Goal: Task Accomplishment & Management: Manage account settings

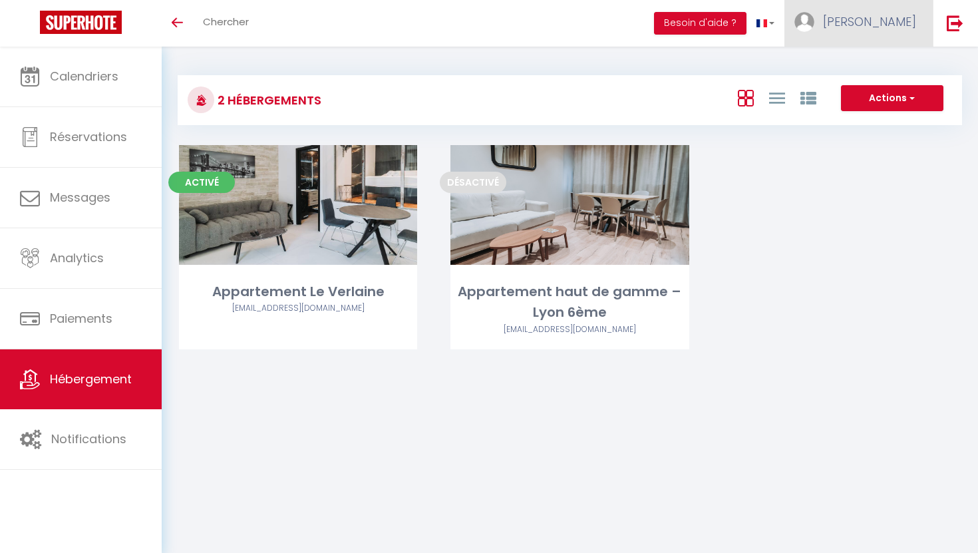
click at [881, 40] on link "[PERSON_NAME]" at bounding box center [859, 23] width 148 height 47
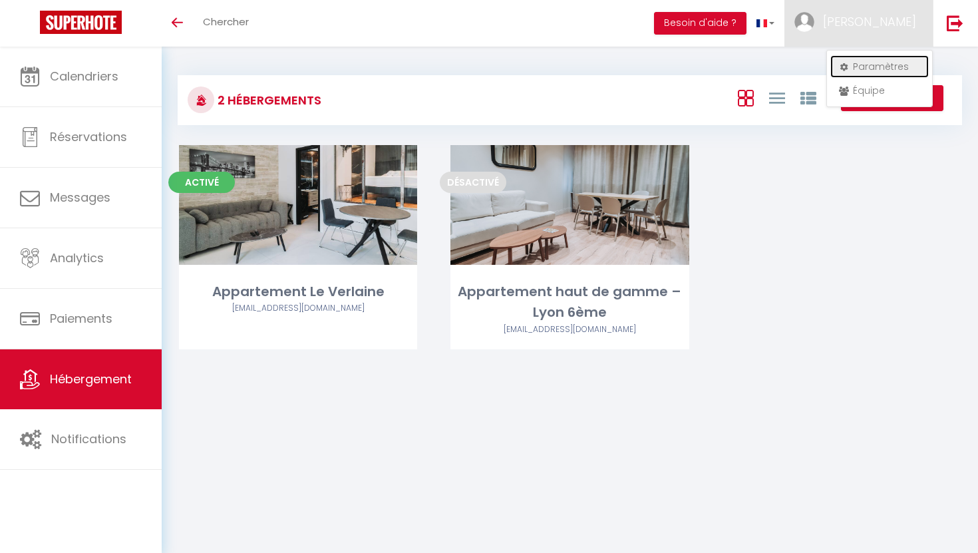
click at [874, 65] on link "Paramètres" at bounding box center [880, 66] width 99 height 23
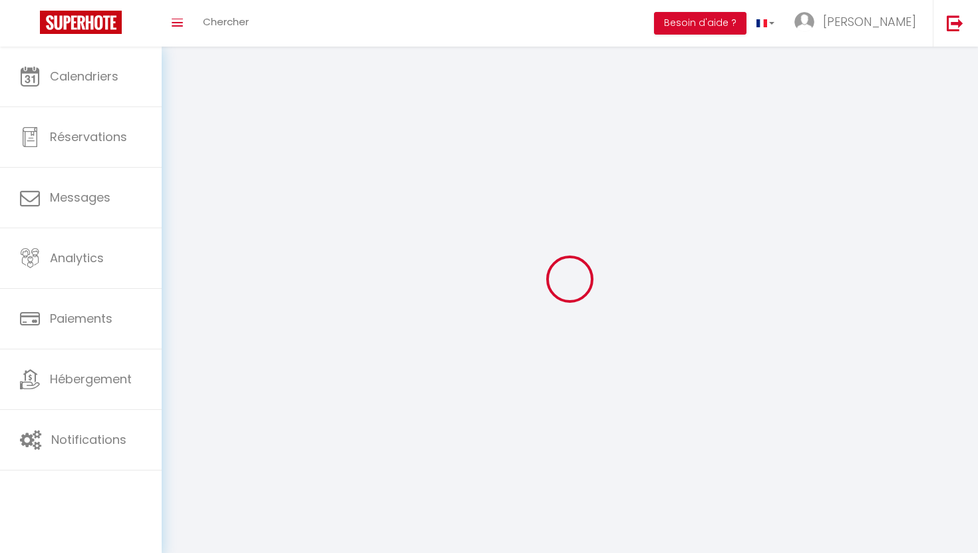
select select
type input "[PERSON_NAME]"
type input "bentolila"
type input "0783145844"
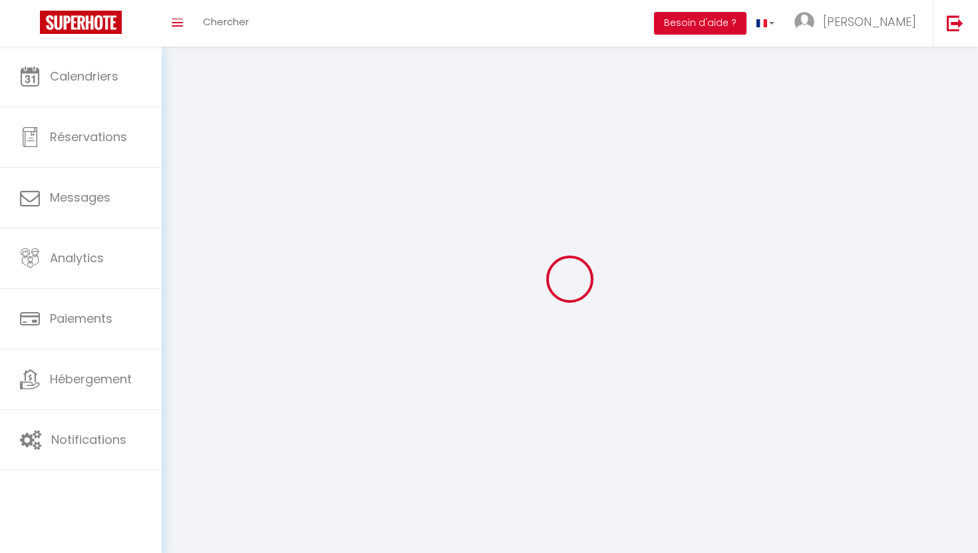
type input "[STREET_ADDRESS][MEDICAL_DATA]"
type input "69100"
type input "villeurbanne"
type input "BsUuMoFHNGJgW52d0wOMYO3DL"
type input "rSbUV2yLy1yN5yjNoZ2tg5GSt"
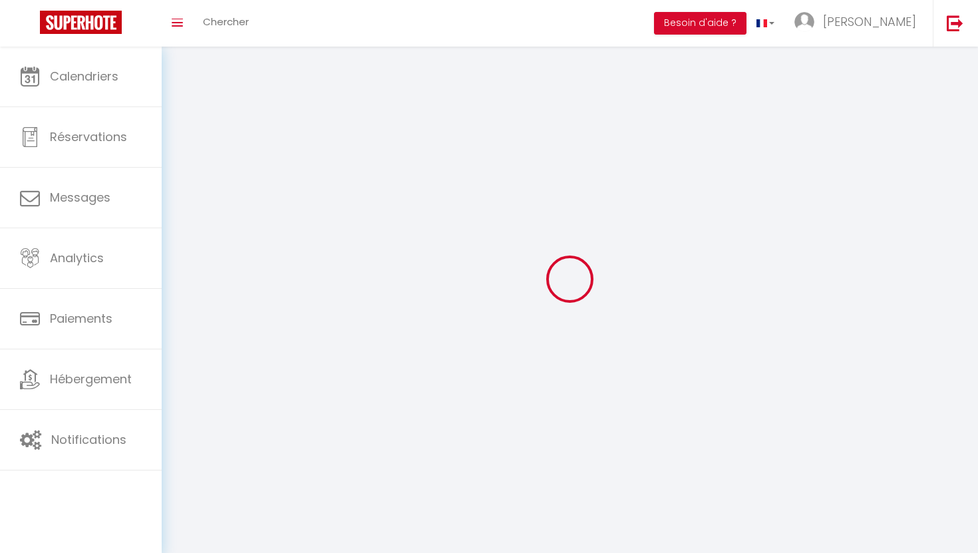
type input "[URL][DOMAIN_NAME]"
type input "BsUuMoFHNGJgW52d0wOMYO3DL"
type input "rSbUV2yLy1yN5yjNoZ2tg5GSt"
type input "[URL][DOMAIN_NAME]"
select select "28"
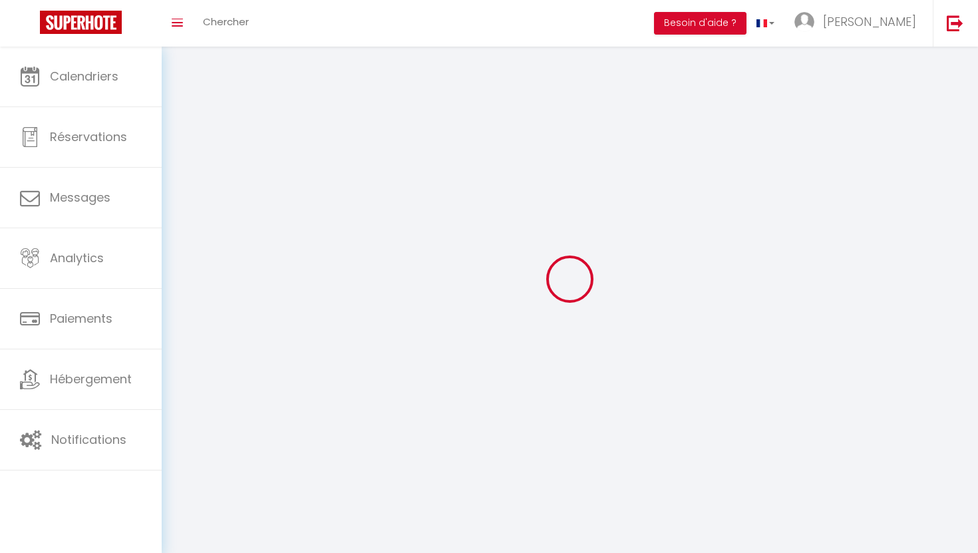
select select "fr"
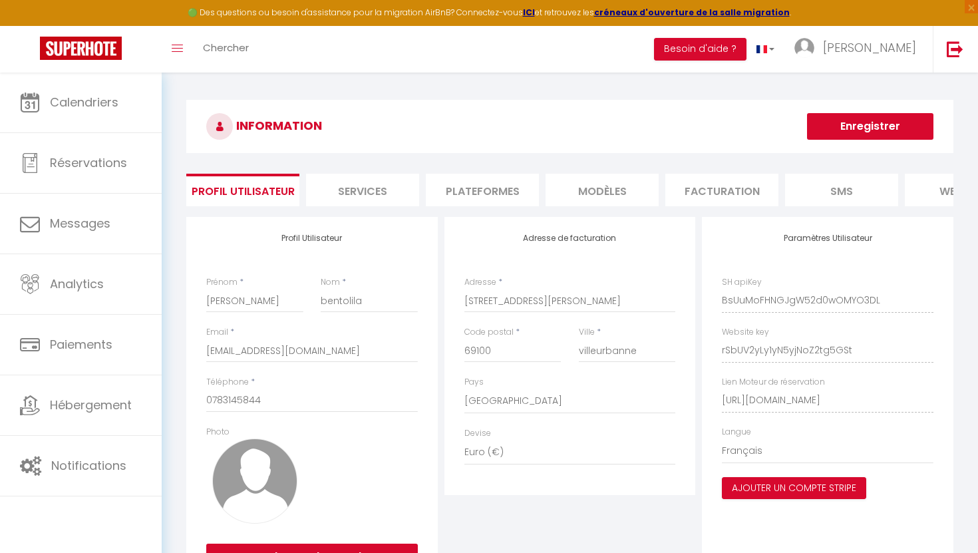
click at [503, 201] on li "Plateformes" at bounding box center [482, 190] width 113 height 33
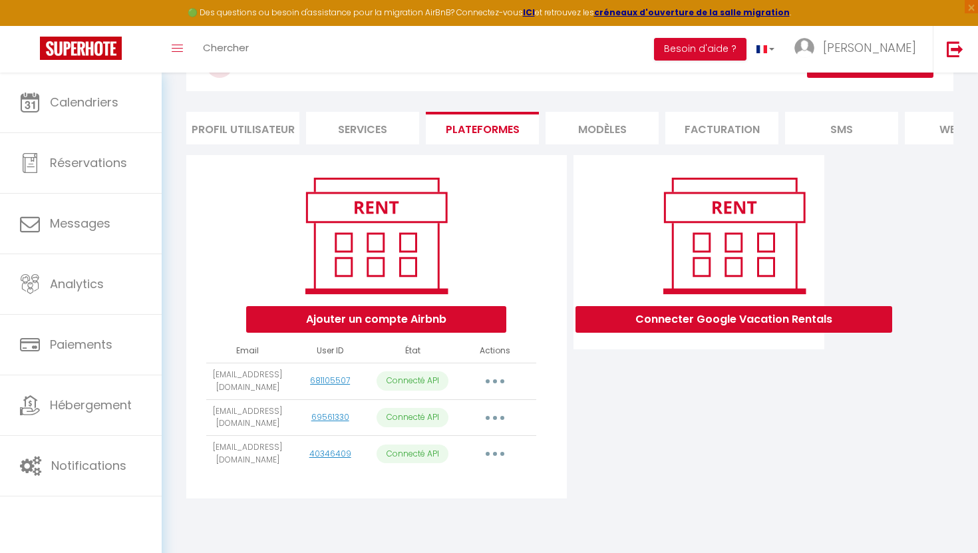
scroll to position [68, 0]
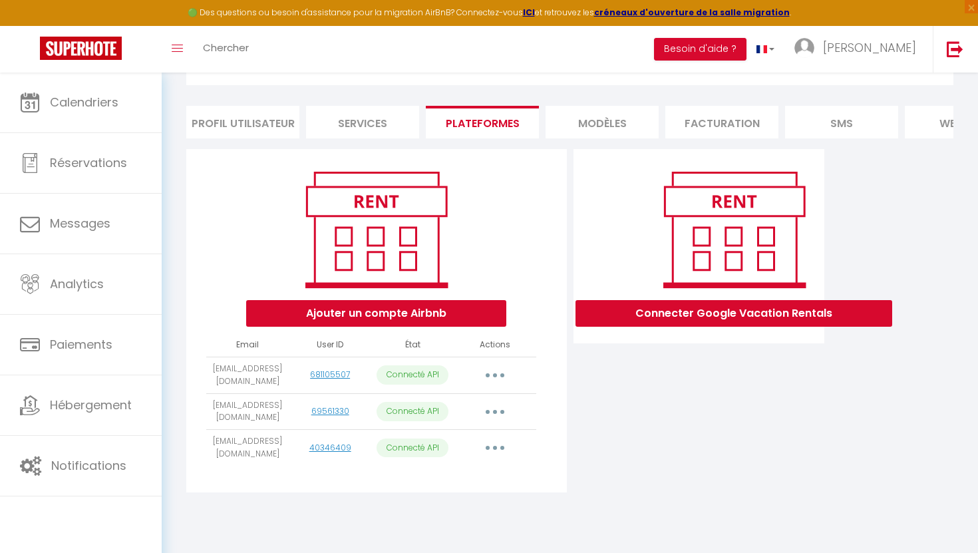
click at [489, 455] on button "button" at bounding box center [495, 447] width 37 height 21
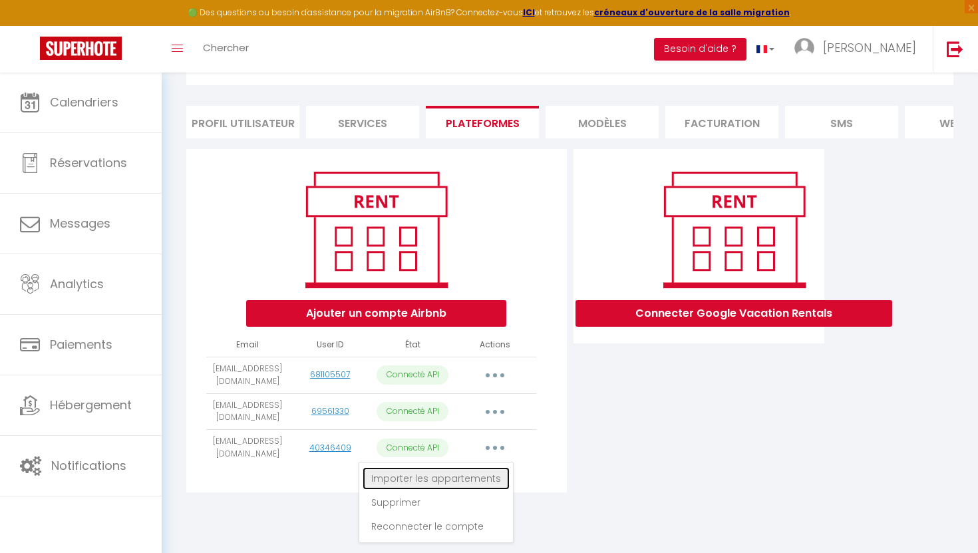
click at [471, 475] on link "Importer les appartements" at bounding box center [436, 478] width 147 height 23
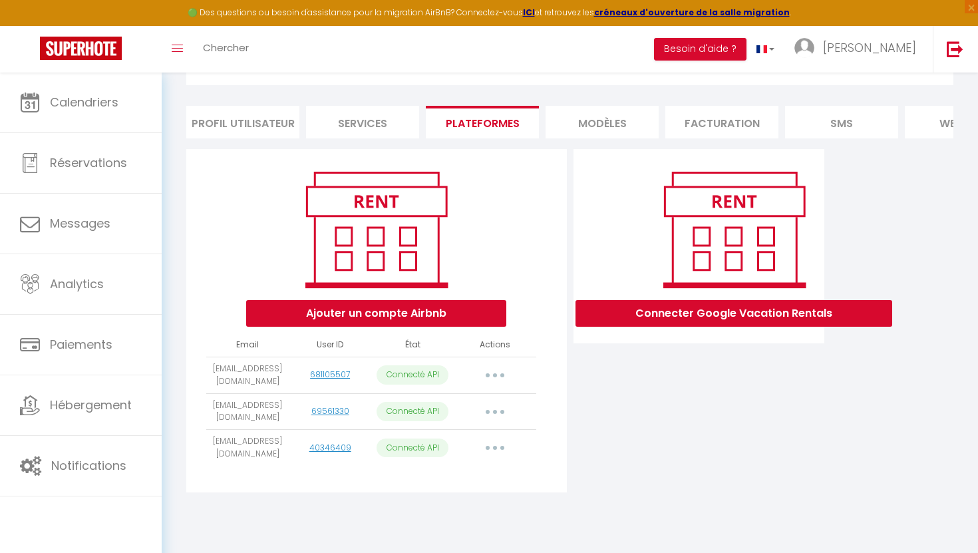
select select
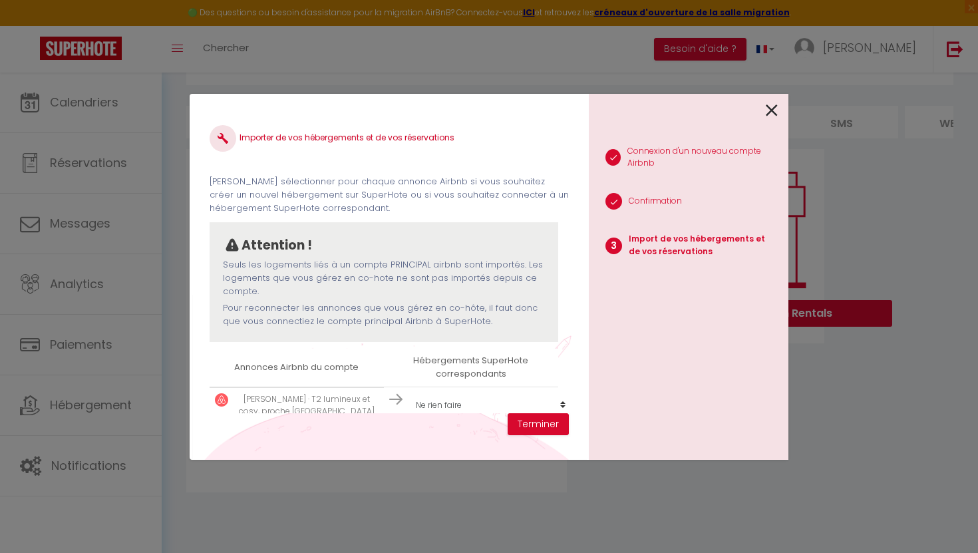
scroll to position [57, 0]
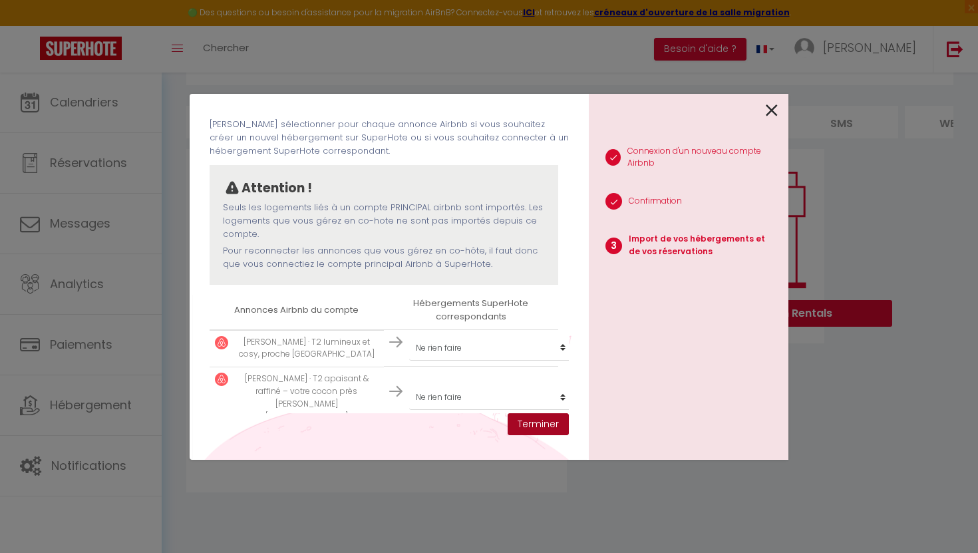
click at [555, 430] on button "Terminer" at bounding box center [538, 424] width 61 height 23
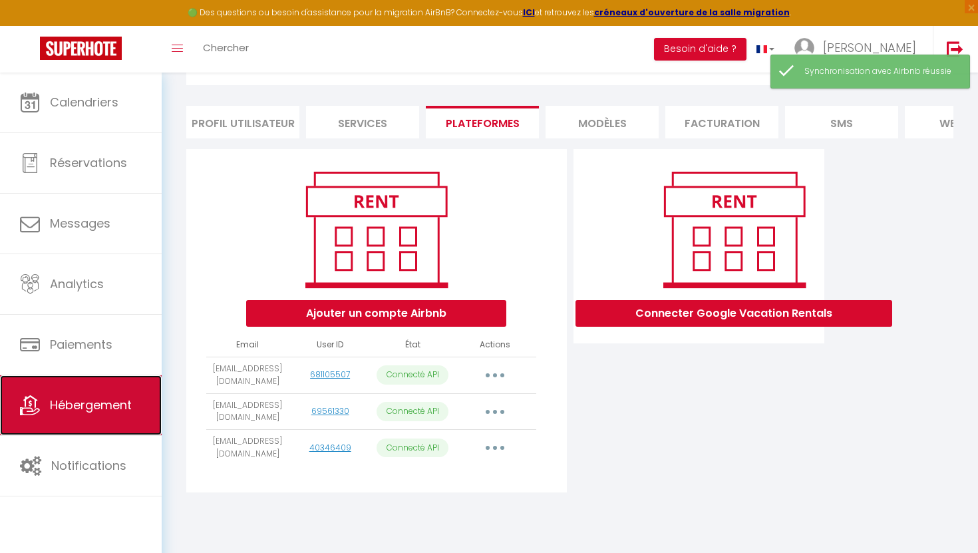
click at [94, 403] on span "Hébergement" at bounding box center [91, 405] width 82 height 17
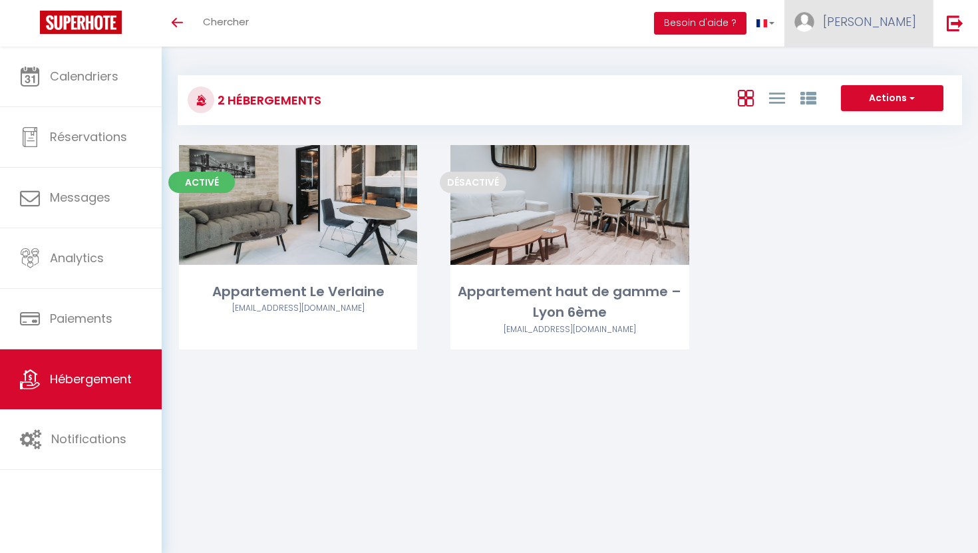
click at [880, 27] on link "[PERSON_NAME]" at bounding box center [859, 23] width 148 height 47
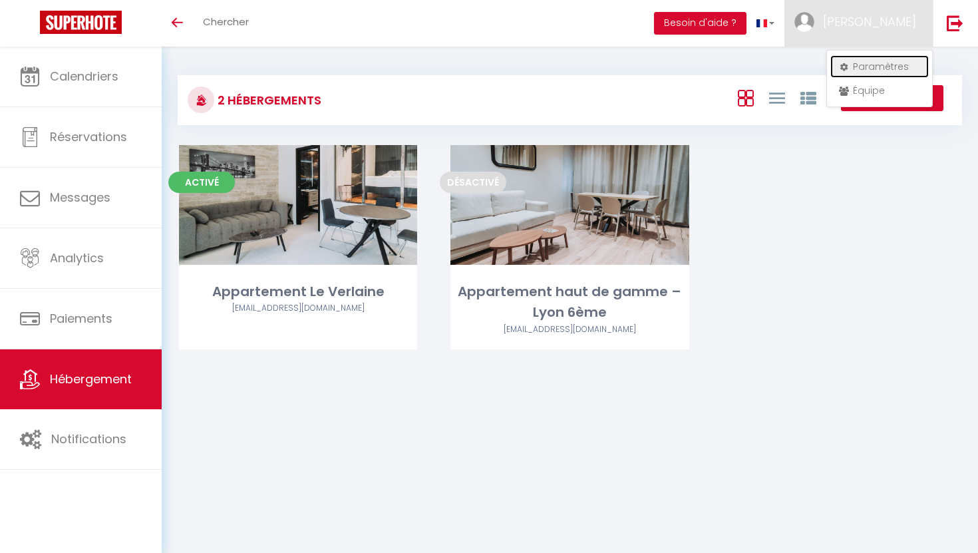
click at [858, 64] on link "Paramètres" at bounding box center [880, 66] width 99 height 23
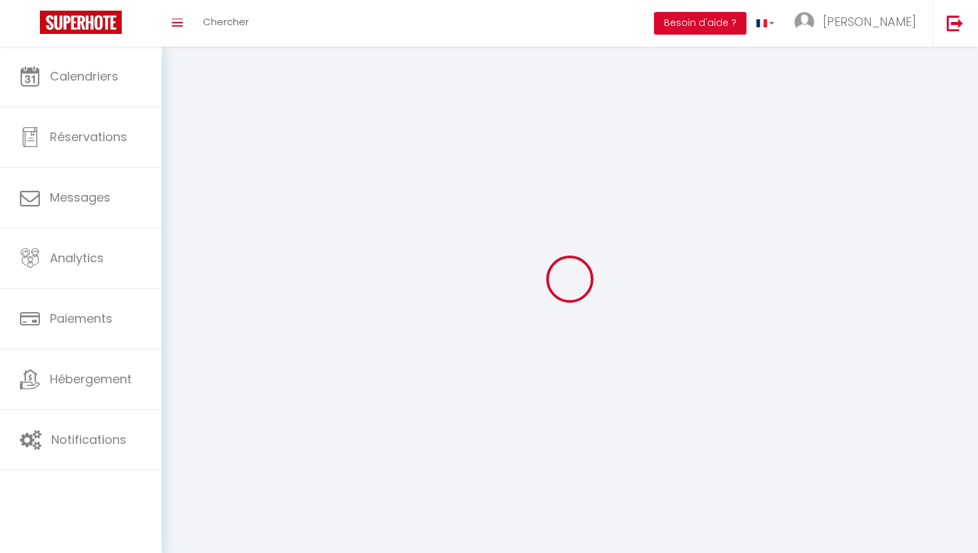
type input "[PERSON_NAME]"
type input "bentolila"
type input "0783145844"
type input "[STREET_ADDRESS][MEDICAL_DATA]"
type input "69100"
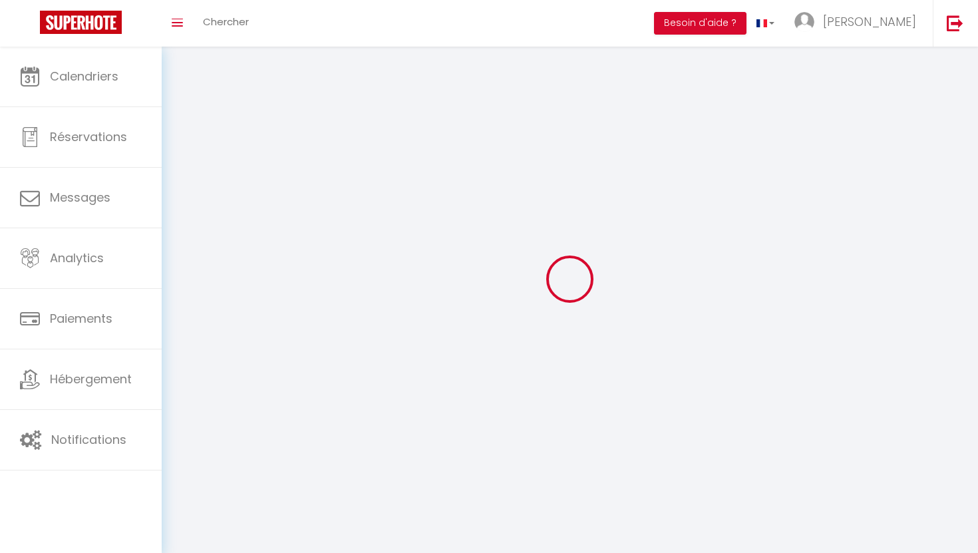
type input "villeurbanne"
type input "BsUuMoFHNGJgW52d0wOMYO3DL"
type input "rSbUV2yLy1yN5yjNoZ2tg5GSt"
type input "BsUuMoFHNGJgW52d0wOMYO3DL"
type input "rSbUV2yLy1yN5yjNoZ2tg5GSt"
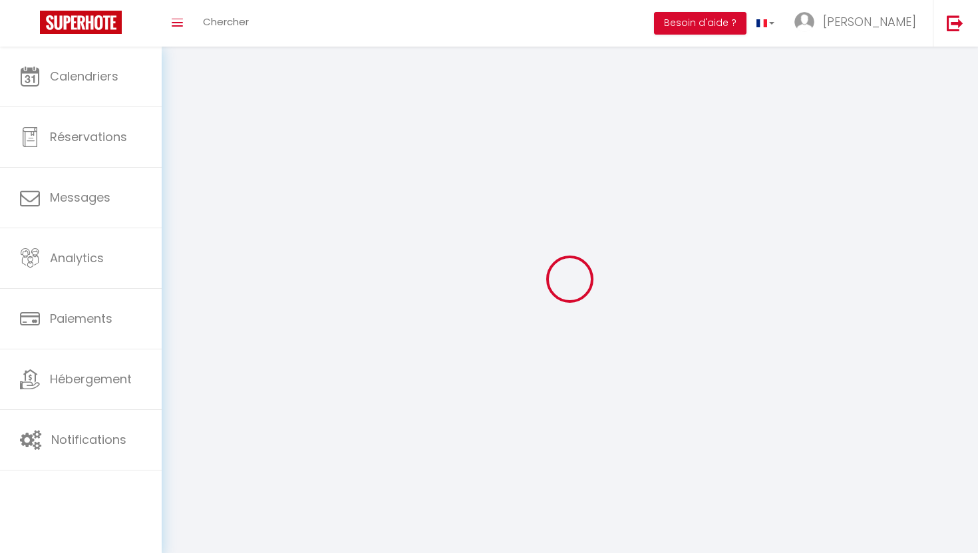
type input "[URL][DOMAIN_NAME]"
select select "28"
select select "fr"
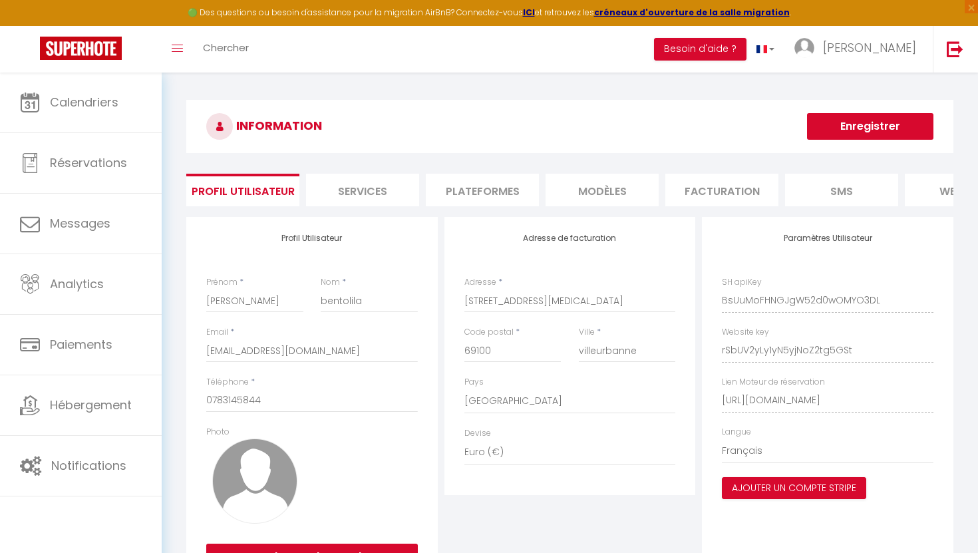
click at [476, 196] on li "Plateformes" at bounding box center [482, 190] width 113 height 33
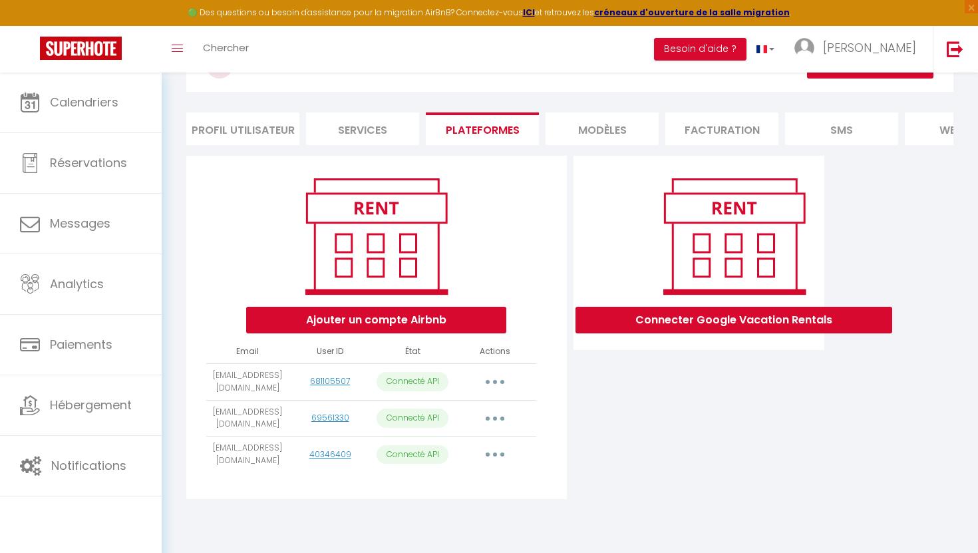
scroll to position [73, 0]
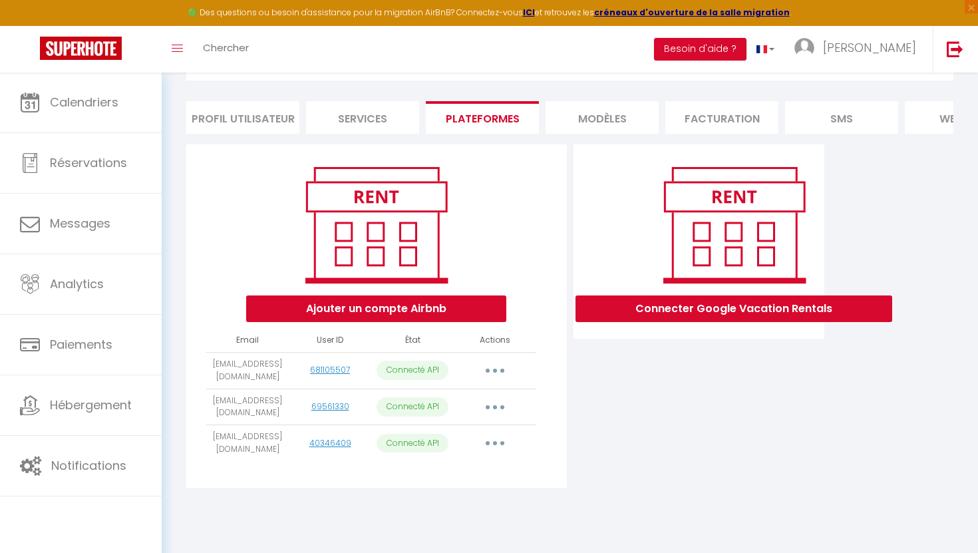
click at [499, 439] on button "button" at bounding box center [495, 443] width 37 height 21
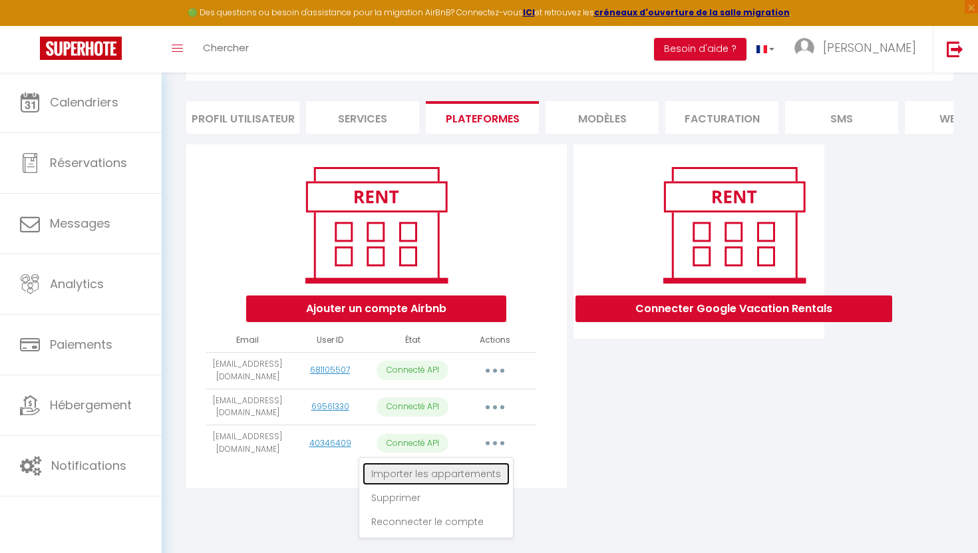
click at [443, 476] on link "Importer les appartements" at bounding box center [436, 474] width 147 height 23
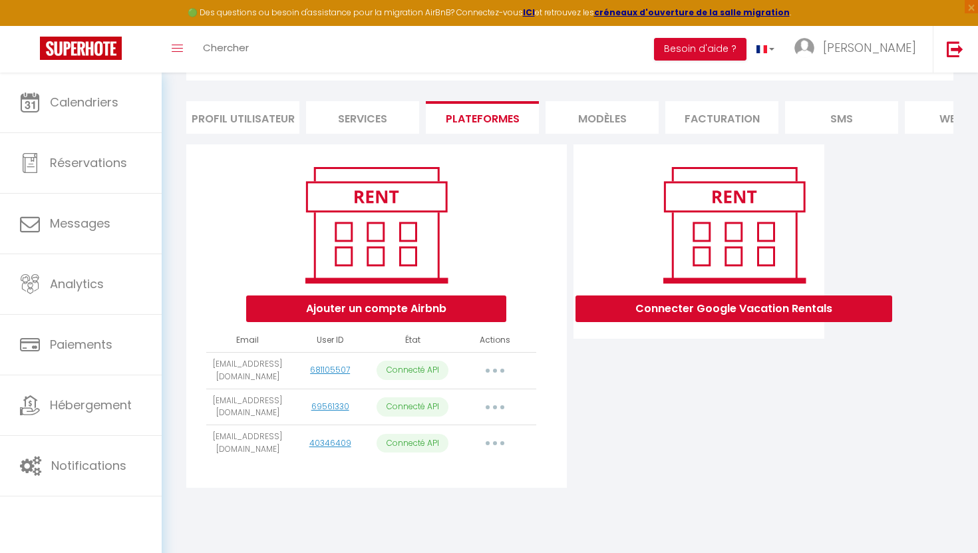
select select
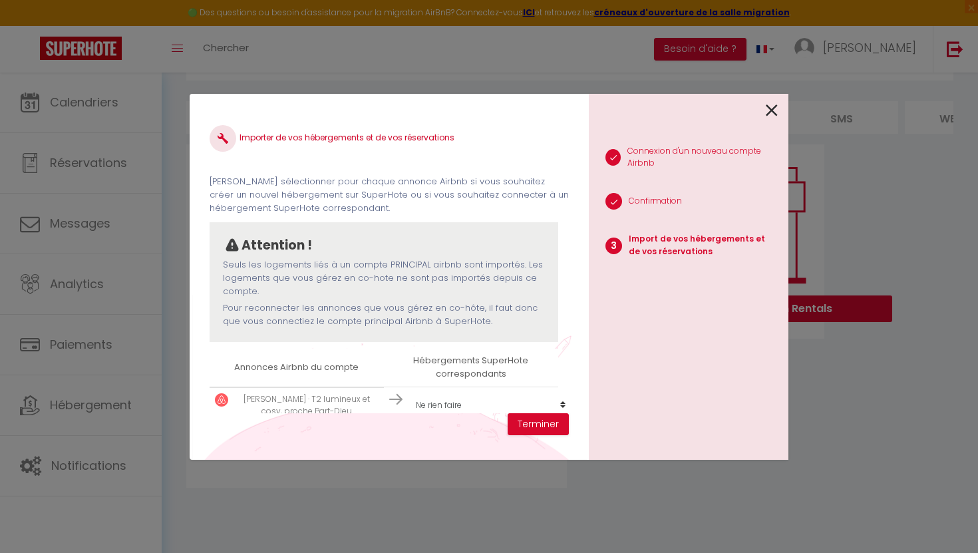
scroll to position [57, 0]
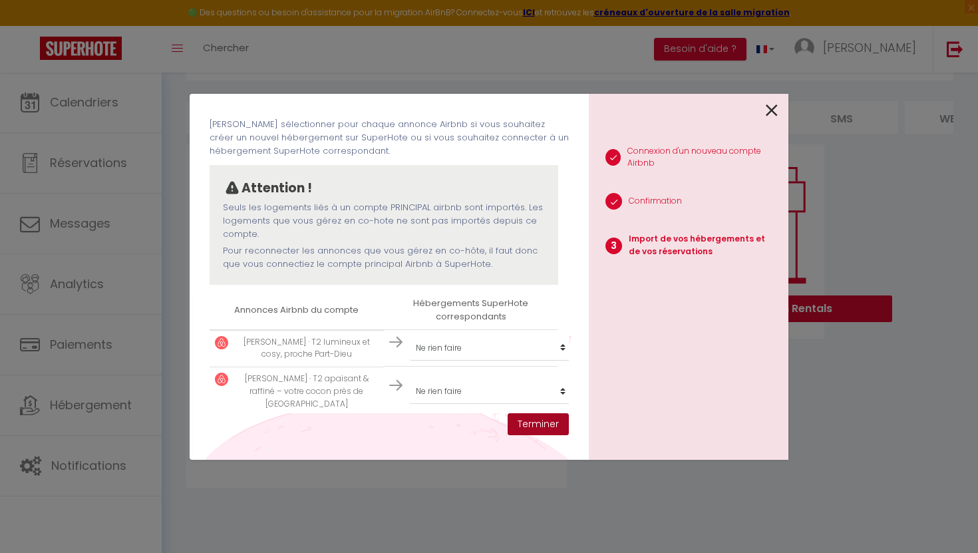
click at [545, 419] on button "Terminer" at bounding box center [538, 424] width 61 height 23
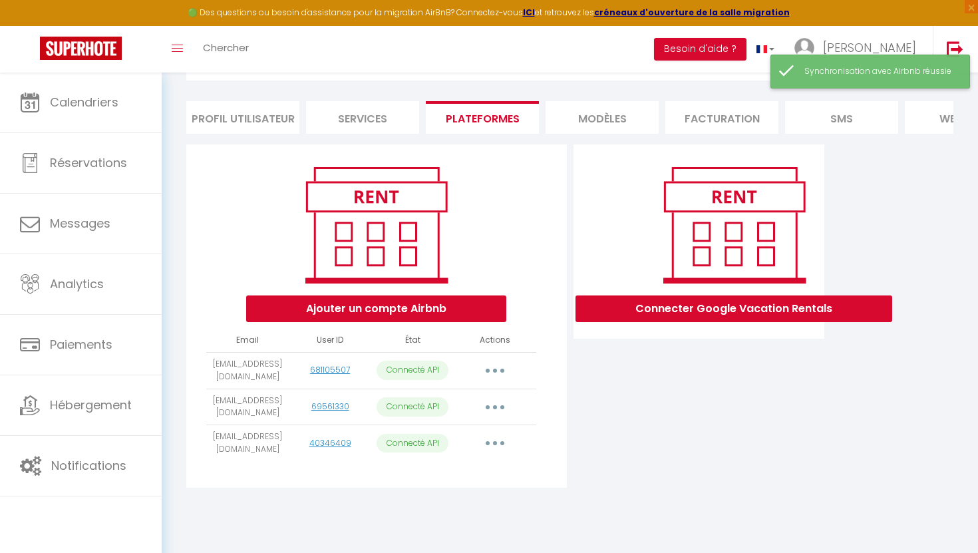
click at [874, 79] on div "Synchronisation avec Airbnb réussie" at bounding box center [871, 72] width 200 height 34
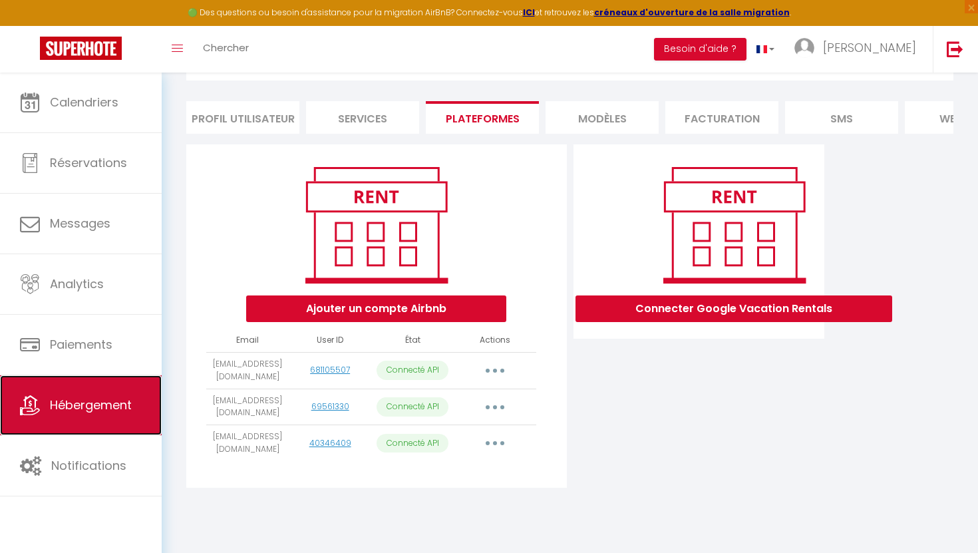
click at [53, 407] on span "Hébergement" at bounding box center [91, 405] width 82 height 17
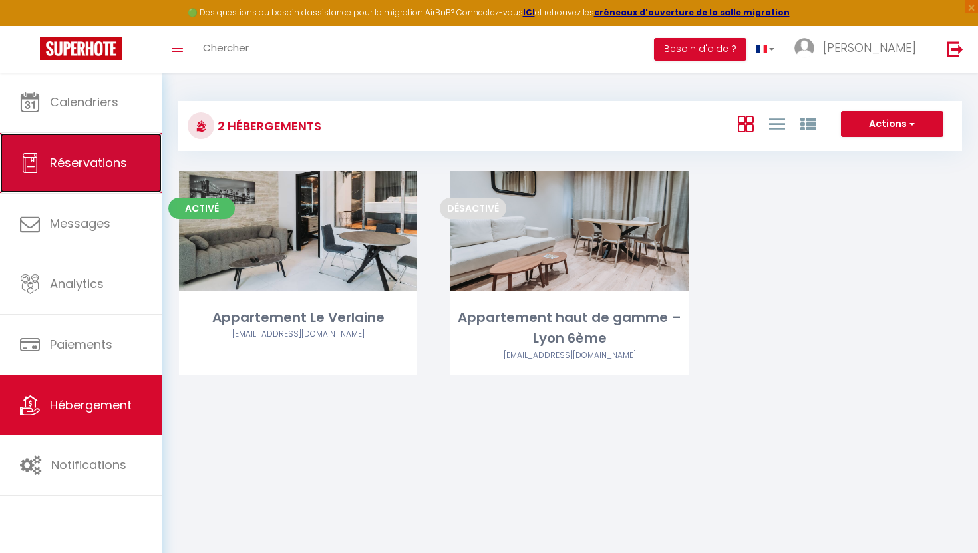
click at [97, 177] on link "Réservations" at bounding box center [81, 163] width 162 height 60
select select "not_cancelled"
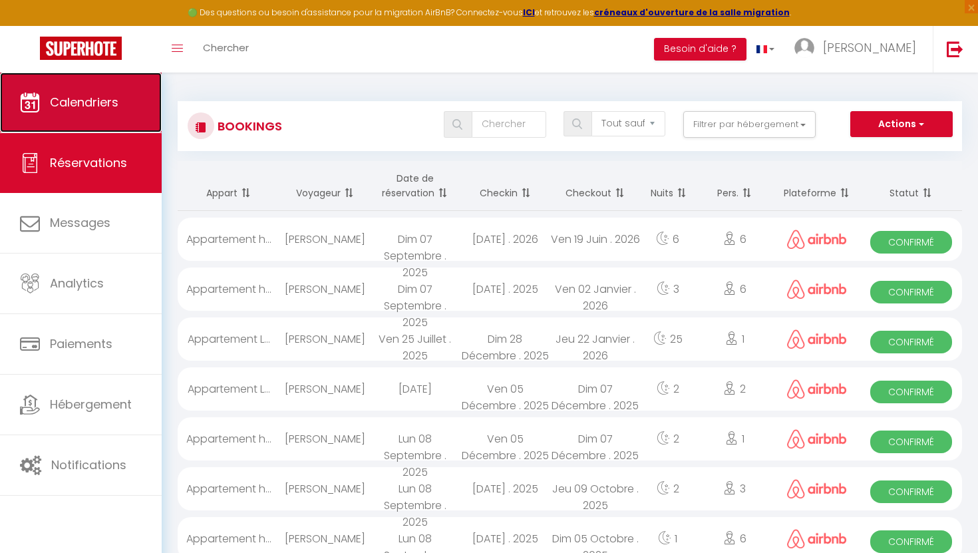
click at [114, 117] on link "Calendriers" at bounding box center [81, 103] width 162 height 60
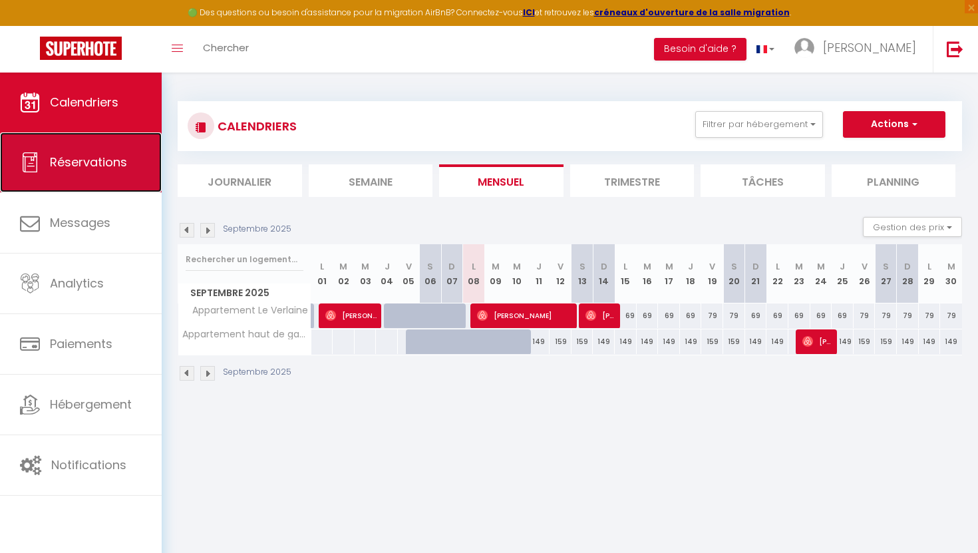
click at [104, 175] on link "Réservations" at bounding box center [81, 162] width 162 height 60
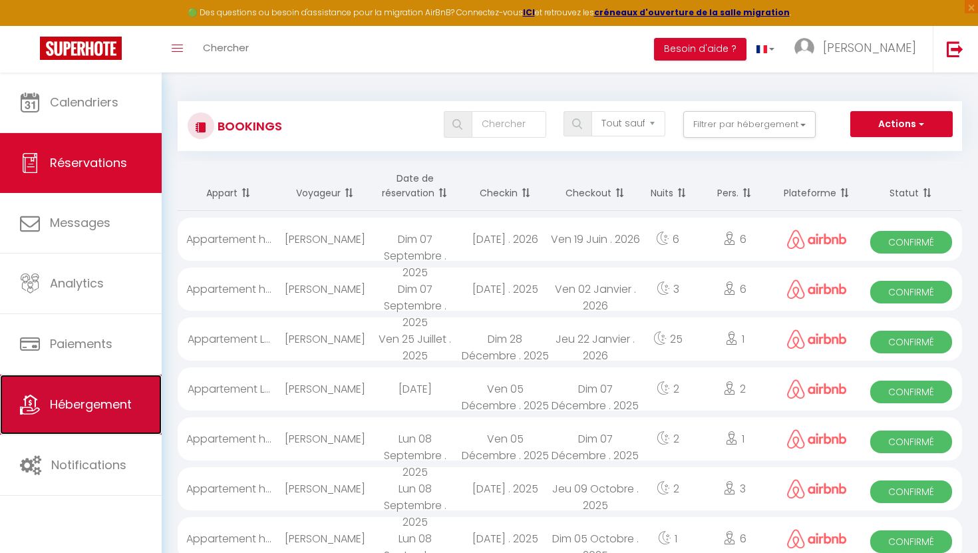
click at [60, 395] on link "Hébergement" at bounding box center [81, 405] width 162 height 60
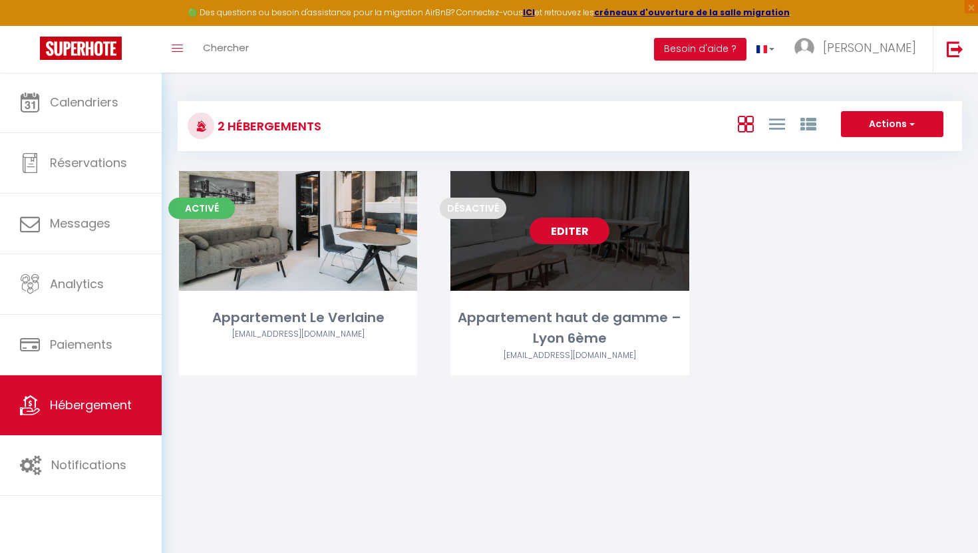
click at [581, 237] on link "Editer" at bounding box center [570, 231] width 80 height 27
select select "3"
select select "2"
select select "1"
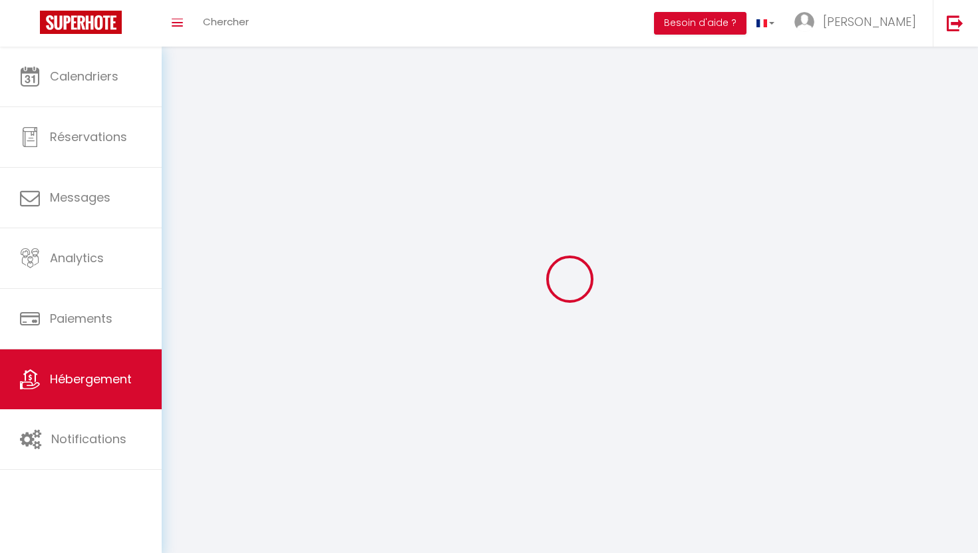
select select
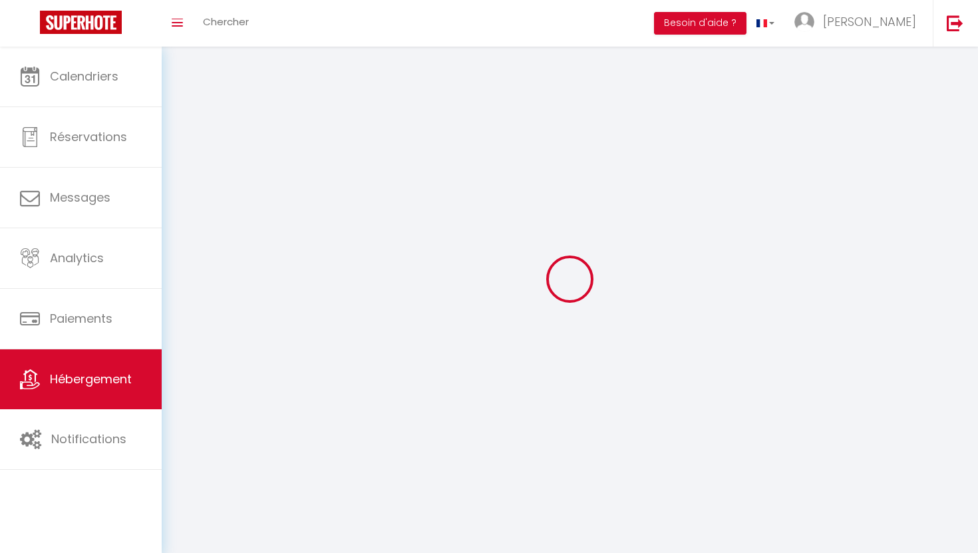
select select
checkbox input "false"
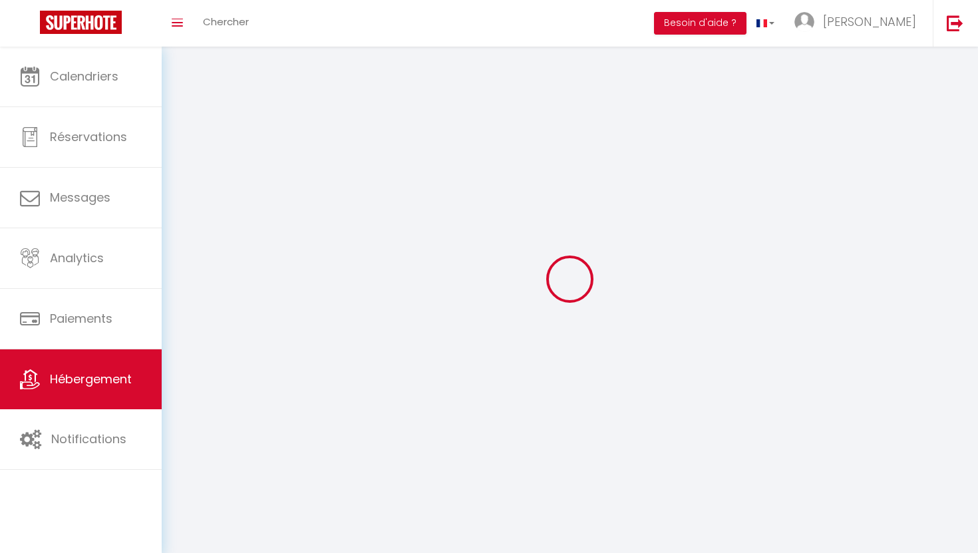
checkbox input "false"
select select
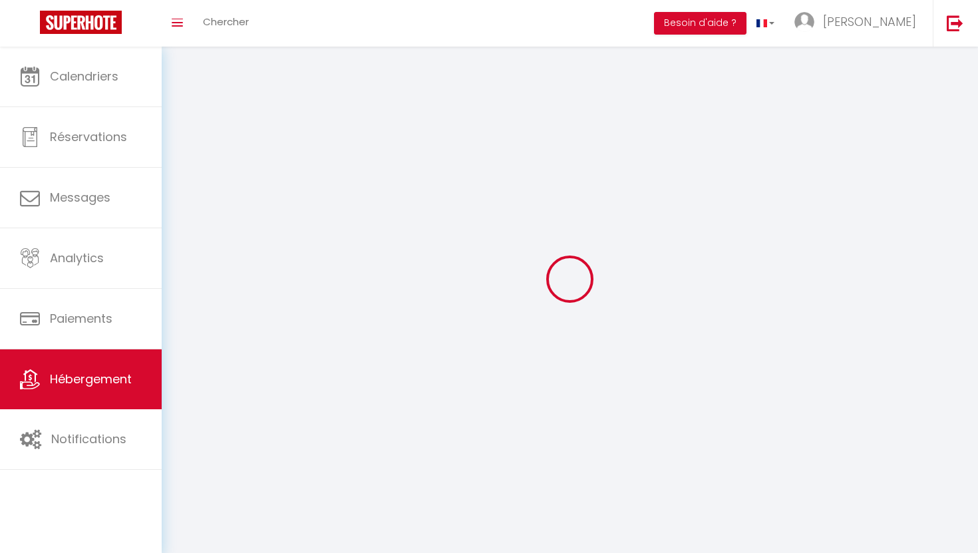
select select
checkbox input "false"
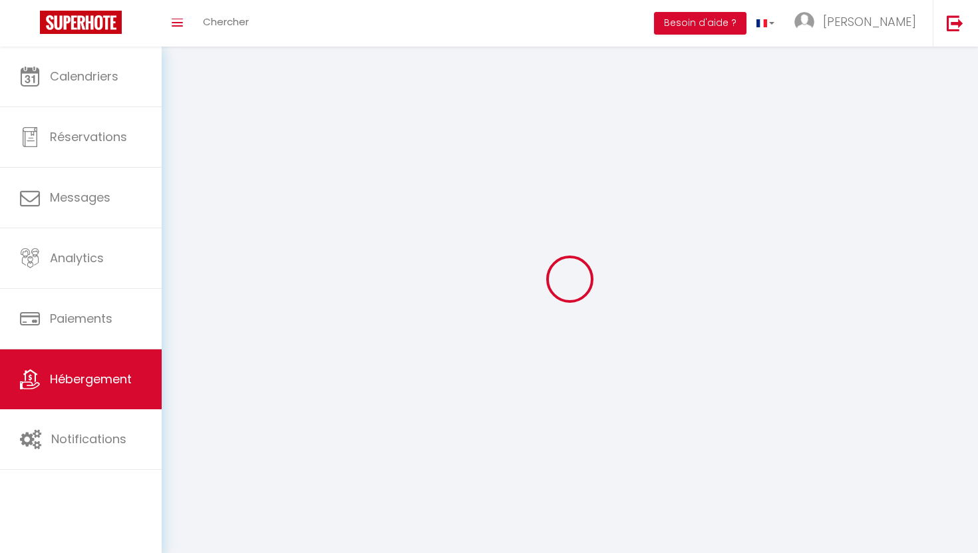
checkbox input "false"
select select
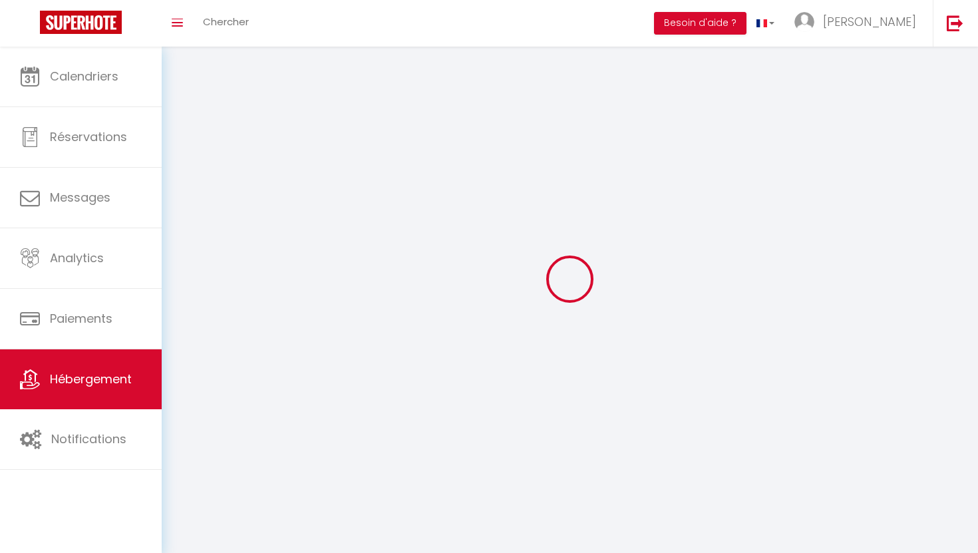
select select
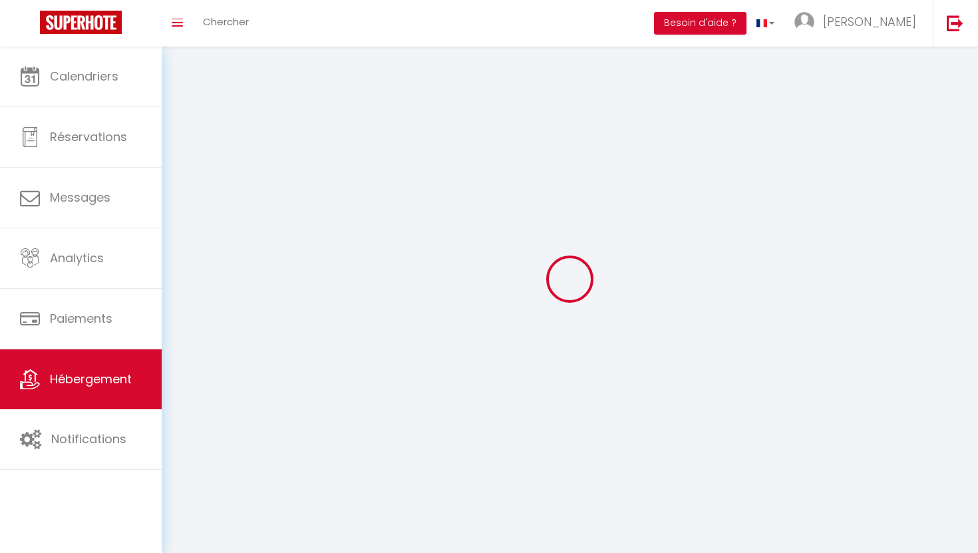
select select
checkbox input "false"
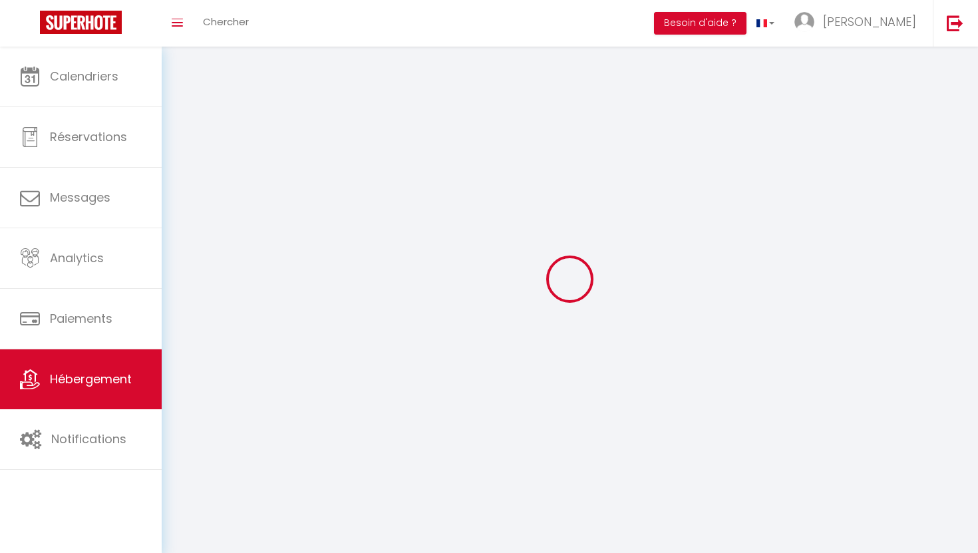
select select
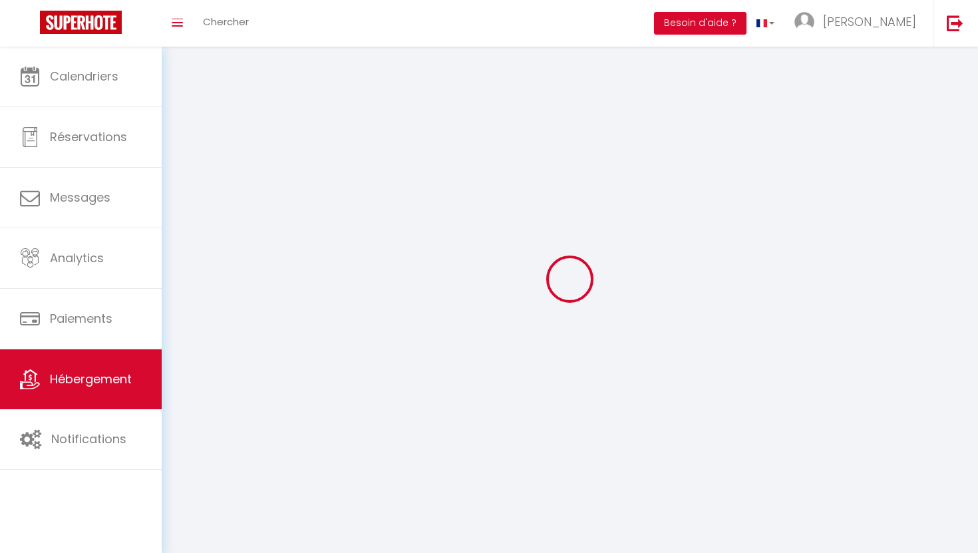
select select
checkbox input "false"
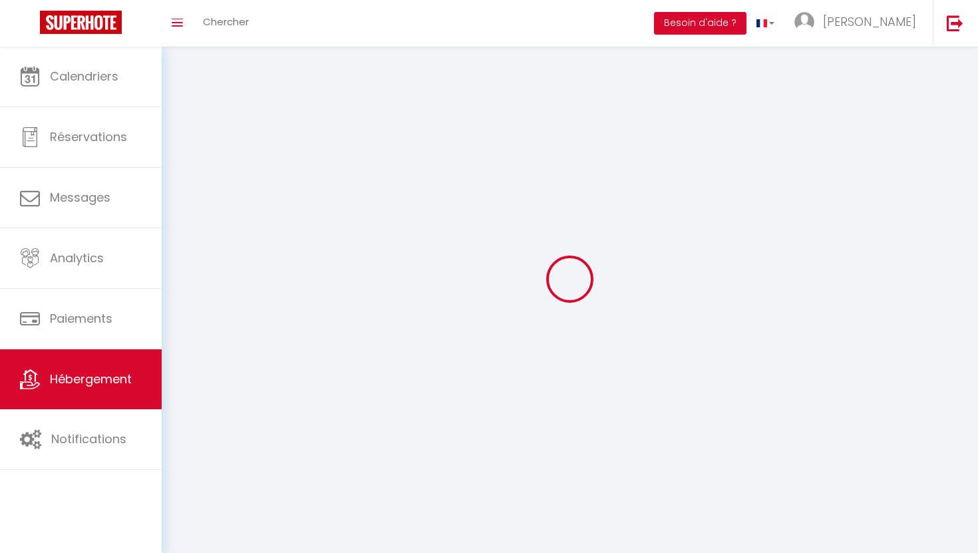
checkbox input "false"
select select
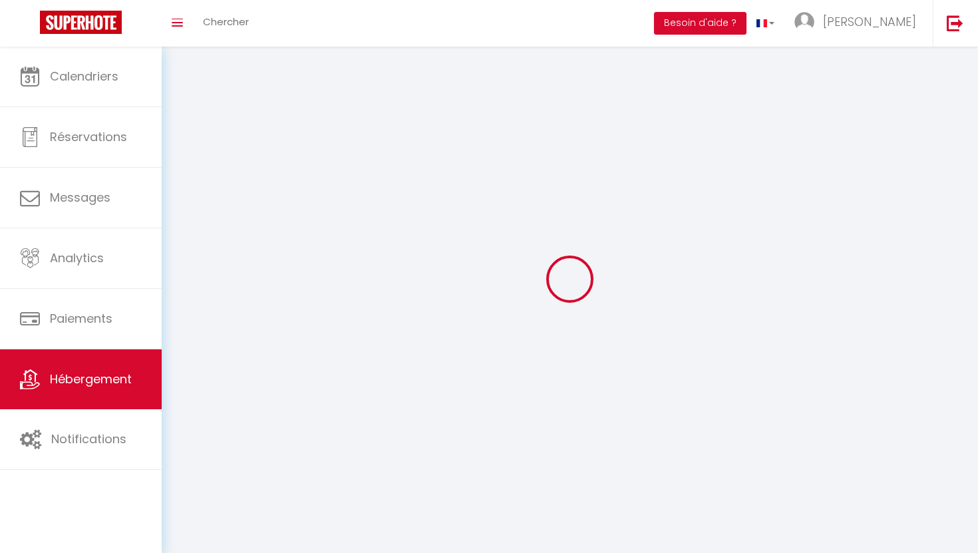
select select
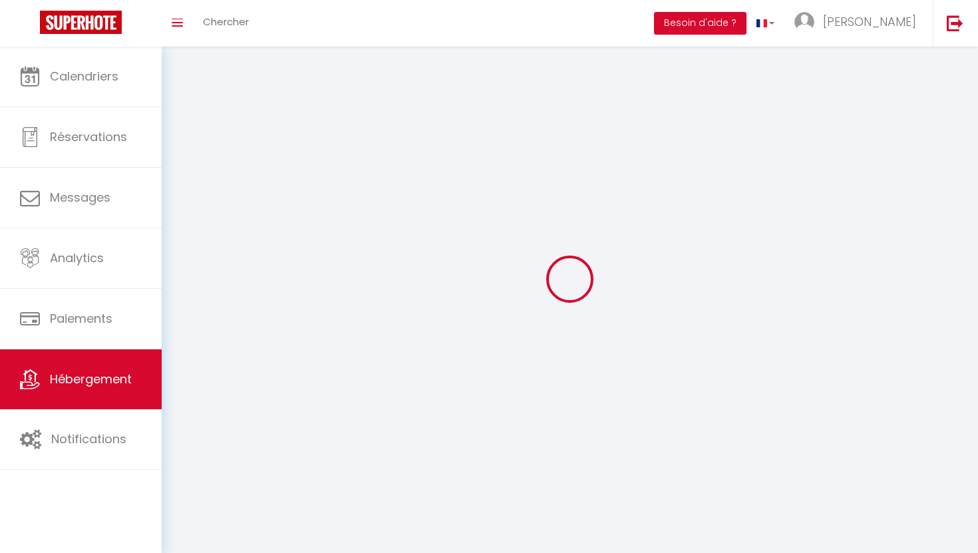
checkbox input "false"
select select
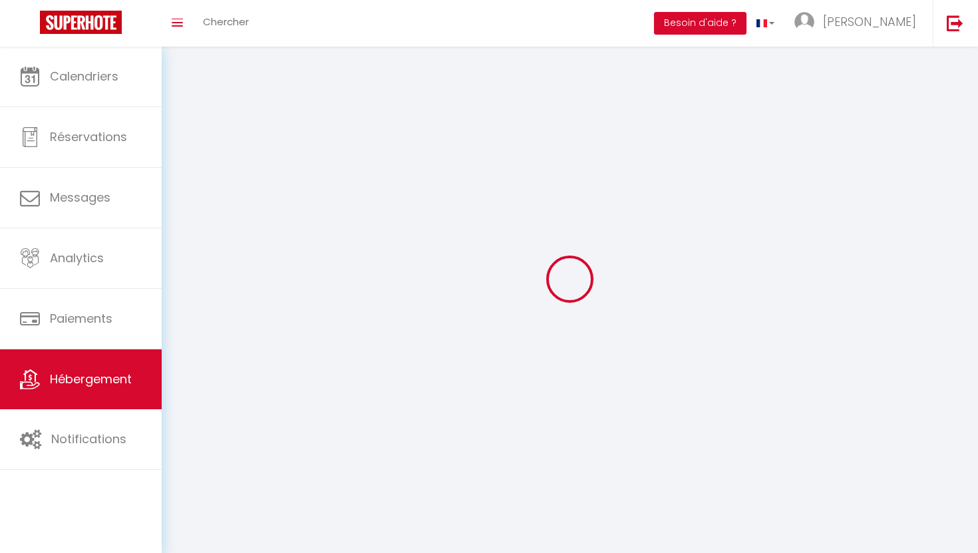
select select
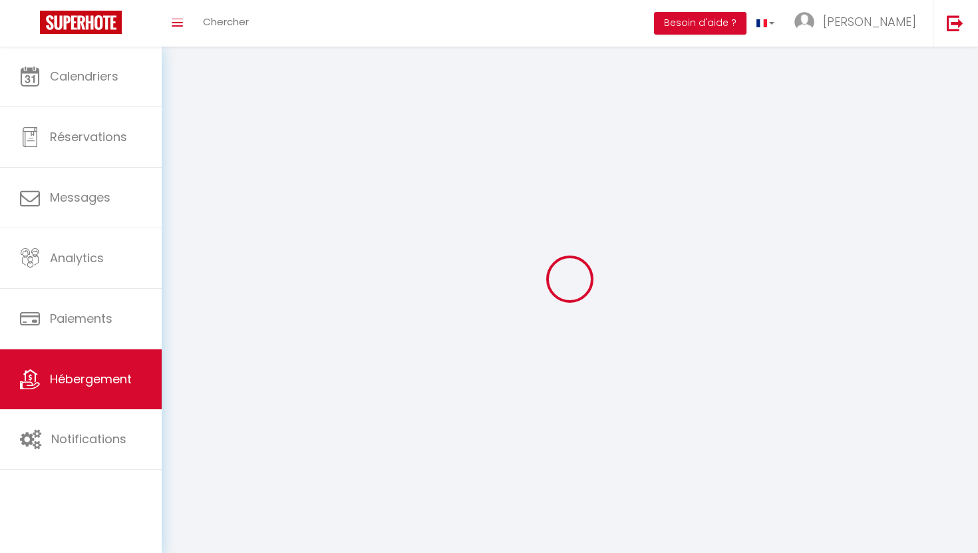
select select
checkbox input "false"
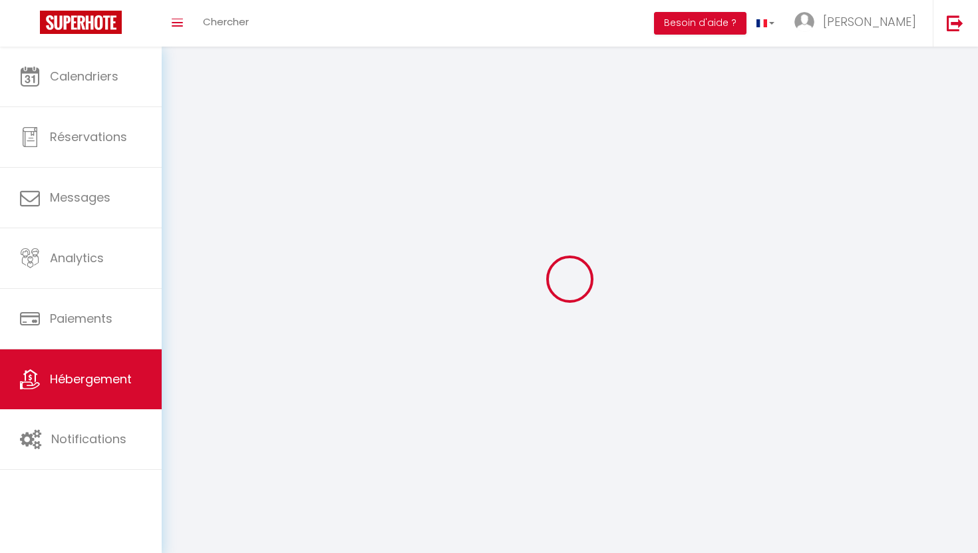
checkbox input "false"
select select
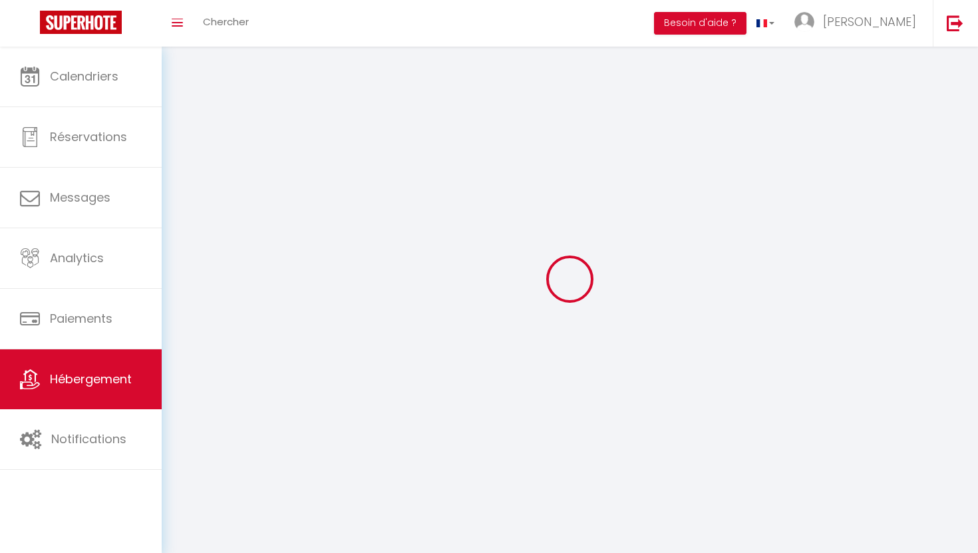
select select
checkbox input "false"
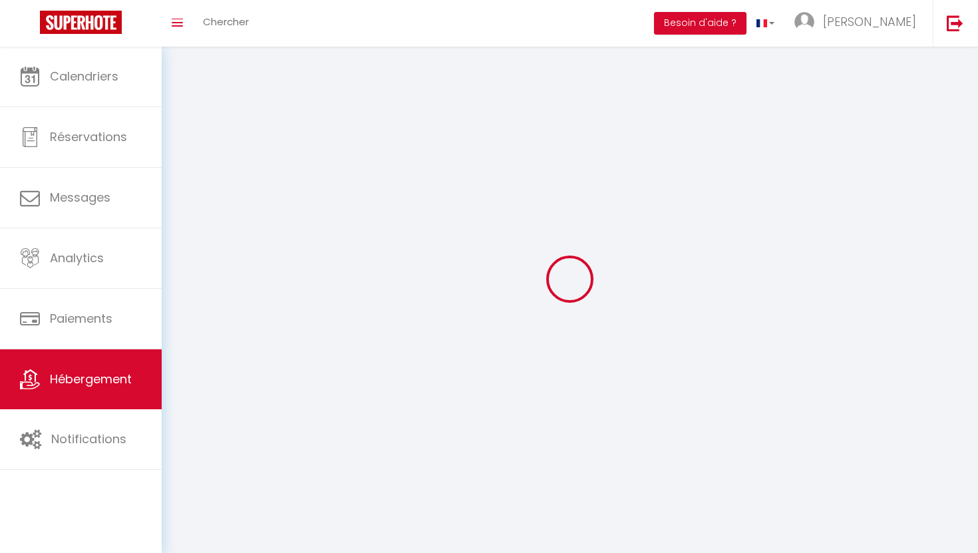
checkbox input "false"
select select
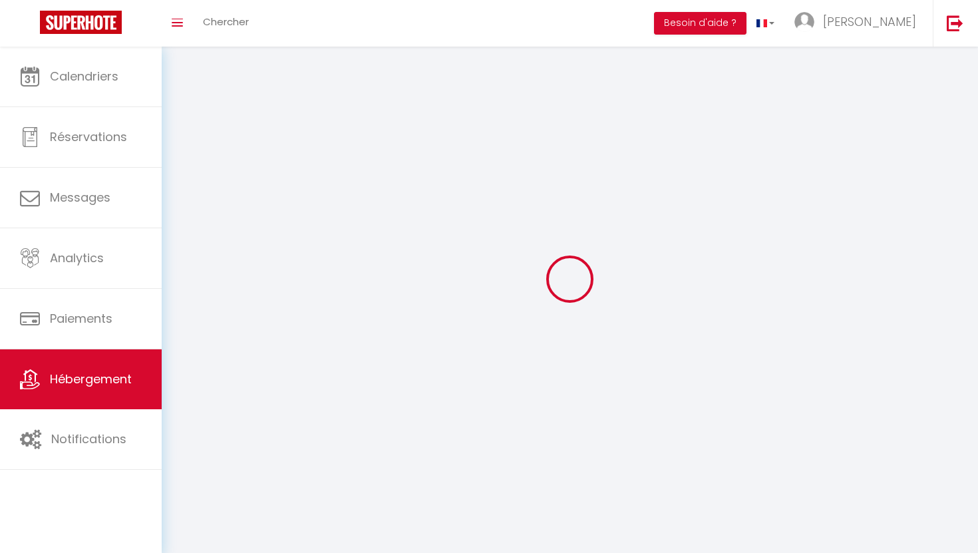
select select "28"
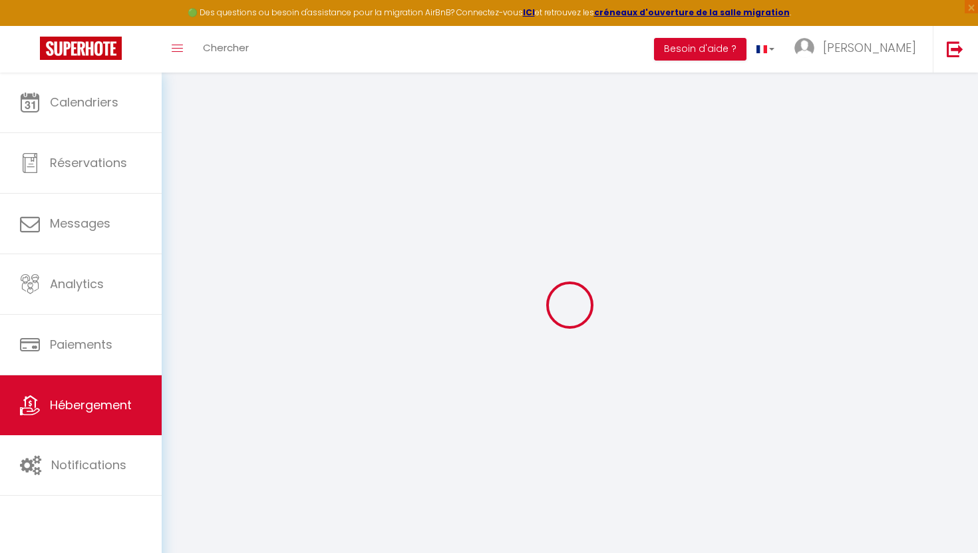
select select
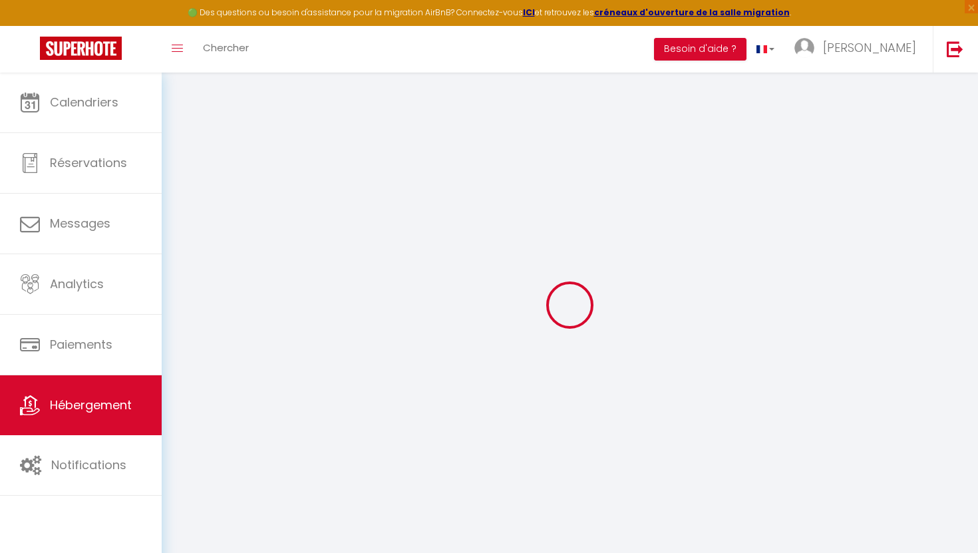
select select
checkbox input "false"
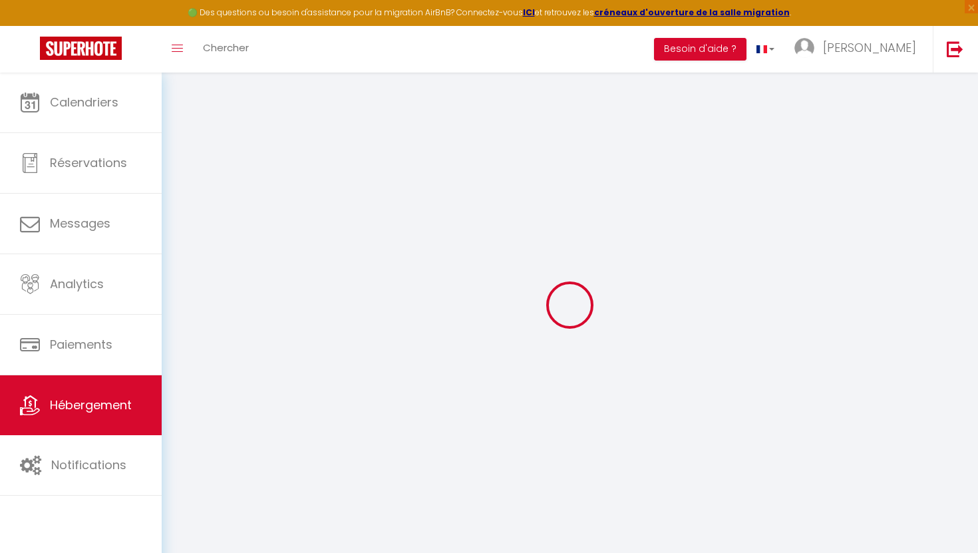
select select
type input "Appartement haut de gamme – Lyon 6ème"
type input "[PERSON_NAME]"
type input "bentolila"
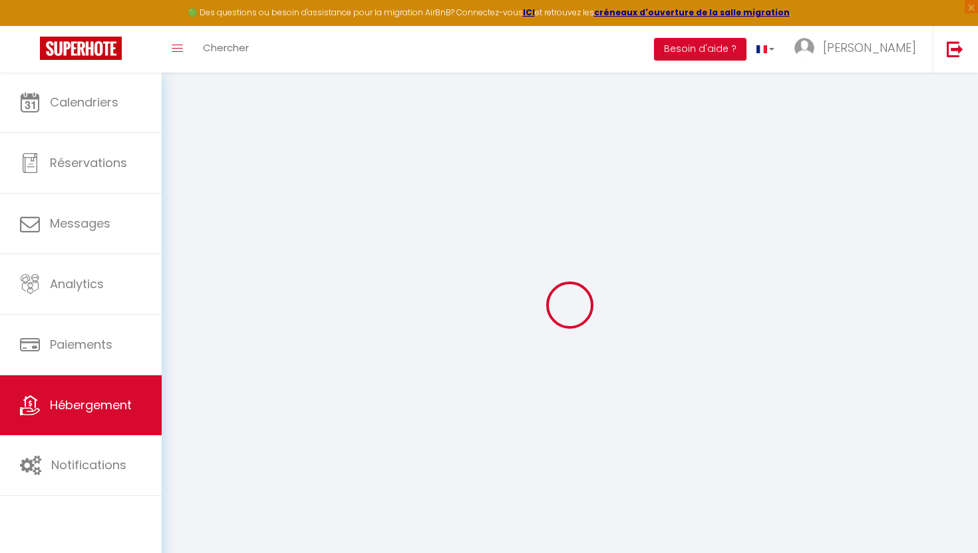
select select "6"
select select "3"
type input "121.5"
select select
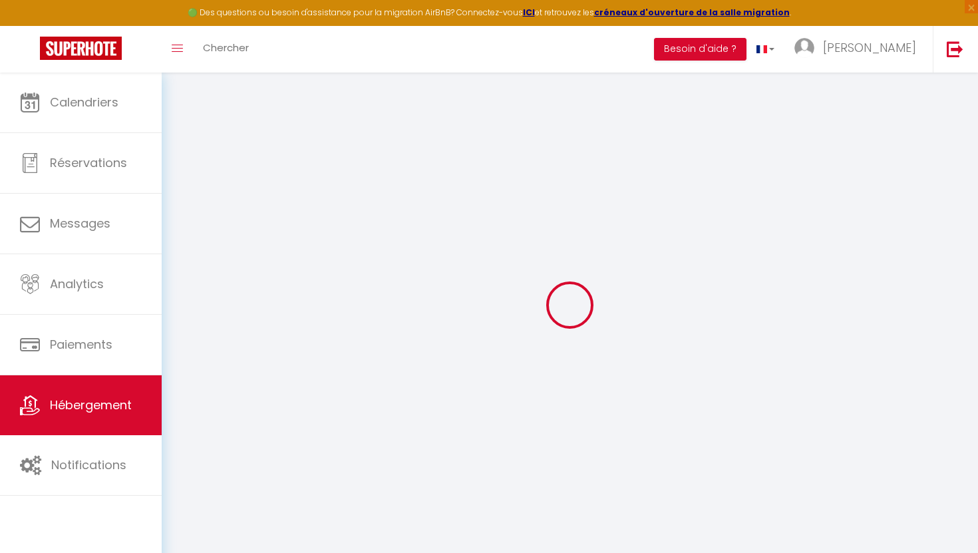
select select
type input "[STREET_ADDRESS][PERSON_NAME]"
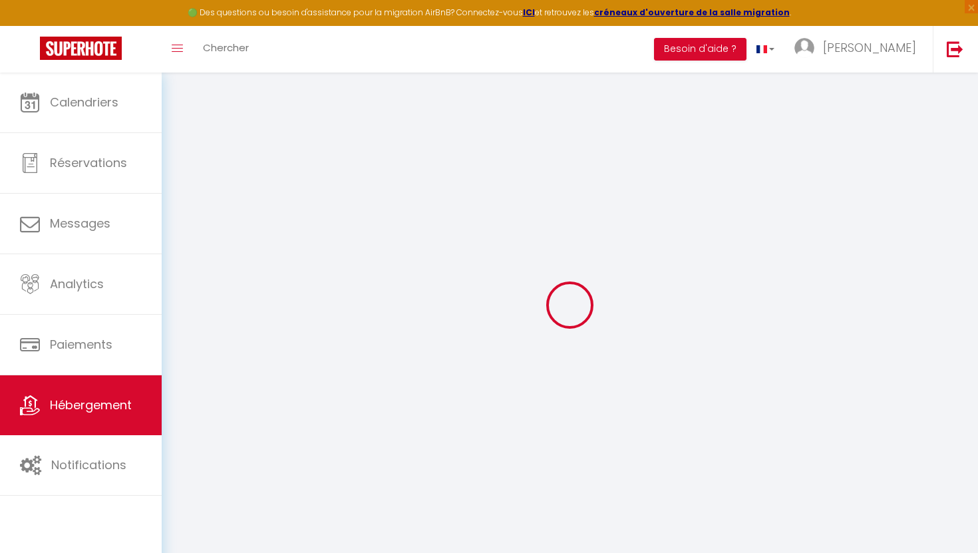
type input "69006"
type input "[GEOGRAPHIC_DATA]"
type input "[EMAIL_ADDRESS][DOMAIN_NAME]"
select select
checkbox input "false"
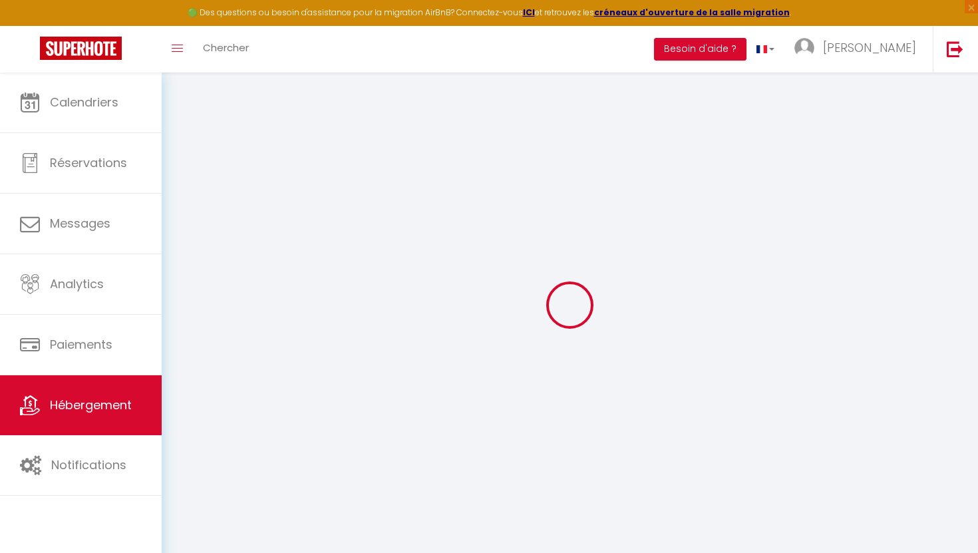
checkbox input "false"
type input "0"
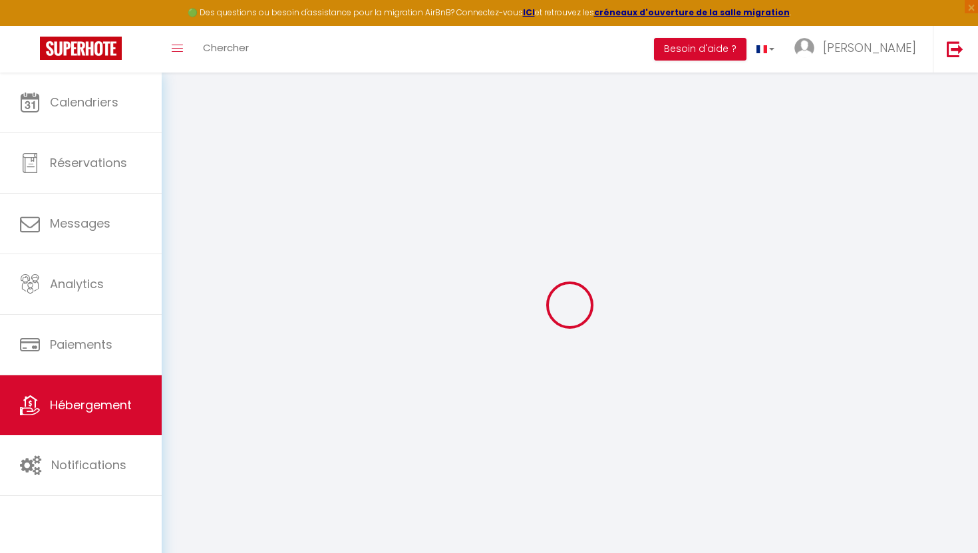
type input "0"
select select
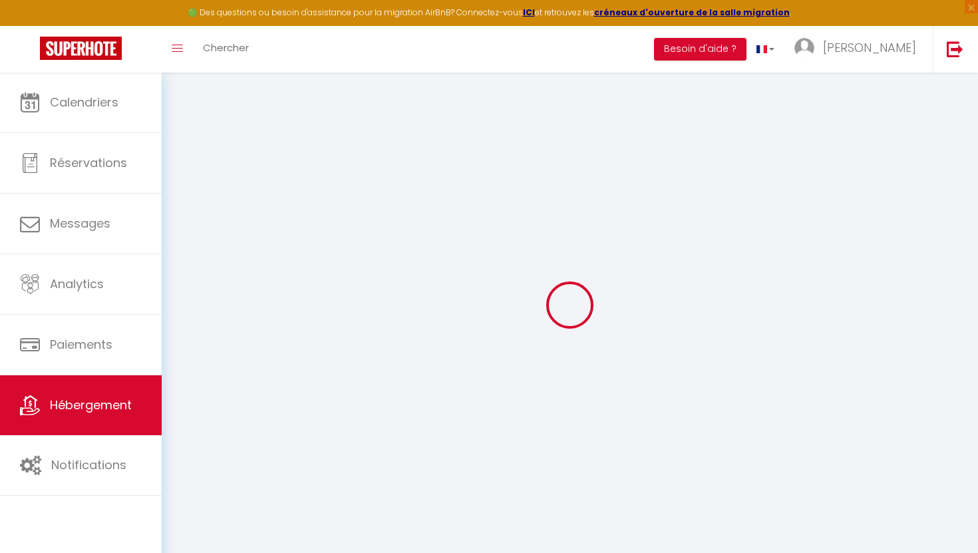
select select
checkbox input "false"
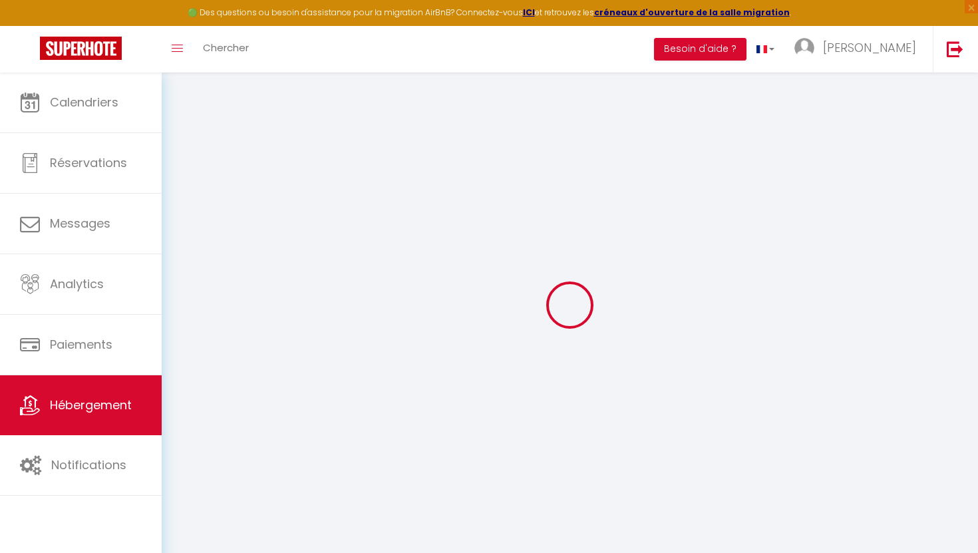
checkbox input "false"
select select
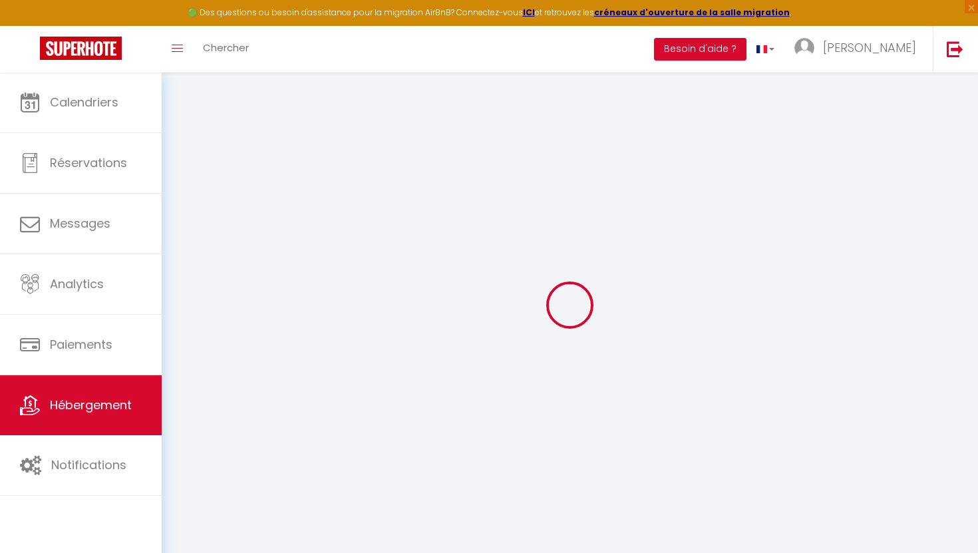
select select
checkbox input "false"
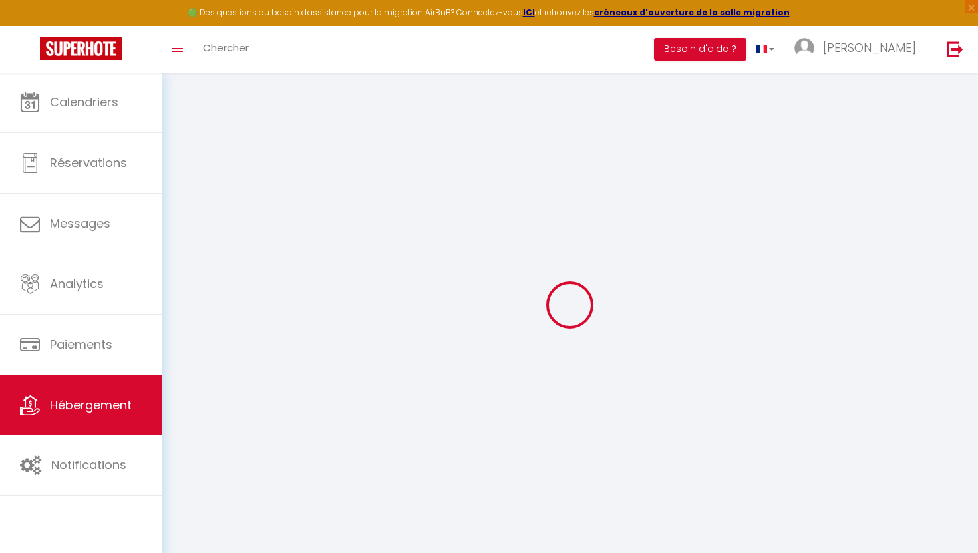
checkbox input "false"
select select
checkbox input "false"
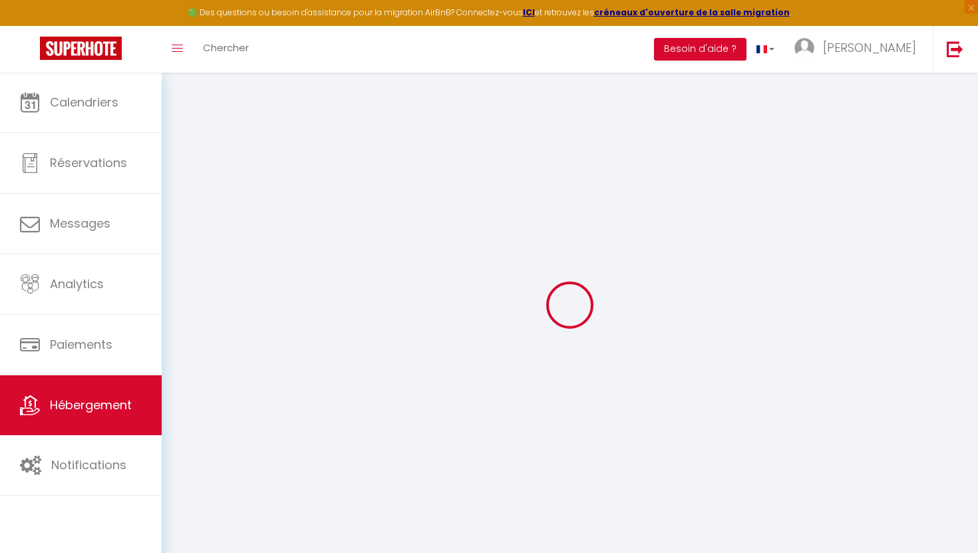
checkbox input "false"
select select
checkbox input "false"
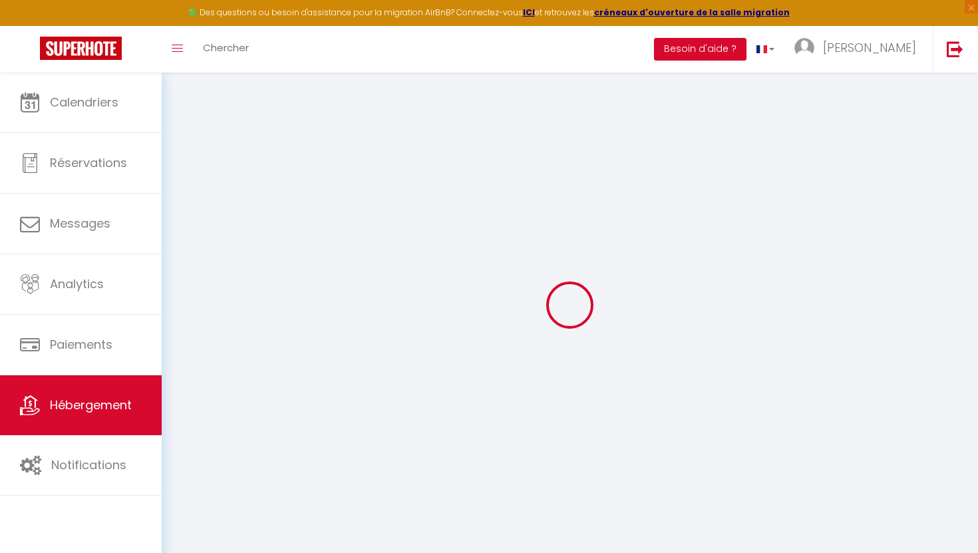
checkbox input "false"
select select "16:00"
select select
select select "11:00"
select select "30"
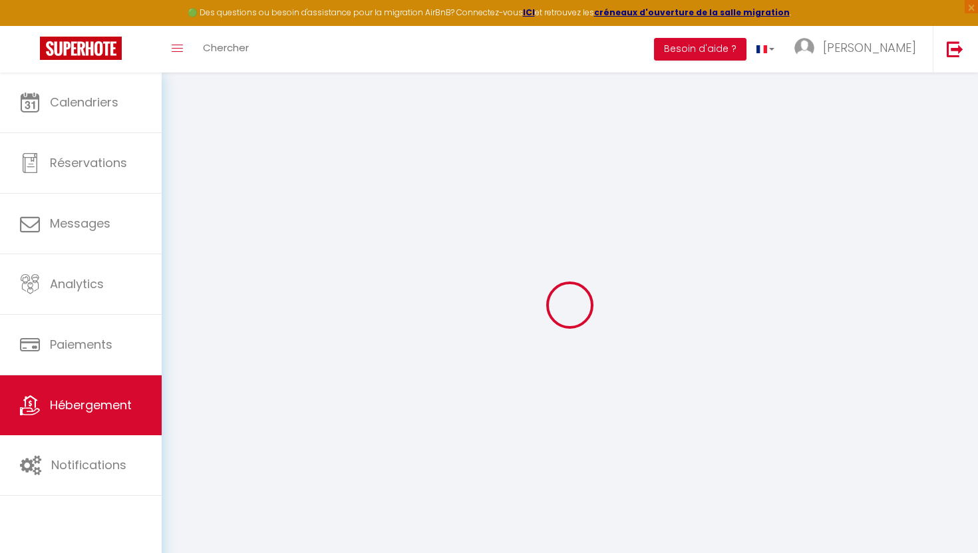
select select "120"
select select
checkbox input "false"
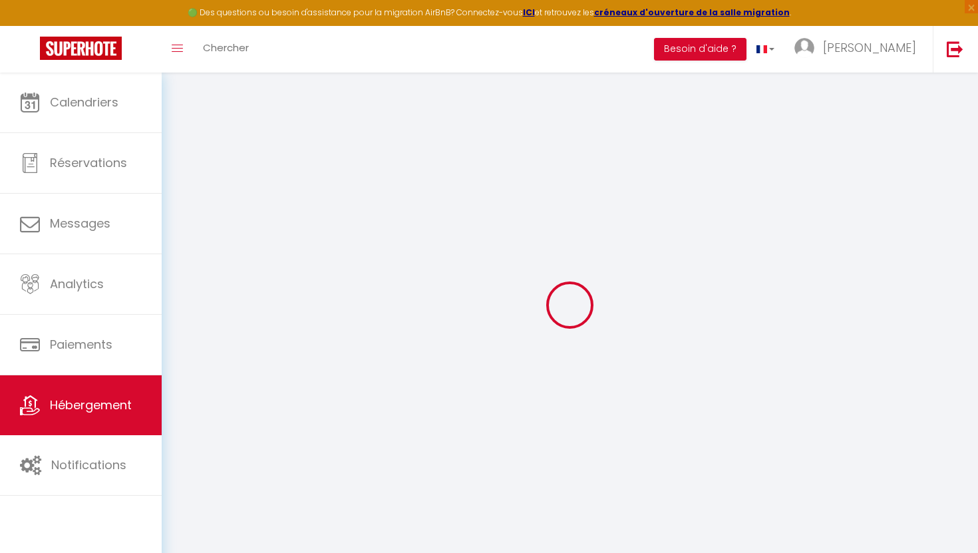
checkbox input "false"
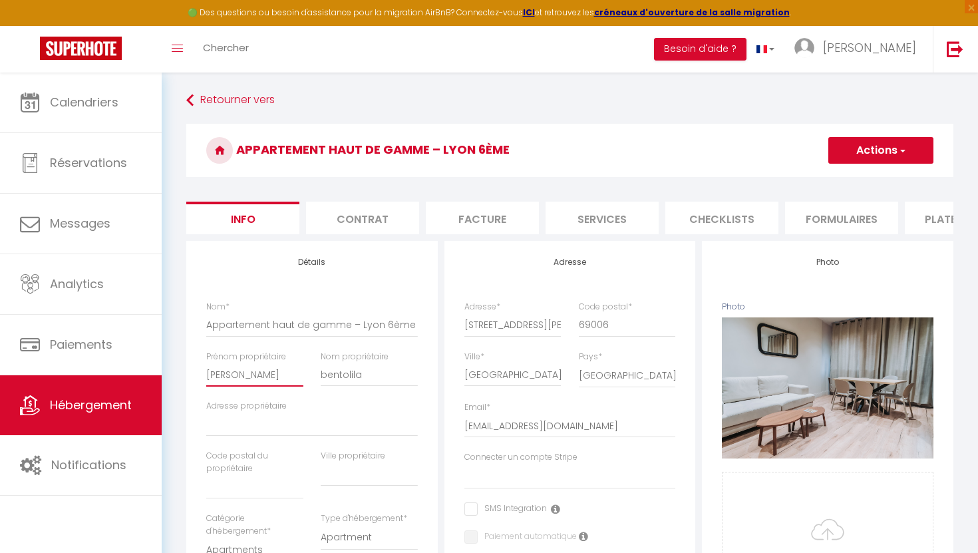
click at [255, 373] on input "[PERSON_NAME]" at bounding box center [254, 375] width 97 height 24
type input "rud"
select select
checkbox input "false"
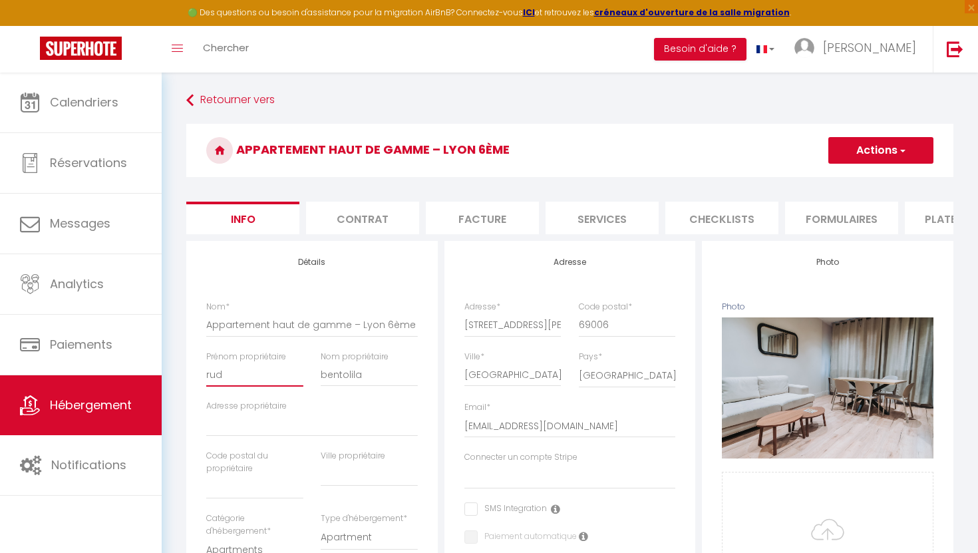
checkbox input "false"
type input "ru"
select select
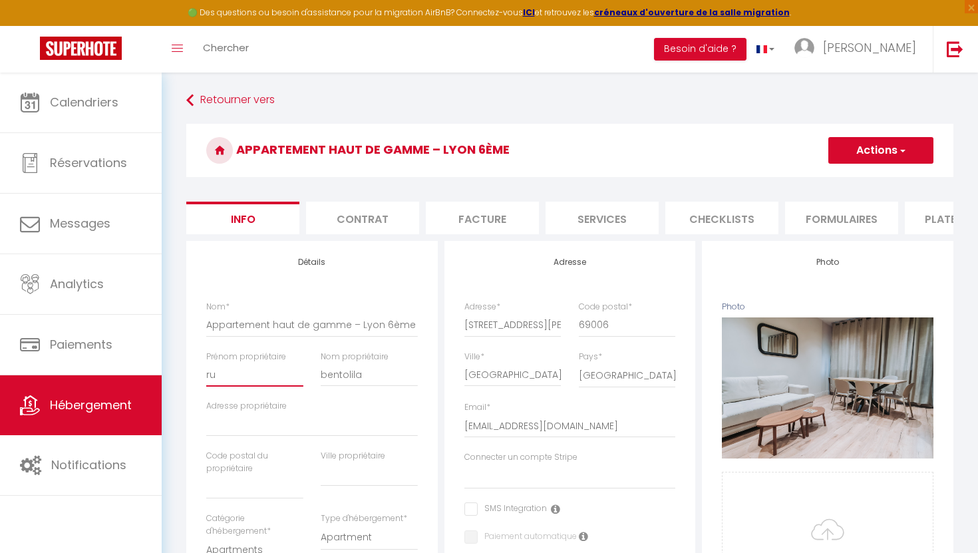
select select
checkbox input "false"
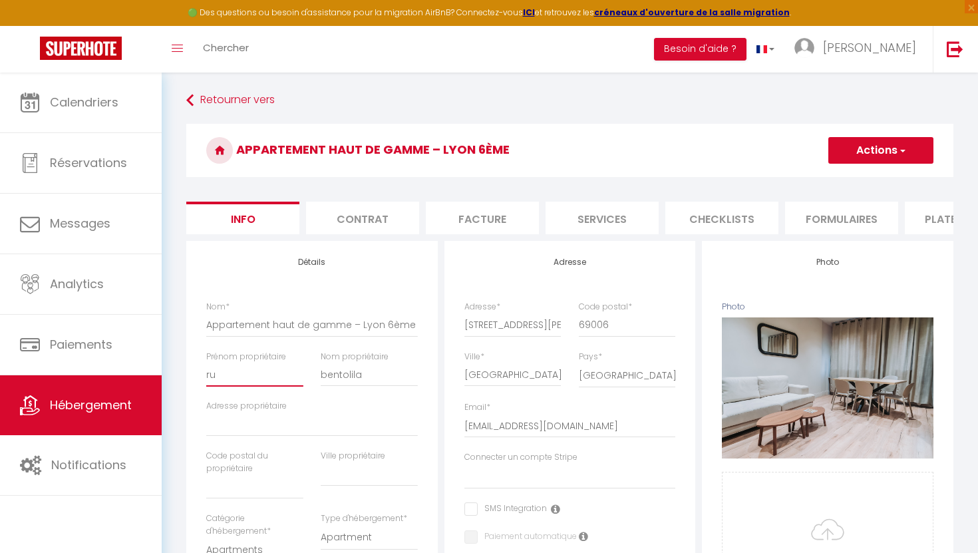
type input "r"
select select
click at [374, 375] on input "bentolila" at bounding box center [369, 375] width 97 height 24
drag, startPoint x: 374, startPoint y: 375, endPoint x: 339, endPoint y: 371, distance: 34.8
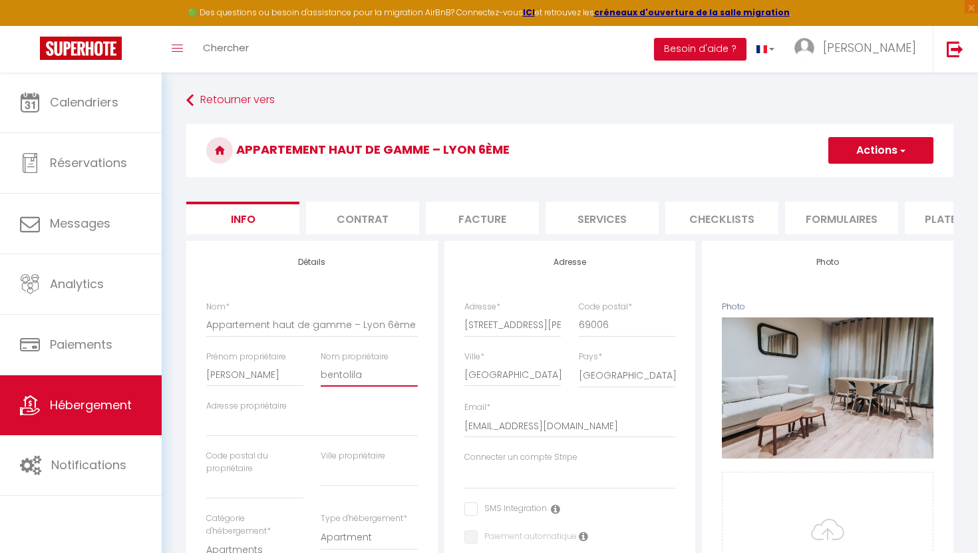
click at [339, 371] on input "bentolila" at bounding box center [369, 375] width 97 height 24
click at [212, 373] on input "[PERSON_NAME]" at bounding box center [254, 375] width 97 height 24
click at [325, 373] on input "chetrite" at bounding box center [369, 375] width 97 height 24
click at [389, 381] on input "Chetrite" at bounding box center [369, 375] width 97 height 24
click at [845, 150] on button "Actions" at bounding box center [881, 150] width 105 height 27
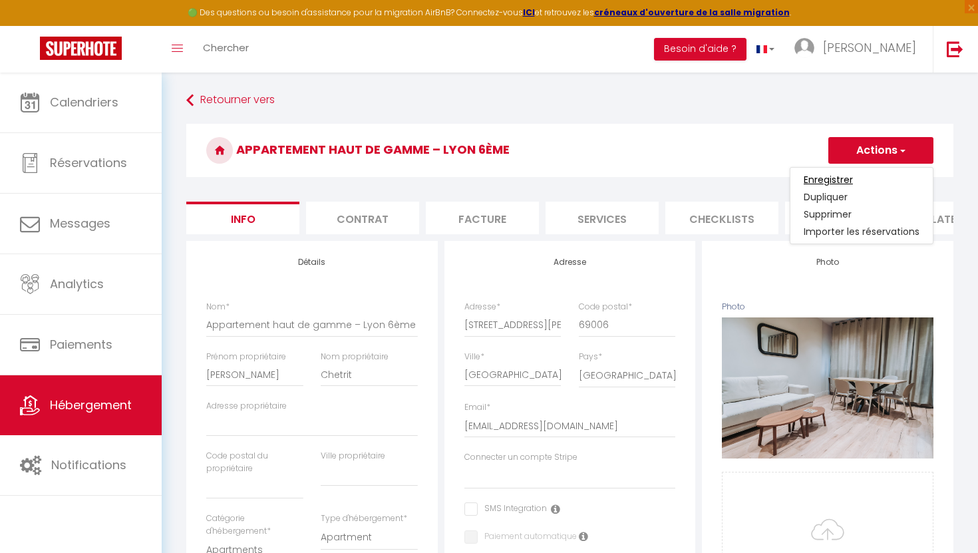
click at [842, 178] on input "Enregistrer" at bounding box center [828, 179] width 49 height 13
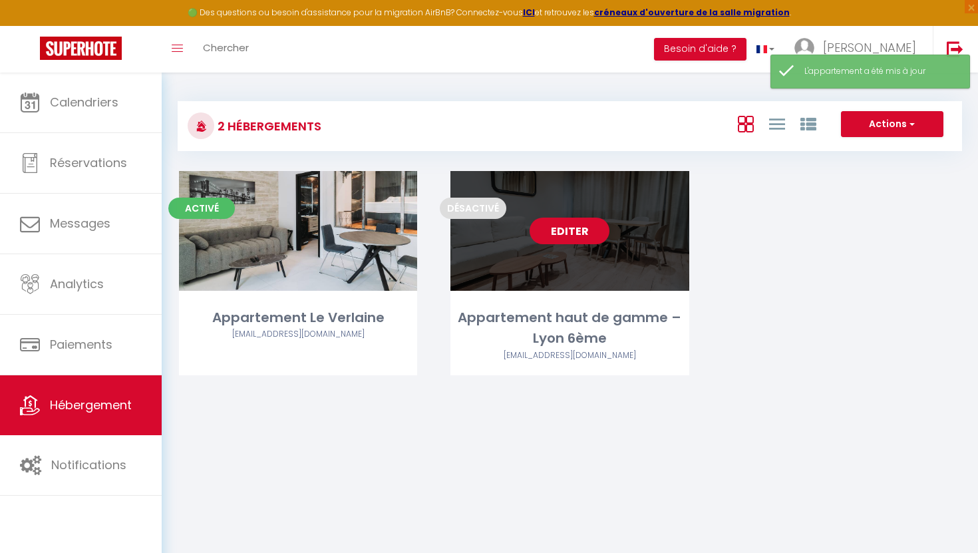
click at [576, 235] on link "Editer" at bounding box center [570, 231] width 80 height 27
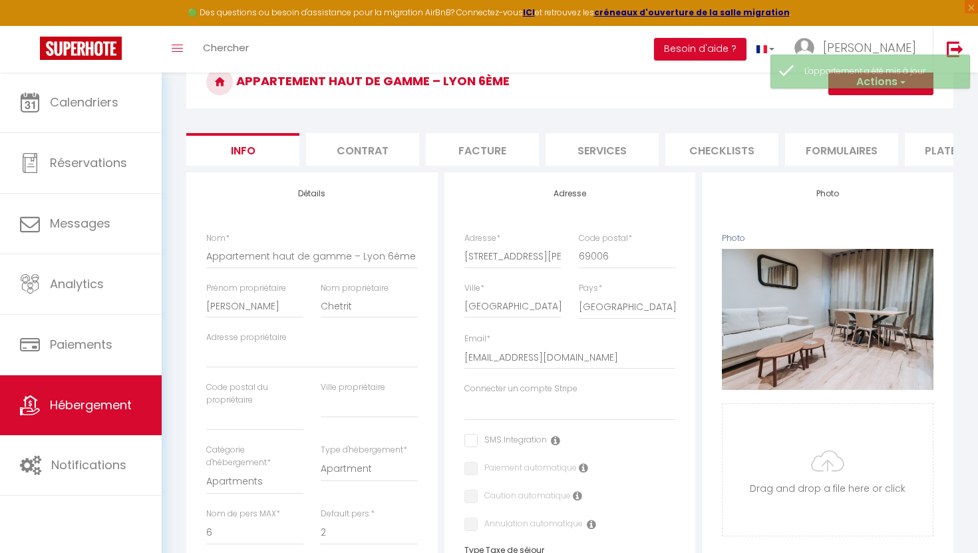
scroll to position [69, 0]
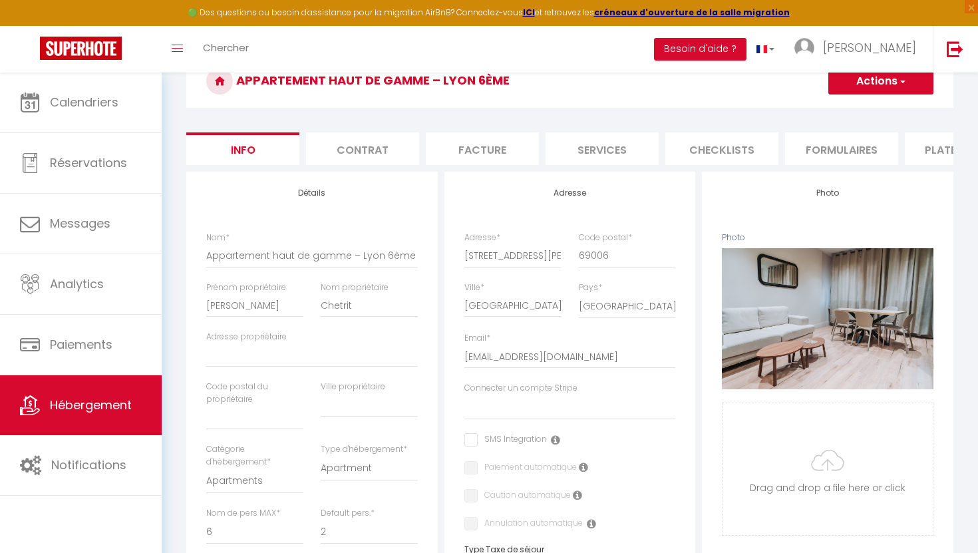
click at [932, 156] on li "Plateformes" at bounding box center [961, 148] width 113 height 33
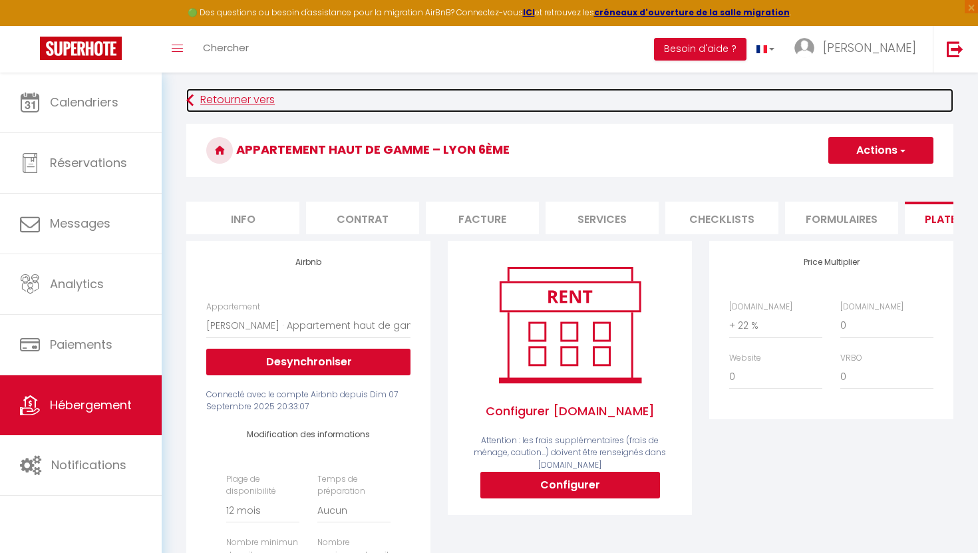
click at [194, 101] on link "Retourner vers" at bounding box center [569, 101] width 767 height 24
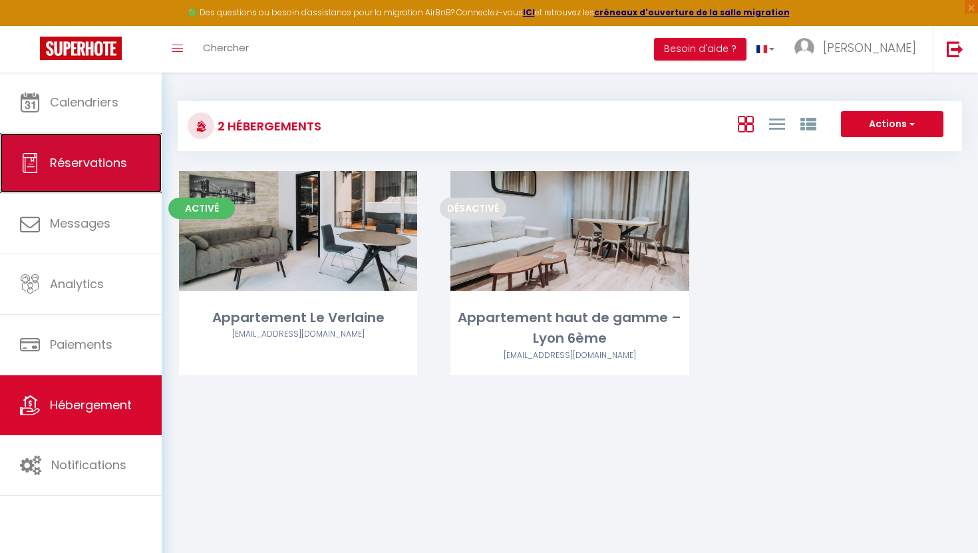
click at [108, 176] on link "Réservations" at bounding box center [81, 163] width 162 height 60
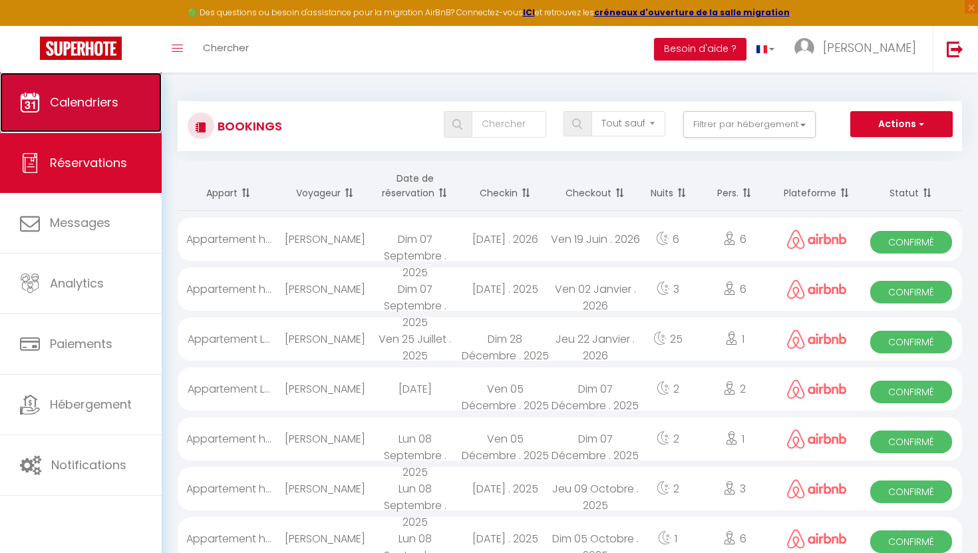
click at [104, 114] on link "Calendriers" at bounding box center [81, 103] width 162 height 60
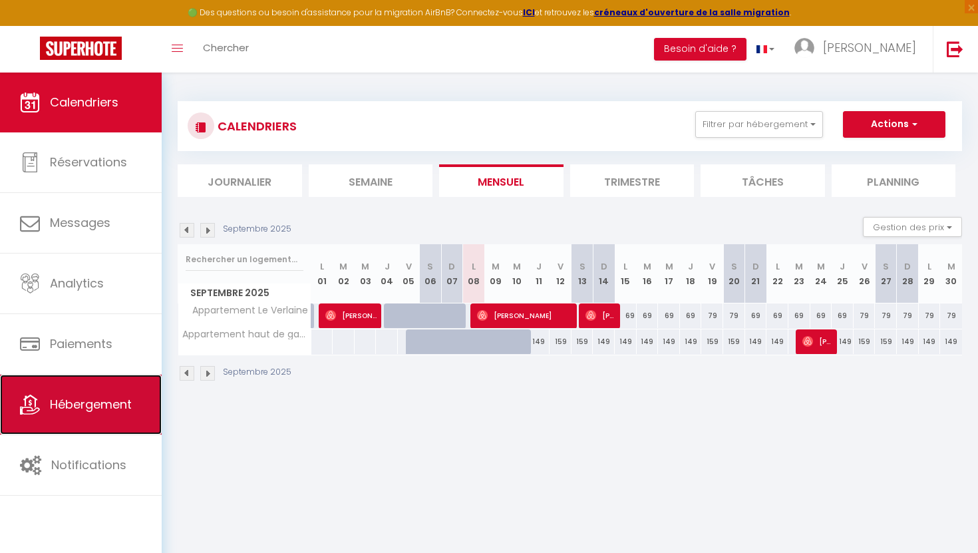
click at [65, 411] on span "Hébergement" at bounding box center [91, 404] width 82 height 17
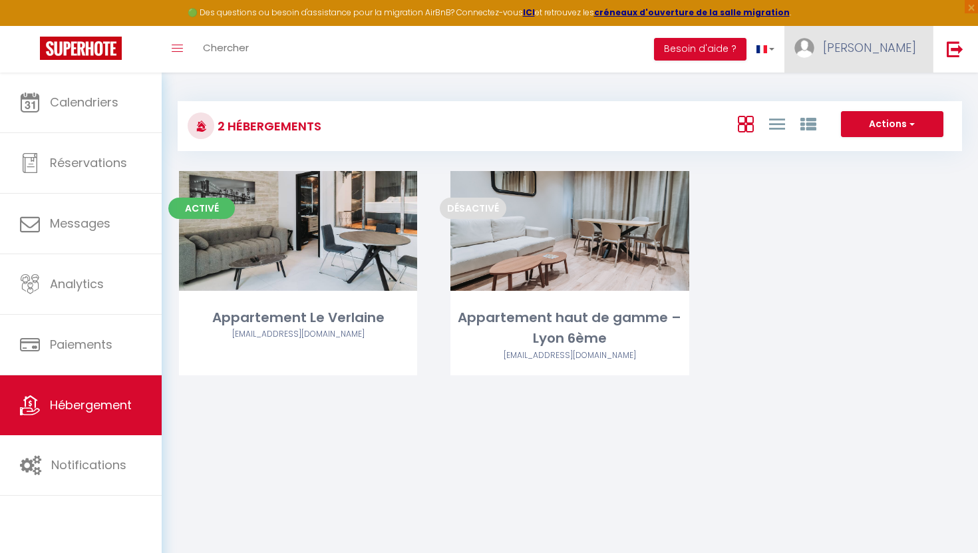
click at [899, 53] on span "[PERSON_NAME]" at bounding box center [869, 47] width 93 height 17
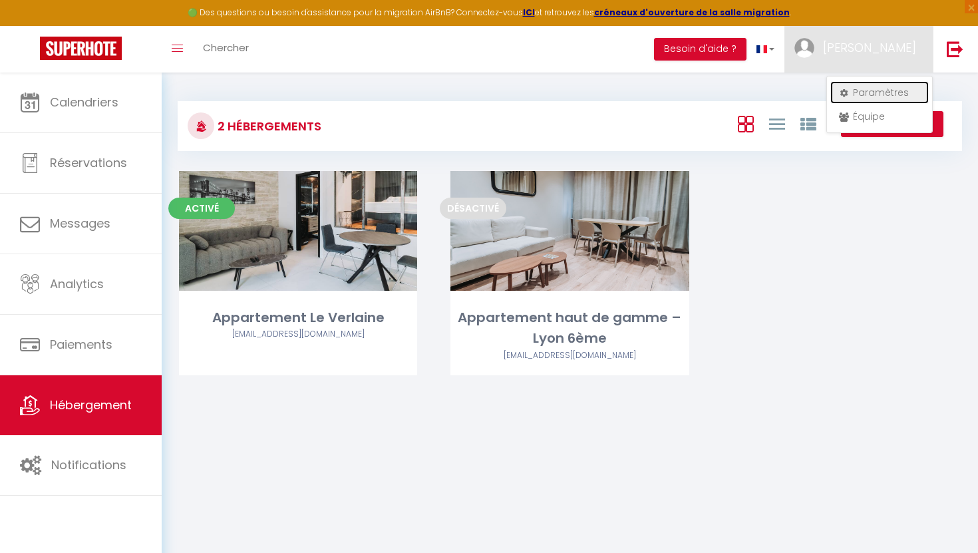
click at [865, 94] on link "Paramètres" at bounding box center [880, 92] width 99 height 23
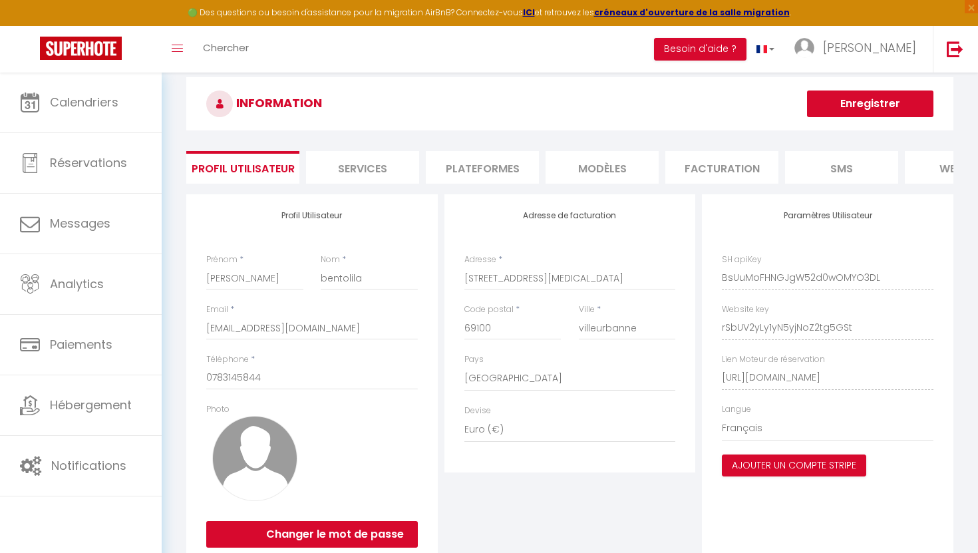
scroll to position [29, 0]
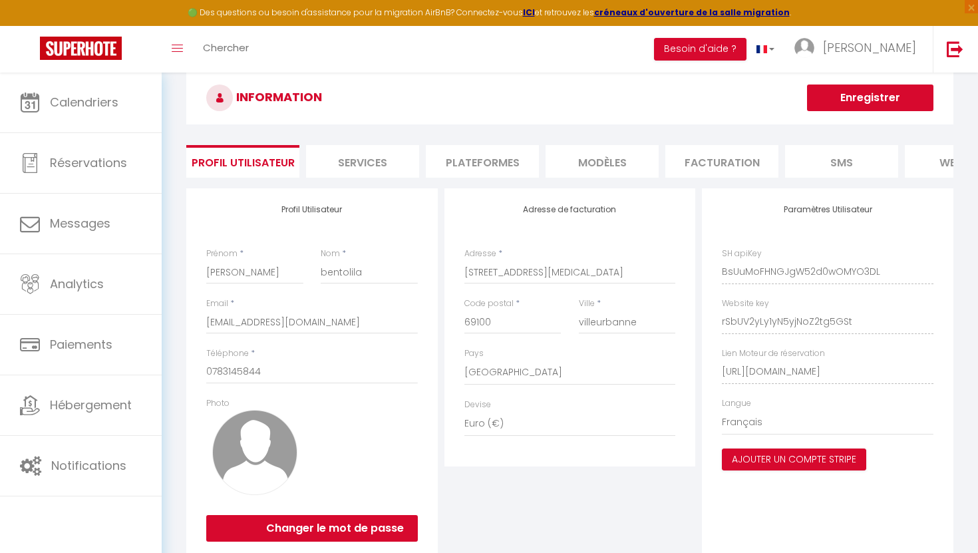
click at [489, 161] on li "Plateformes" at bounding box center [482, 161] width 113 height 33
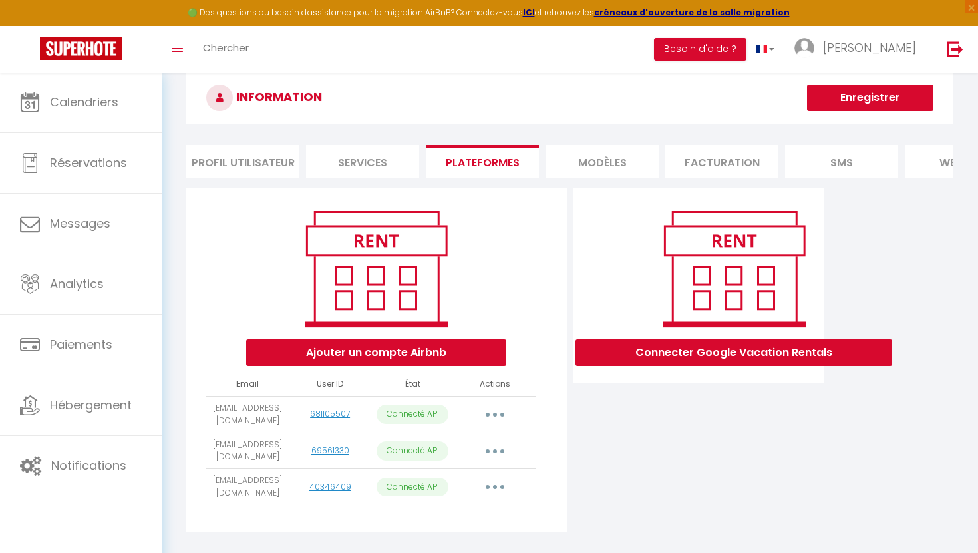
scroll to position [73, 0]
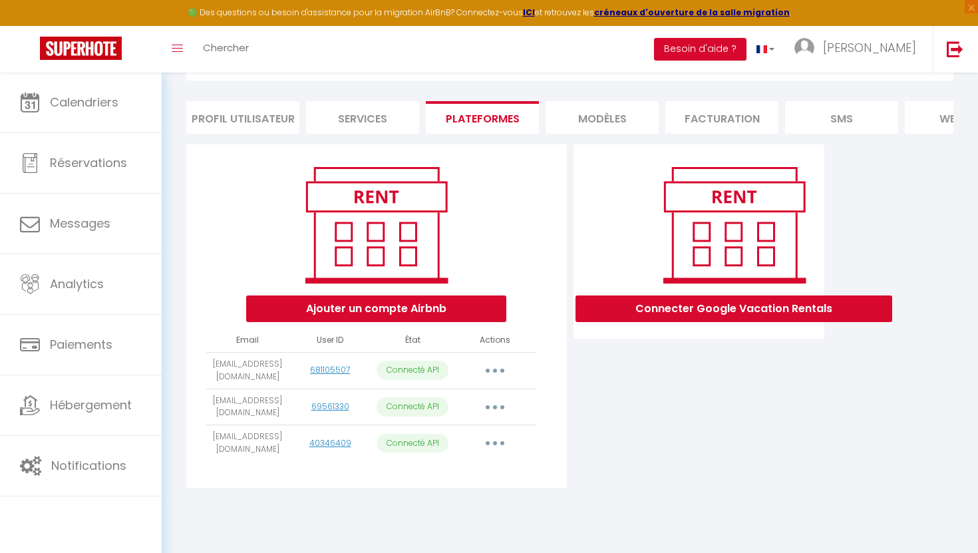
click at [495, 446] on button "button" at bounding box center [495, 443] width 37 height 21
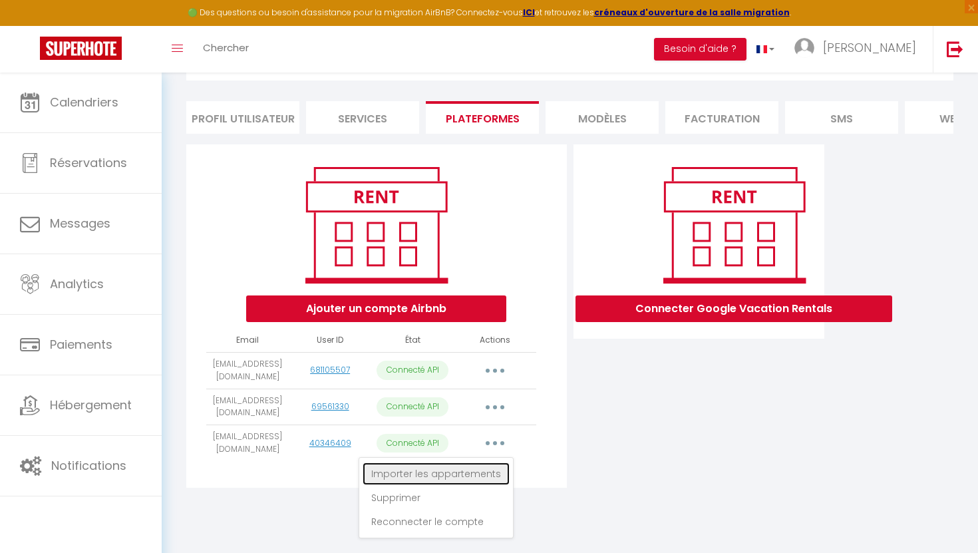
click at [456, 477] on link "Importer les appartements" at bounding box center [436, 474] width 147 height 23
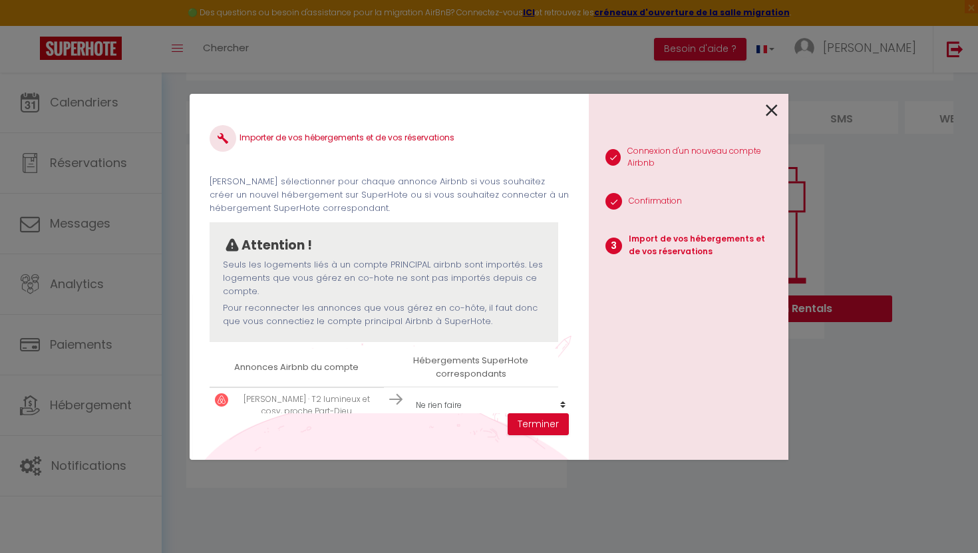
scroll to position [57, 0]
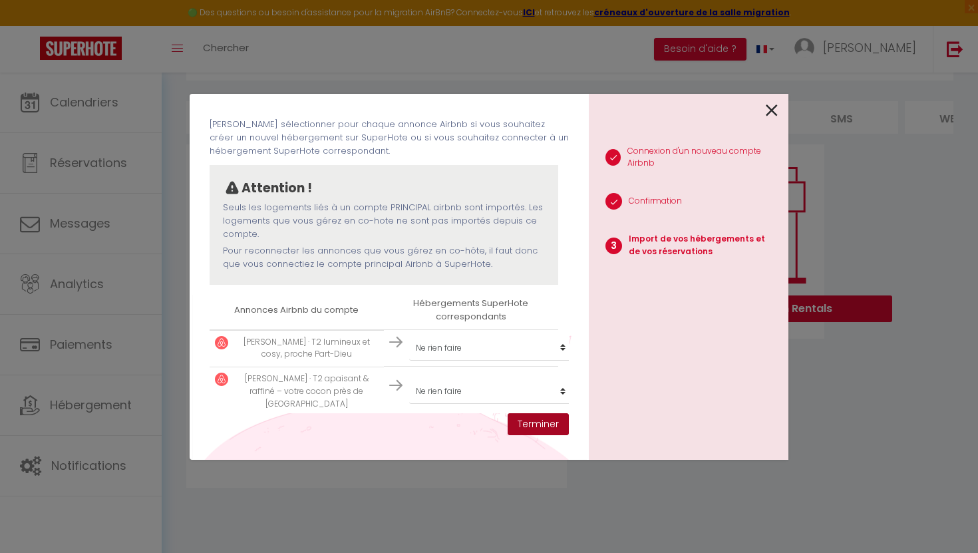
click at [537, 429] on button "Terminer" at bounding box center [538, 424] width 61 height 23
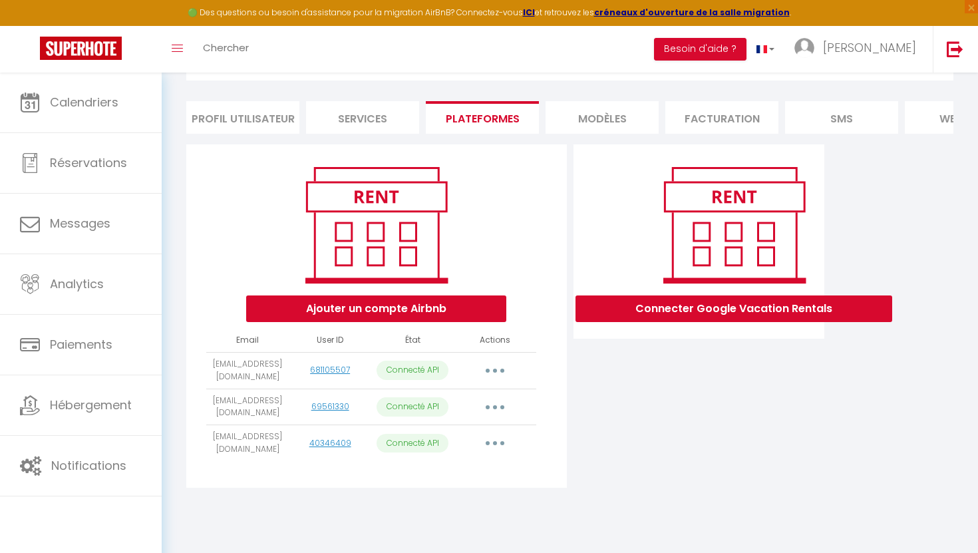
click at [373, 118] on li "Services" at bounding box center [362, 117] width 113 height 33
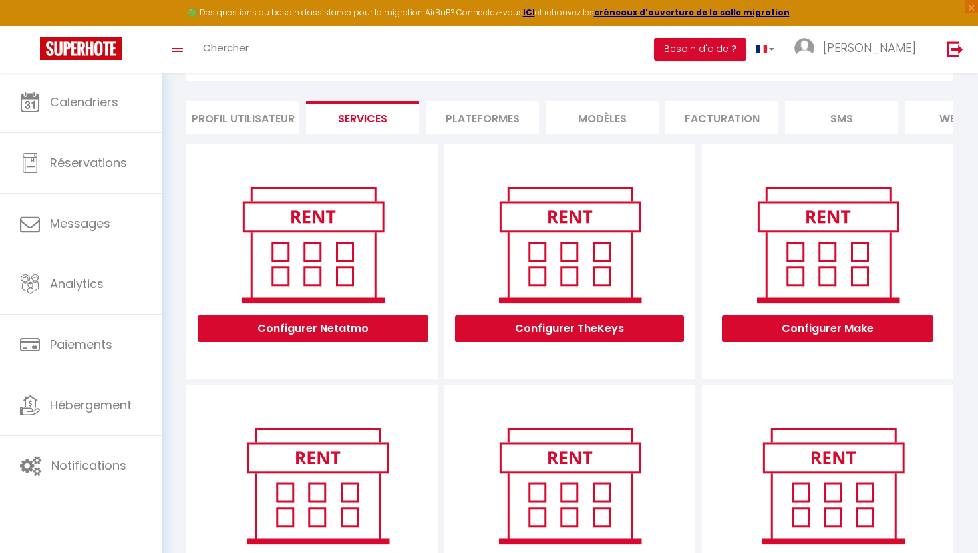
click at [286, 124] on li "Profil Utilisateur" at bounding box center [242, 117] width 113 height 33
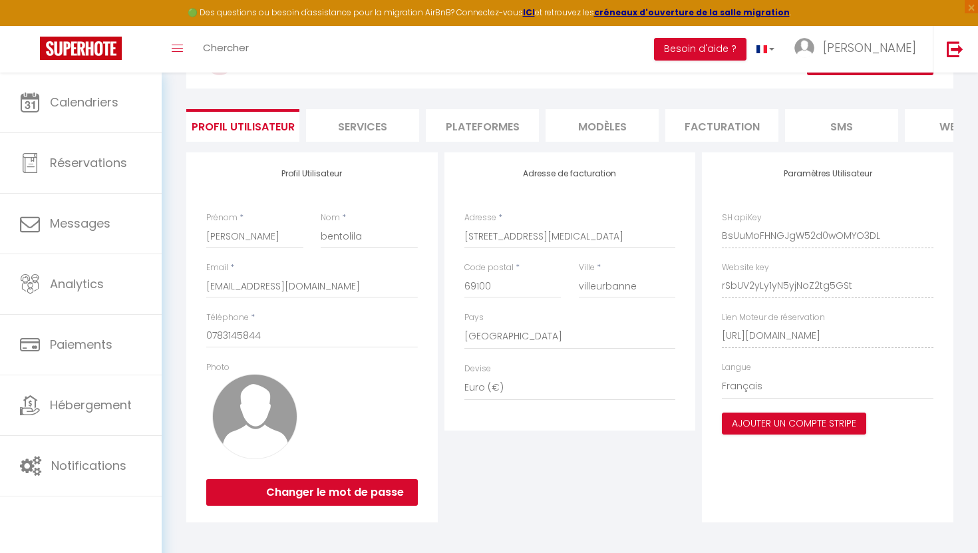
scroll to position [61, 0]
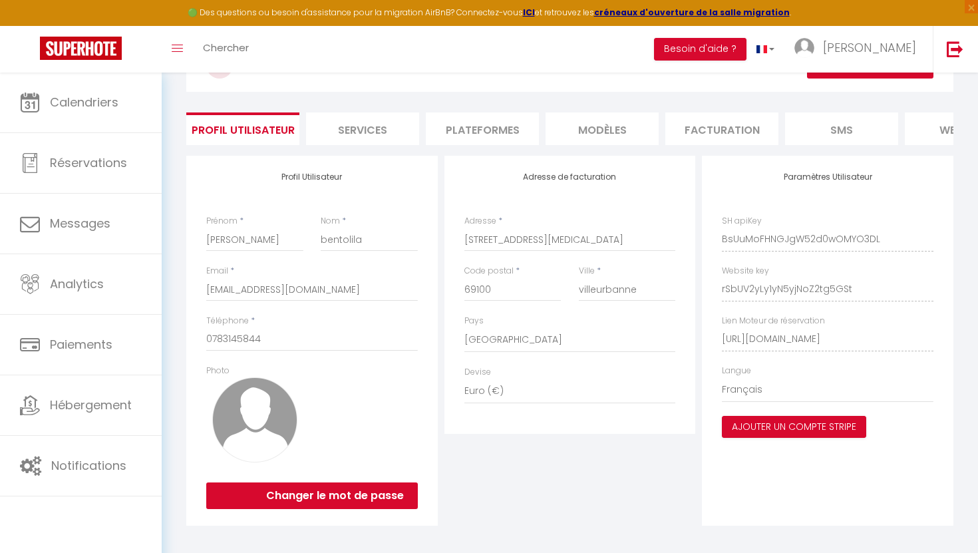
click at [390, 133] on li "Services" at bounding box center [362, 128] width 113 height 33
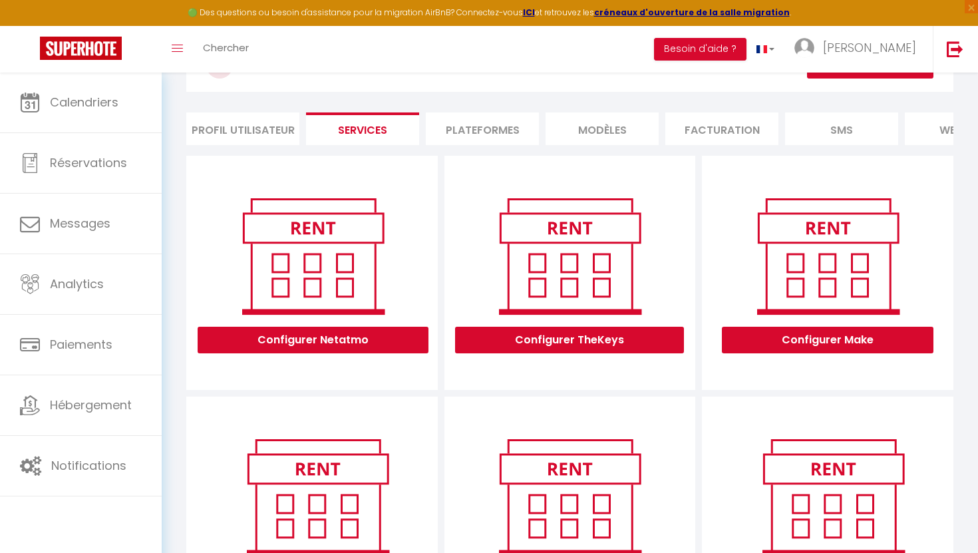
click at [456, 130] on li "Plateformes" at bounding box center [482, 128] width 113 height 33
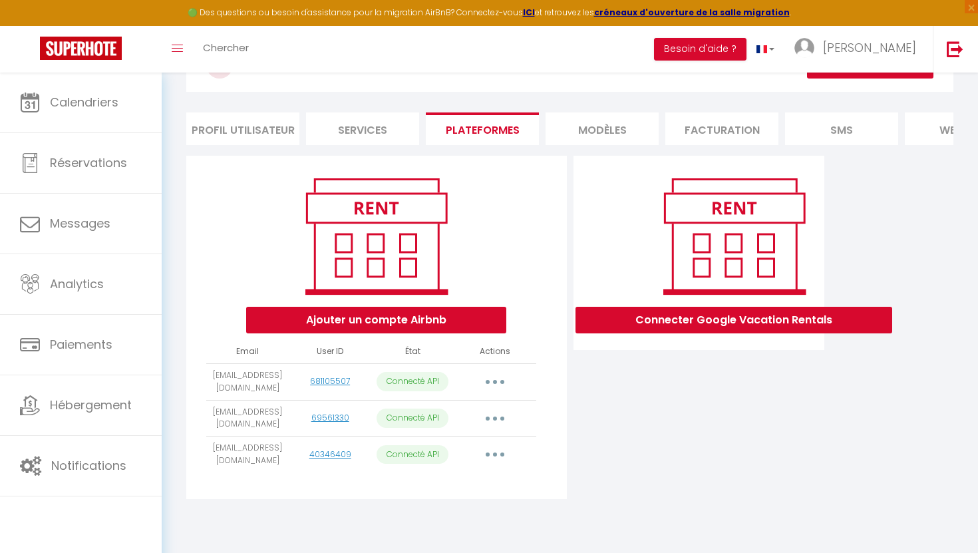
click at [617, 138] on li "MODÈLES" at bounding box center [602, 128] width 113 height 33
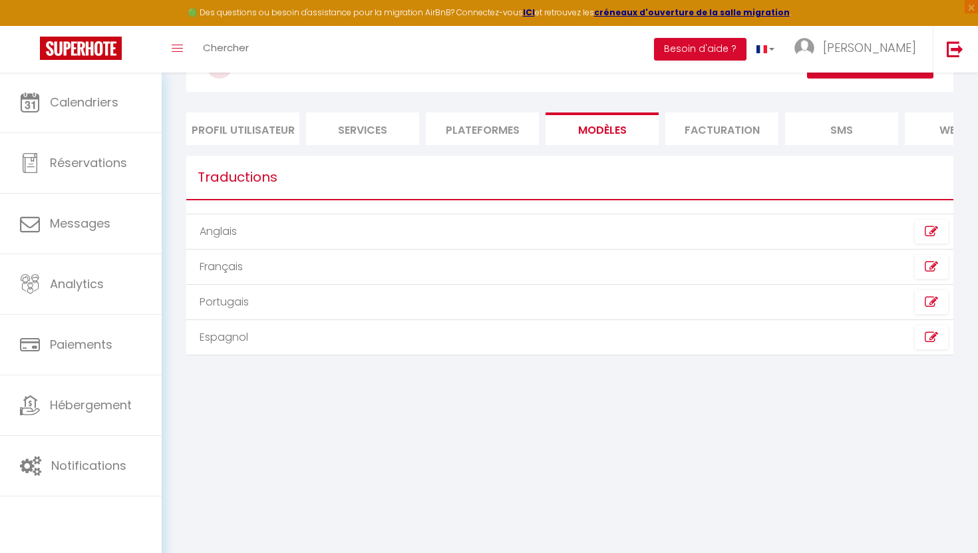
click at [700, 132] on li "Facturation" at bounding box center [722, 128] width 113 height 33
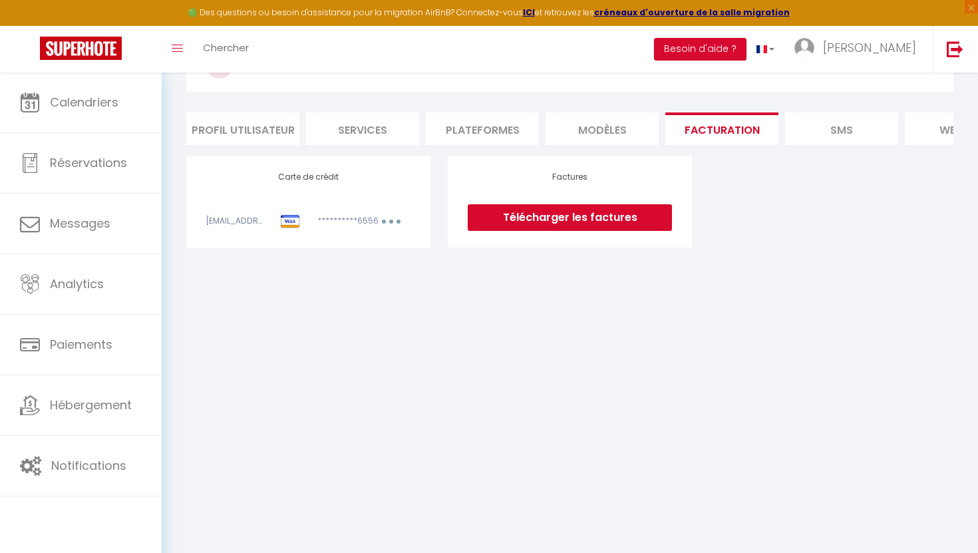
click at [620, 130] on li "MODÈLES" at bounding box center [602, 128] width 113 height 33
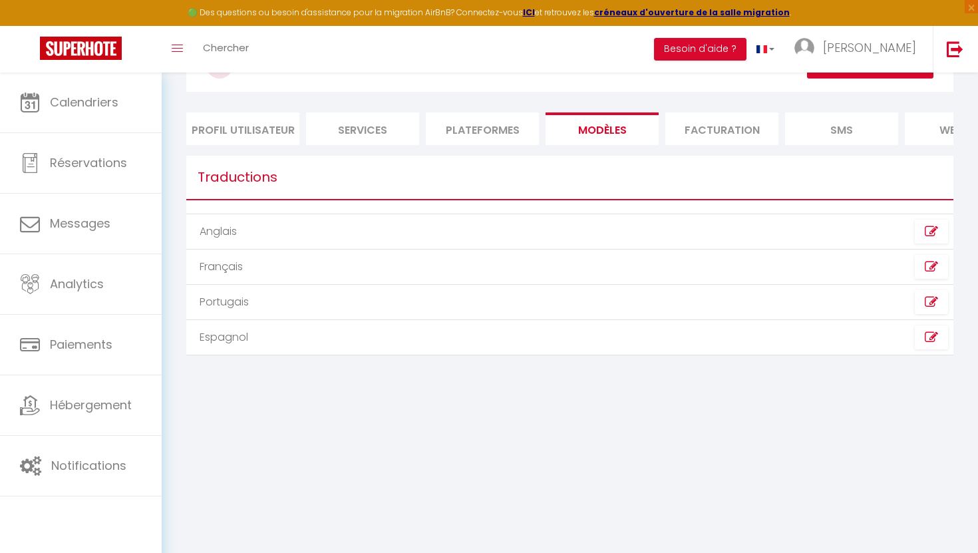
click at [495, 137] on li "Plateformes" at bounding box center [482, 128] width 113 height 33
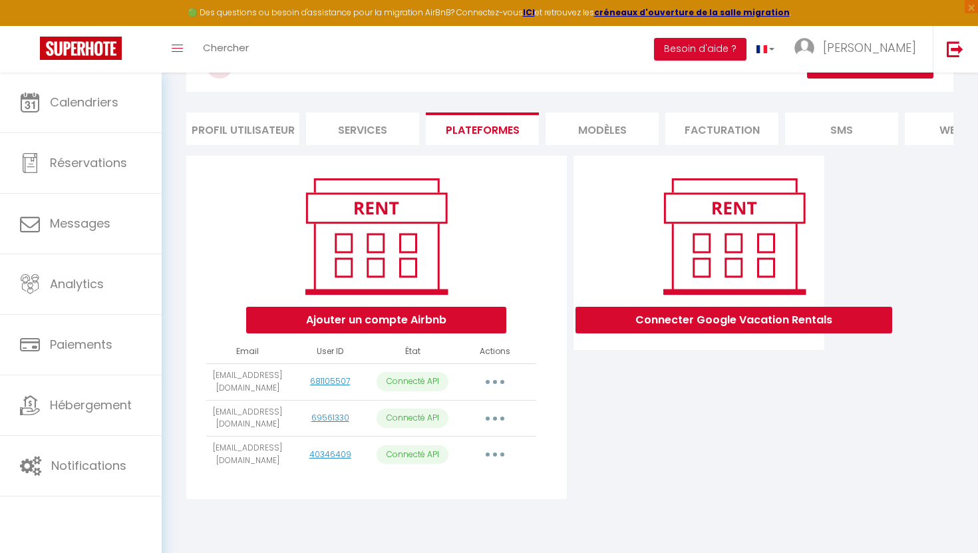
click at [365, 135] on li "Services" at bounding box center [362, 128] width 113 height 33
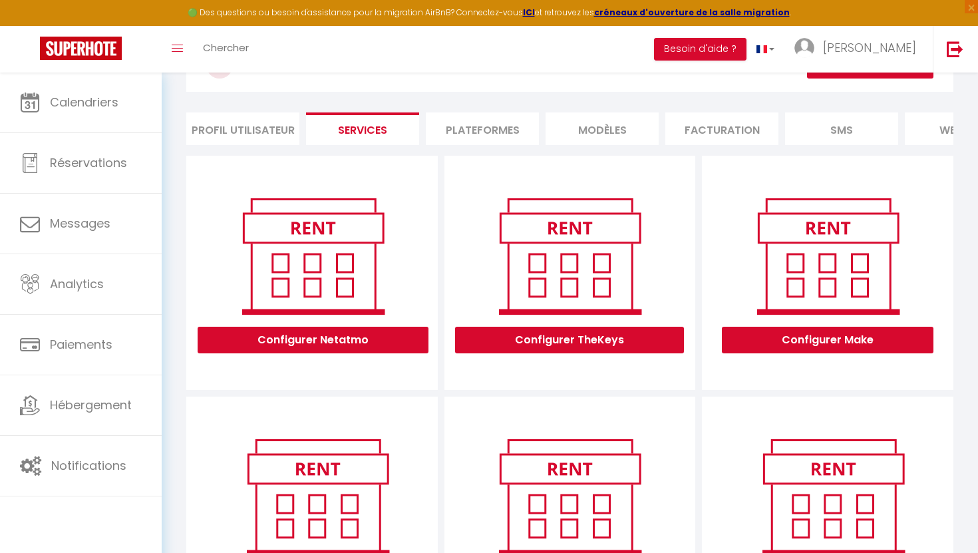
click at [291, 137] on li "Profil Utilisateur" at bounding box center [242, 128] width 113 height 33
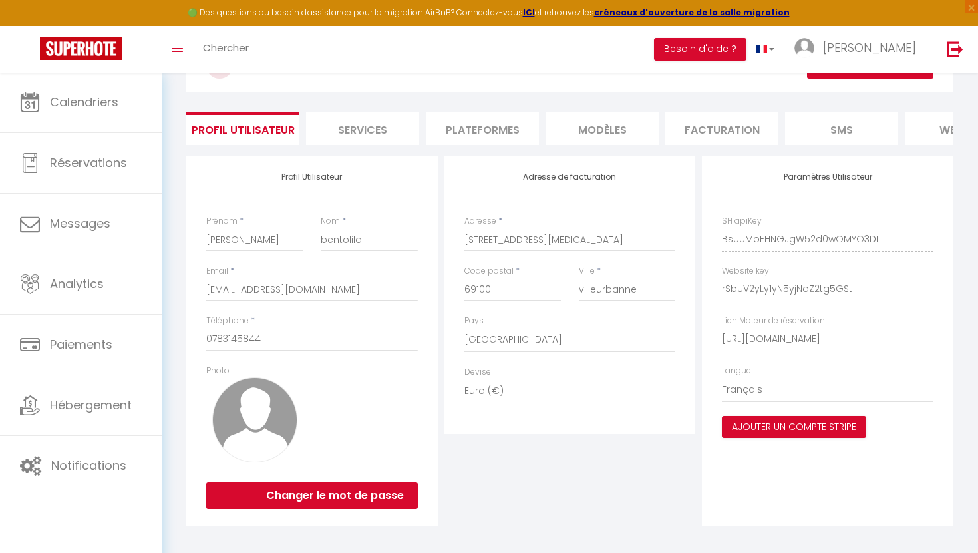
click at [379, 134] on li "Services" at bounding box center [362, 128] width 113 height 33
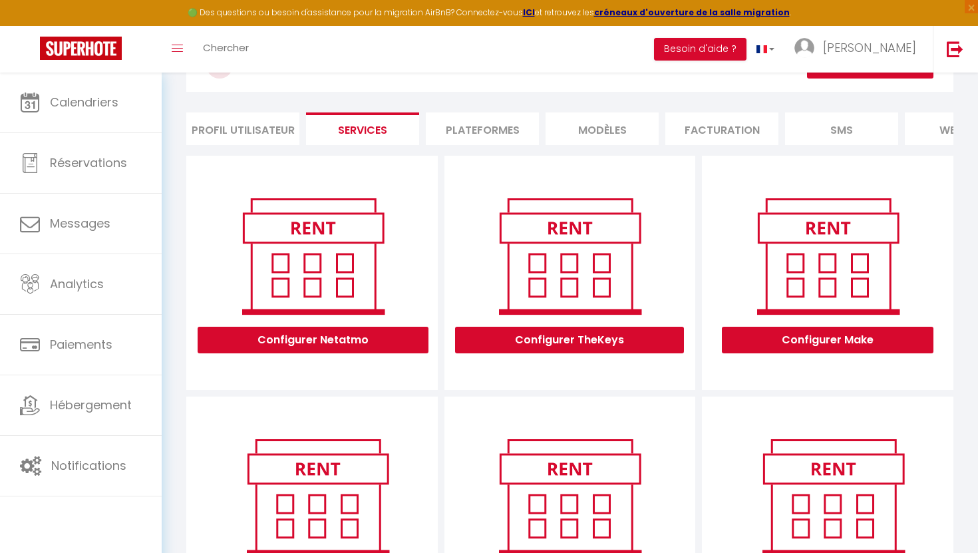
click at [463, 125] on li "Plateformes" at bounding box center [482, 128] width 113 height 33
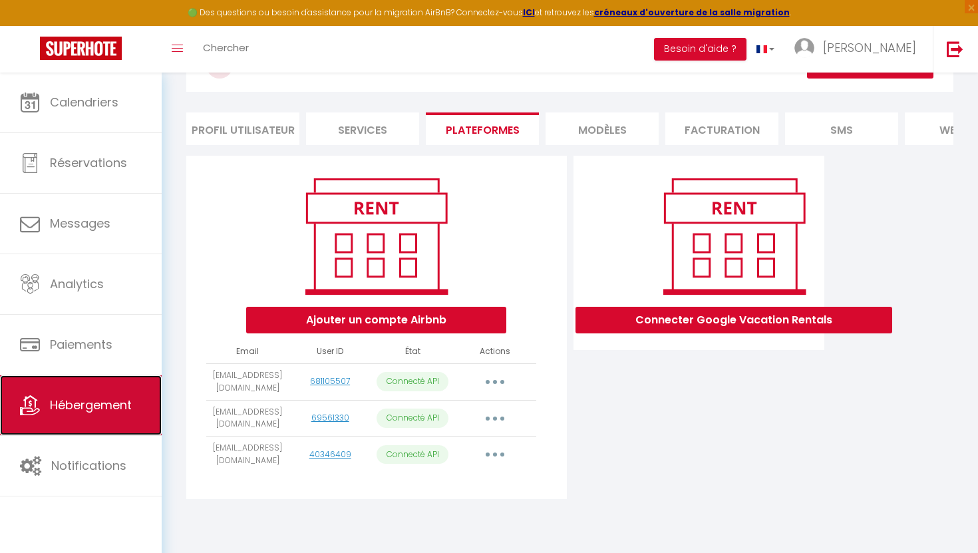
click at [99, 415] on link "Hébergement" at bounding box center [81, 405] width 162 height 60
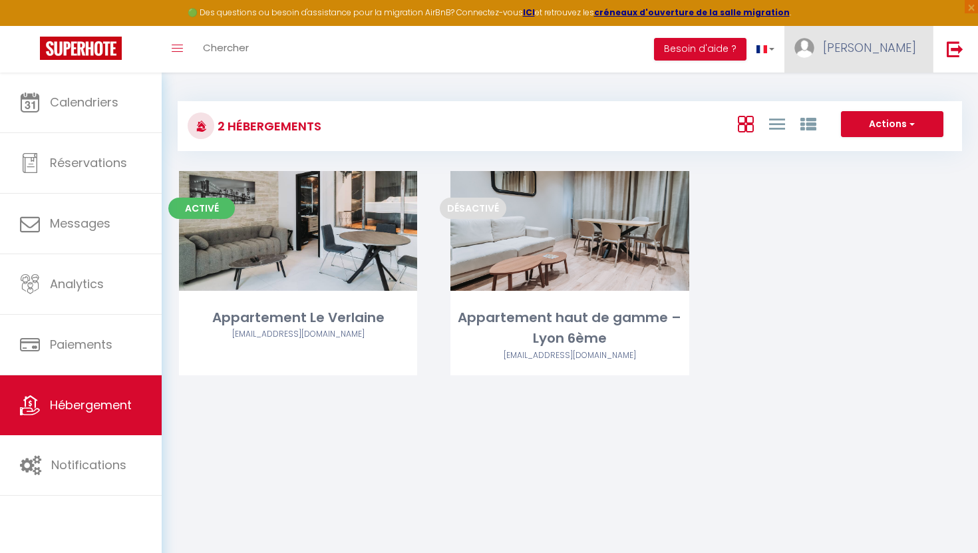
click at [901, 60] on link "[PERSON_NAME]" at bounding box center [859, 49] width 148 height 47
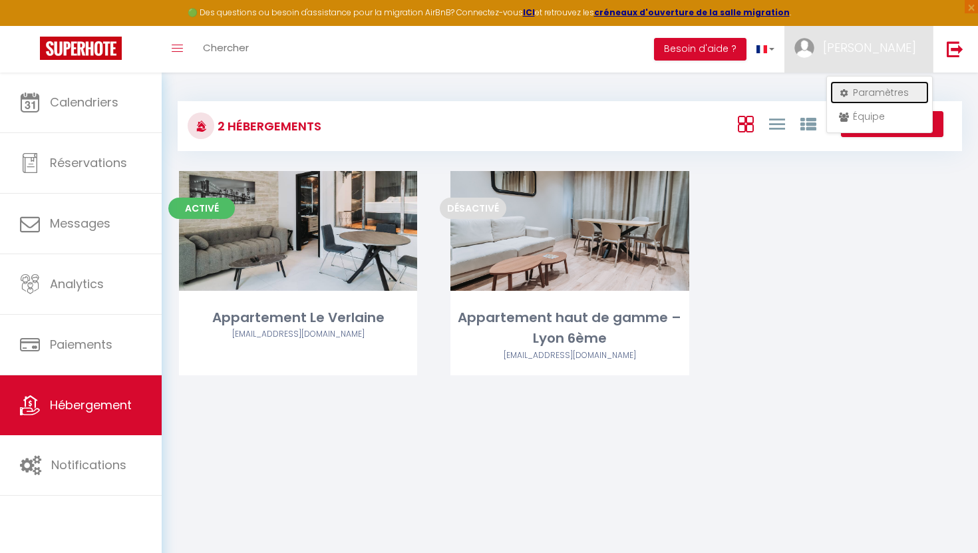
click at [873, 96] on link "Paramètres" at bounding box center [880, 92] width 99 height 23
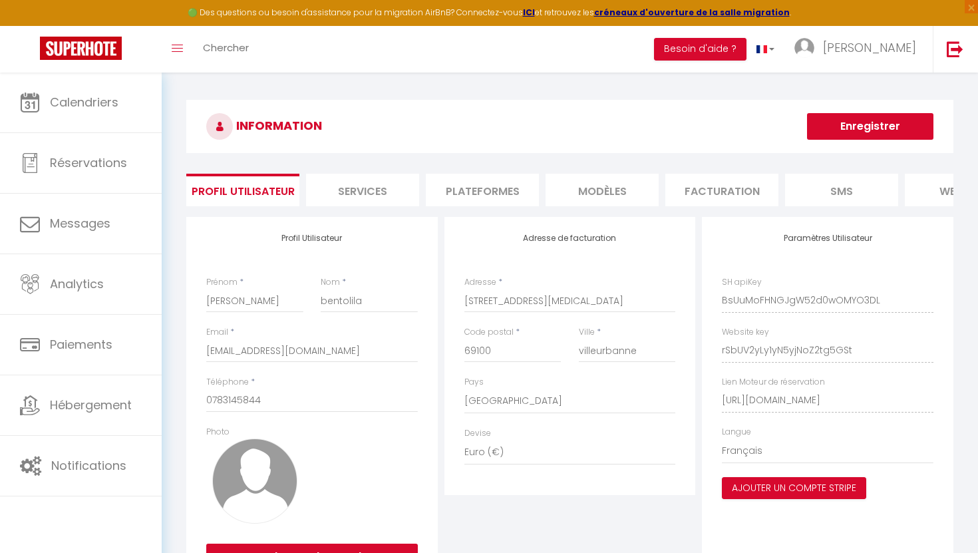
click at [499, 198] on li "Plateformes" at bounding box center [482, 190] width 113 height 33
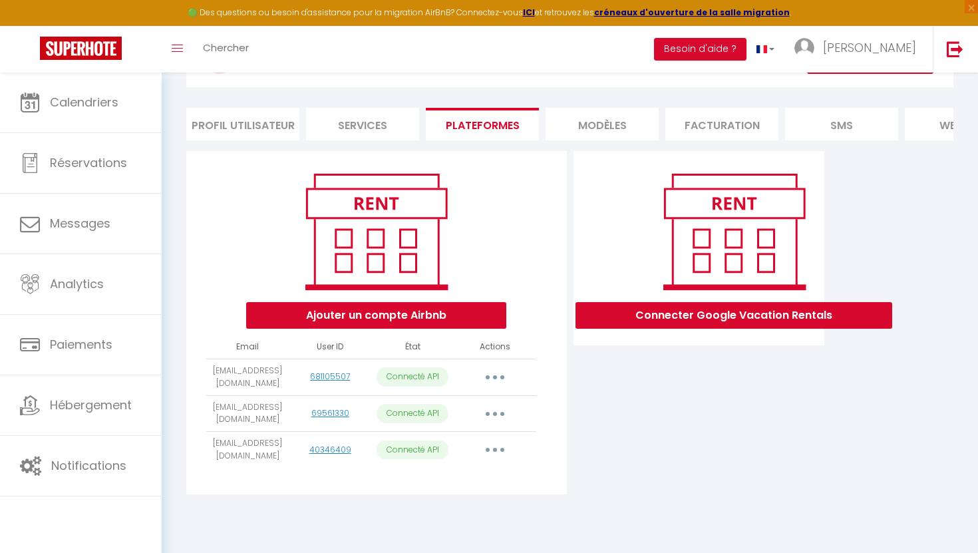
scroll to position [73, 0]
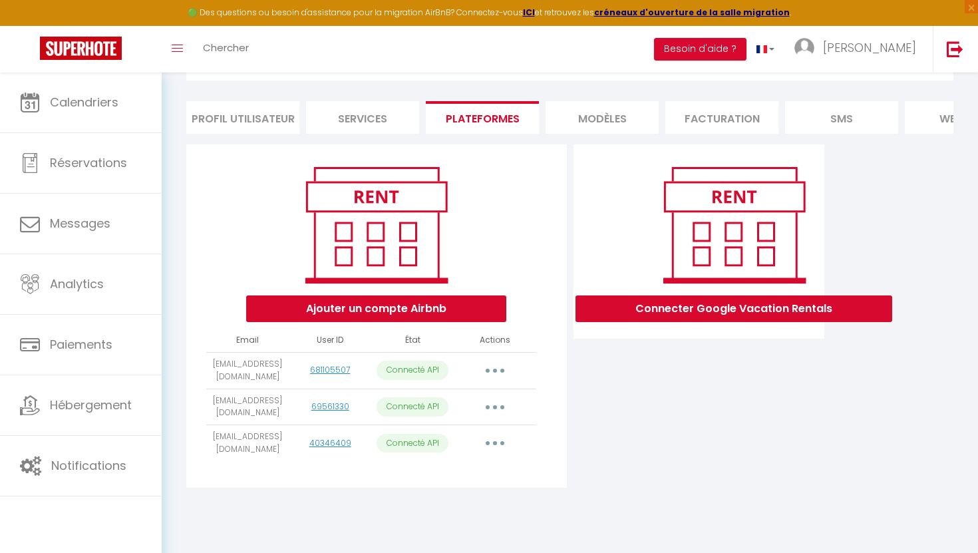
click at [499, 441] on button "button" at bounding box center [495, 443] width 37 height 21
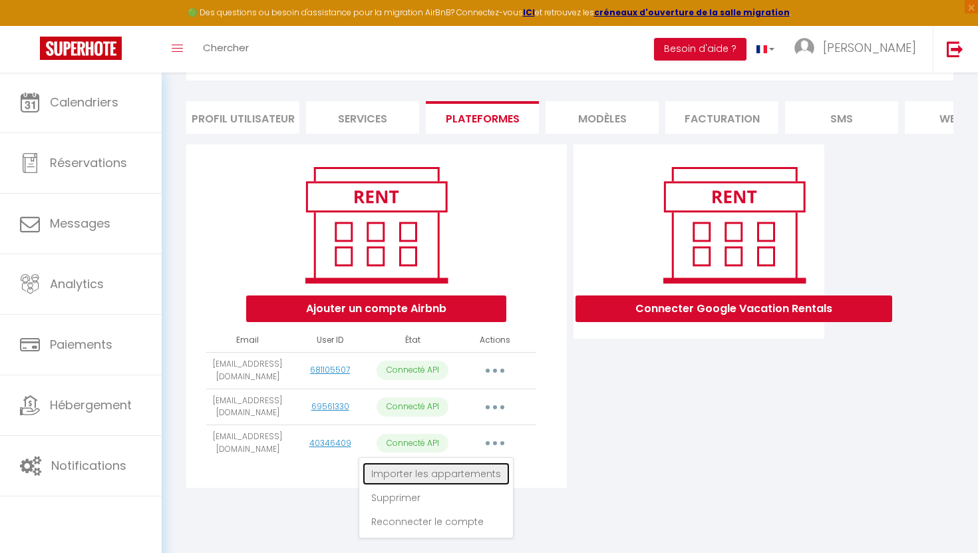
click at [471, 468] on link "Importer les appartements" at bounding box center [436, 474] width 147 height 23
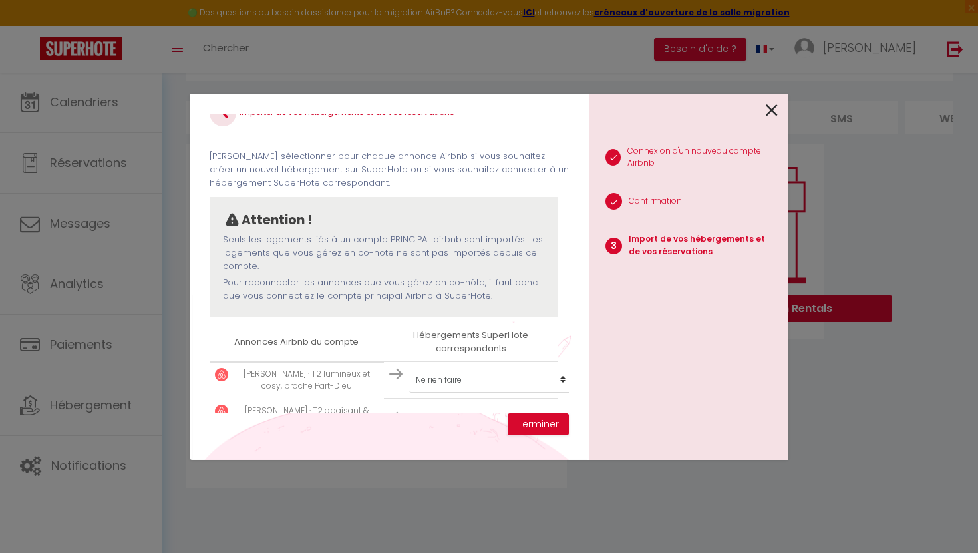
scroll to position [57, 0]
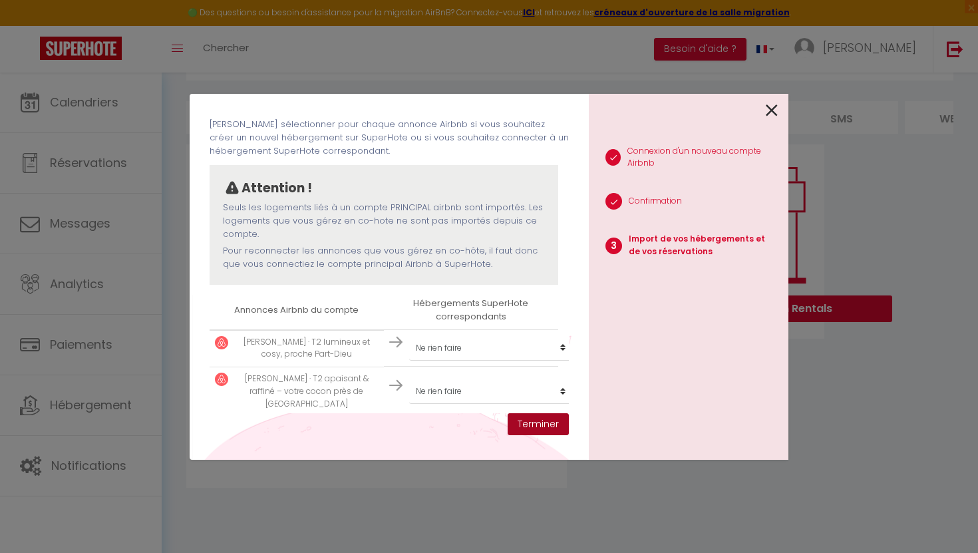
click at [548, 429] on button "Terminer" at bounding box center [538, 424] width 61 height 23
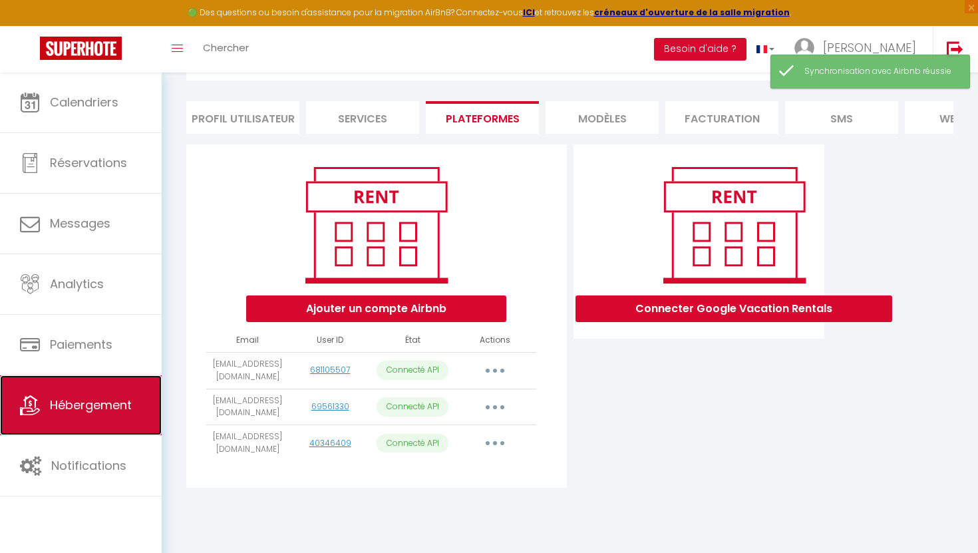
click at [88, 409] on span "Hébergement" at bounding box center [91, 405] width 82 height 17
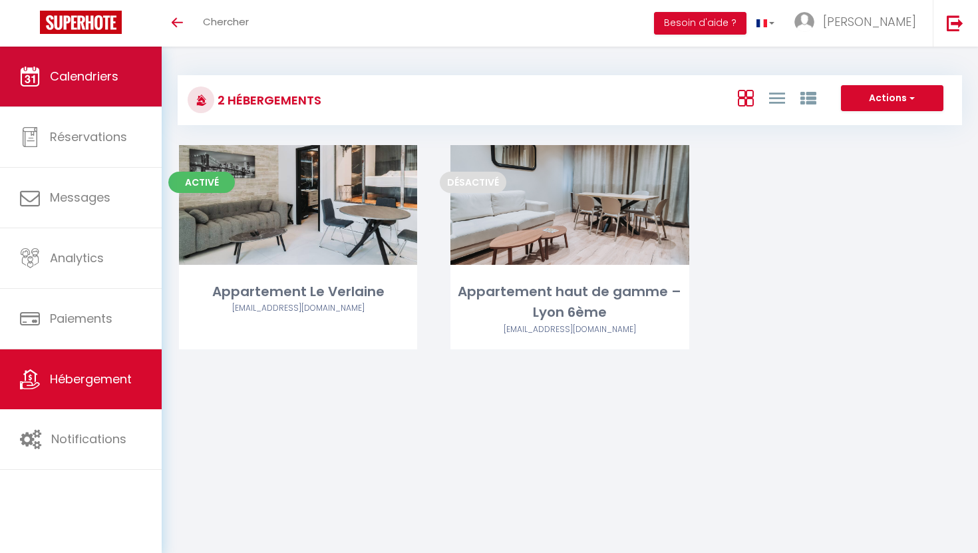
click at [106, 97] on link "Calendriers" at bounding box center [81, 77] width 162 height 60
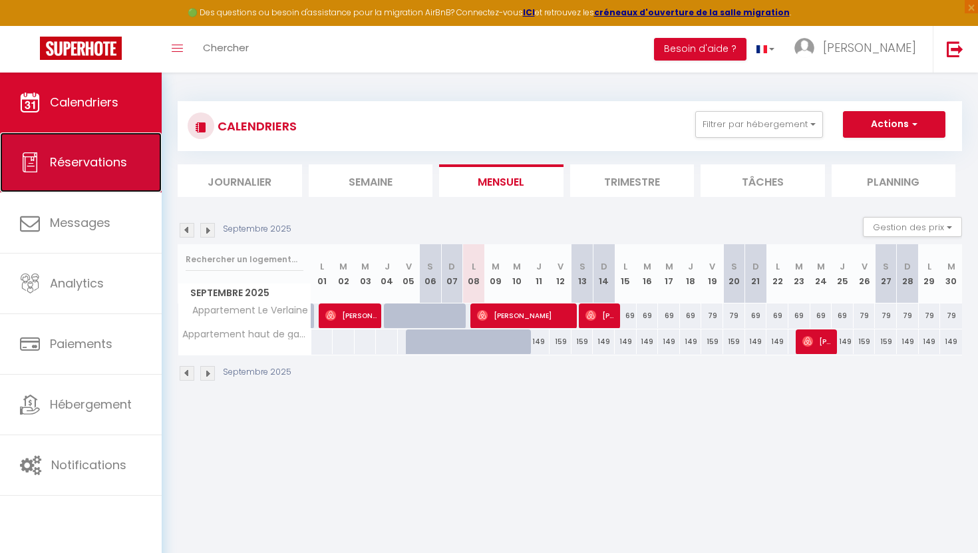
click at [99, 168] on span "Réservations" at bounding box center [88, 162] width 77 height 17
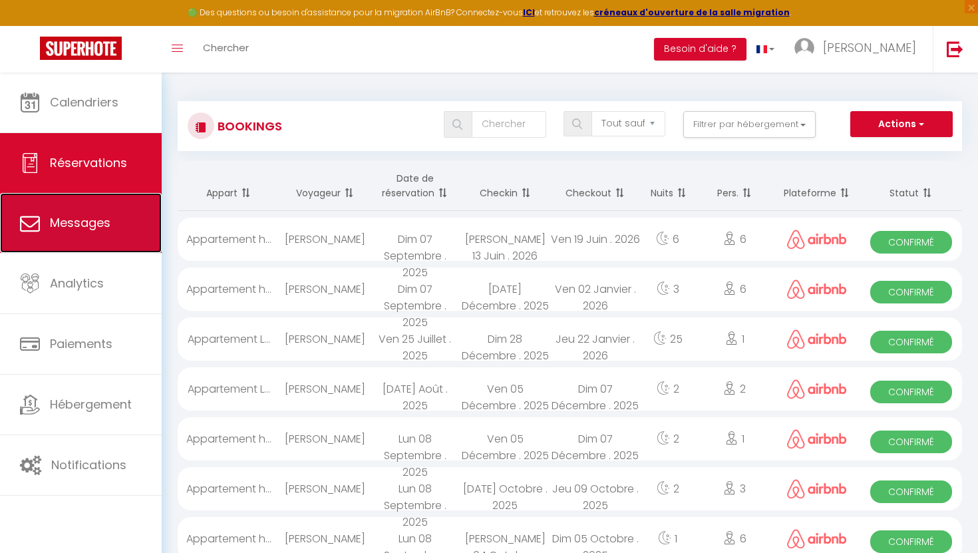
click at [58, 220] on span "Messages" at bounding box center [80, 222] width 61 height 17
select select "message"
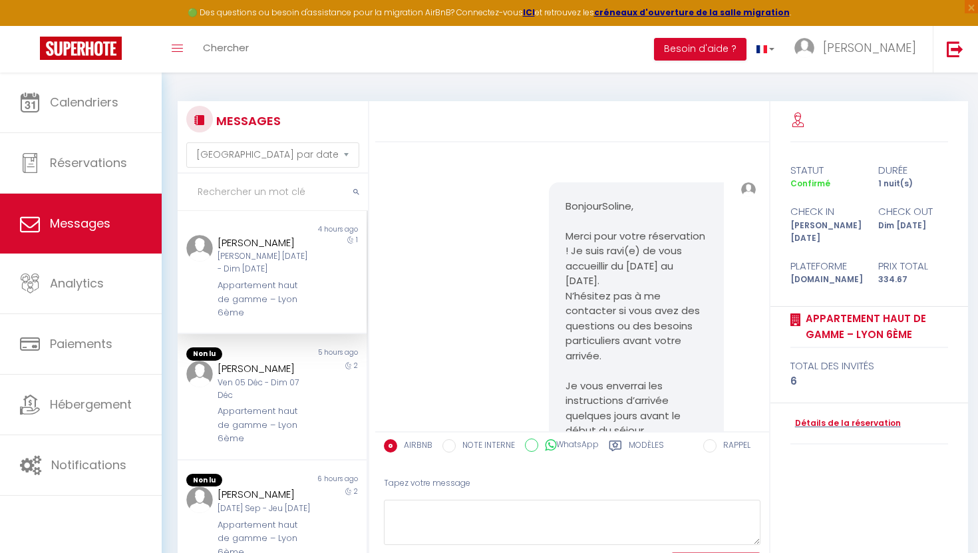
scroll to position [679, 0]
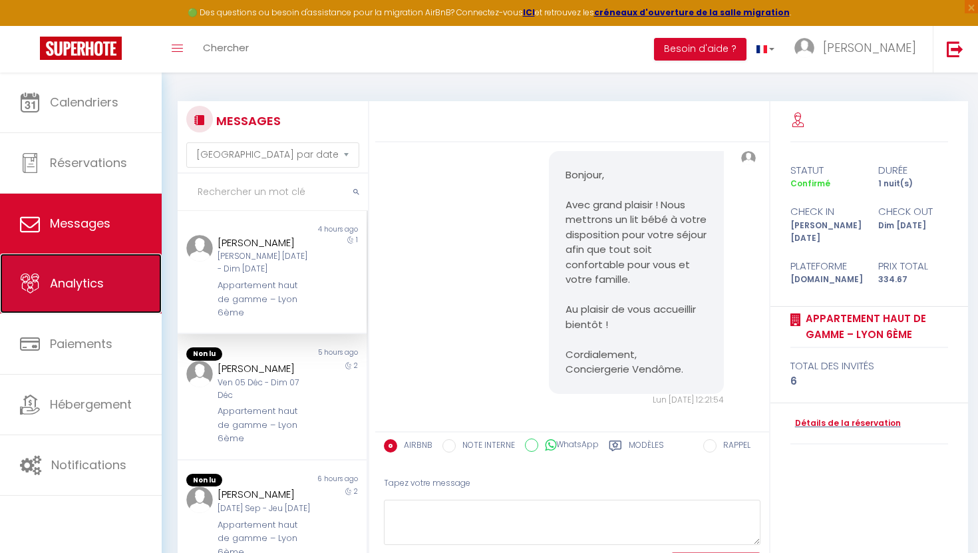
click at [81, 283] on span "Analytics" at bounding box center [77, 283] width 54 height 17
select select "2025"
select select "9"
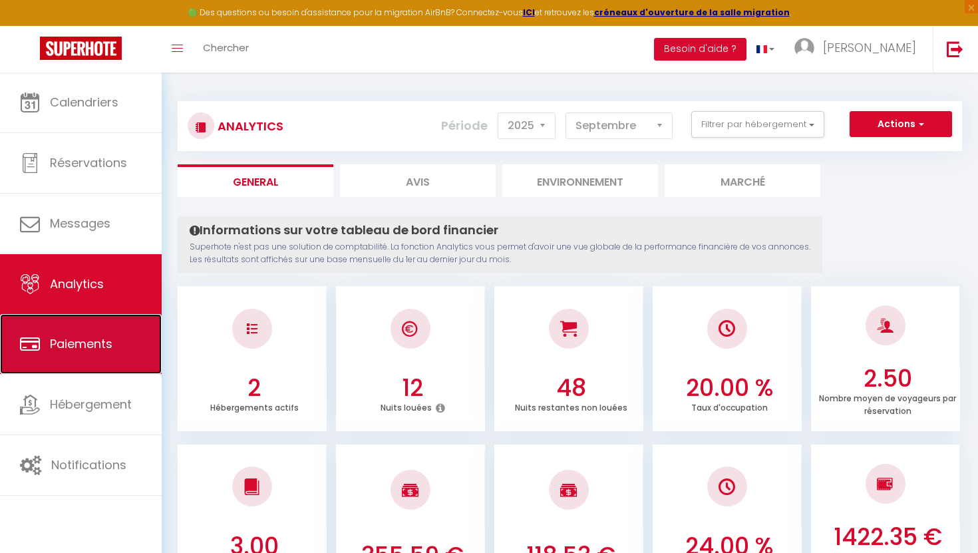
click at [87, 350] on span "Paiements" at bounding box center [81, 343] width 63 height 17
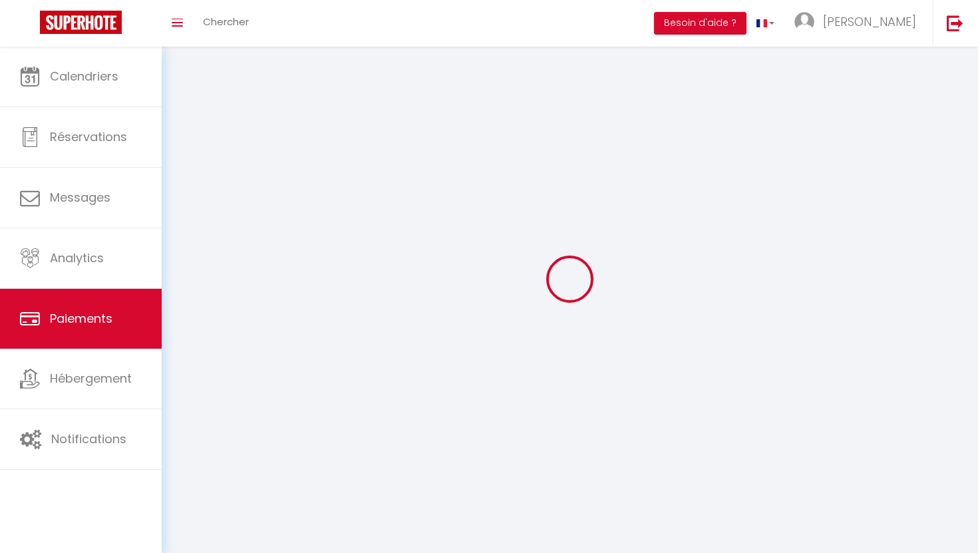
select select "2"
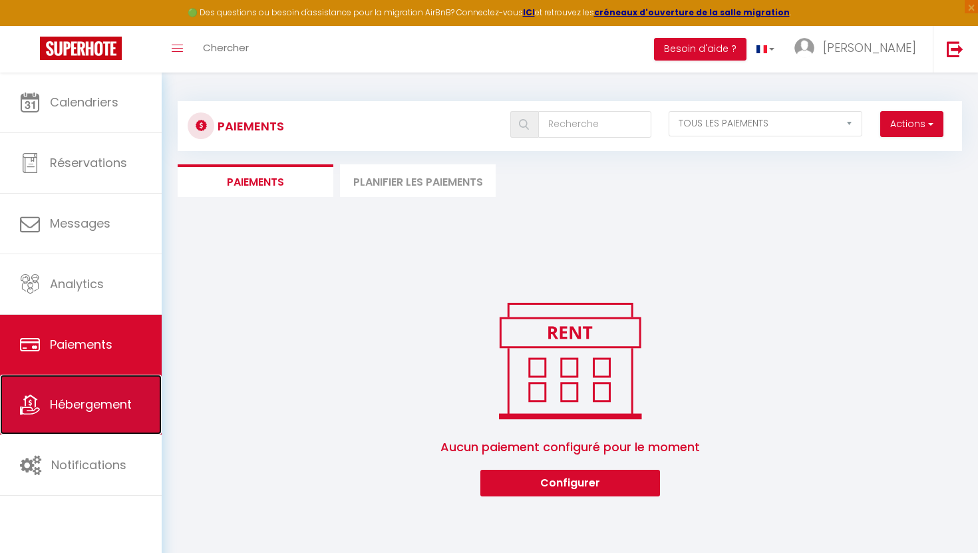
click at [87, 388] on link "Hébergement" at bounding box center [81, 405] width 162 height 60
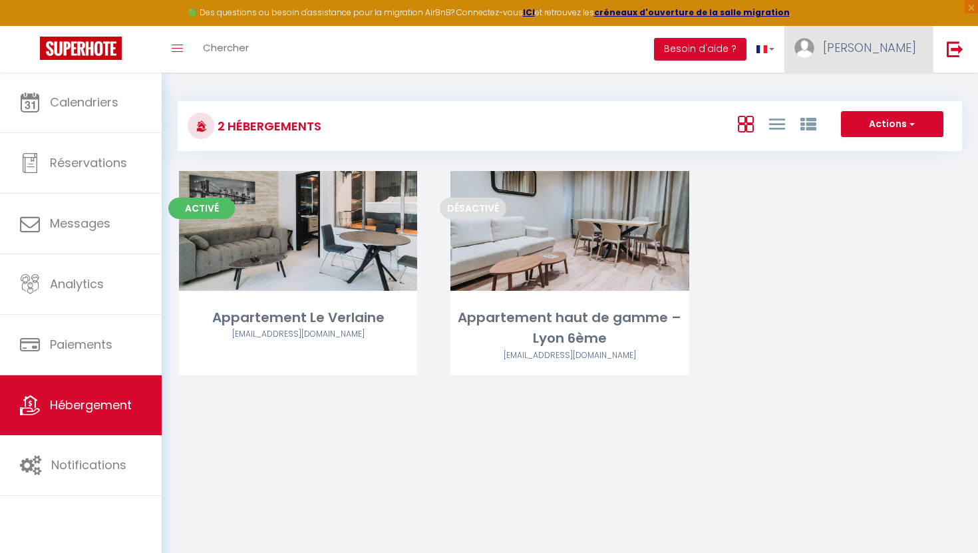
click at [815, 43] on img at bounding box center [805, 48] width 20 height 20
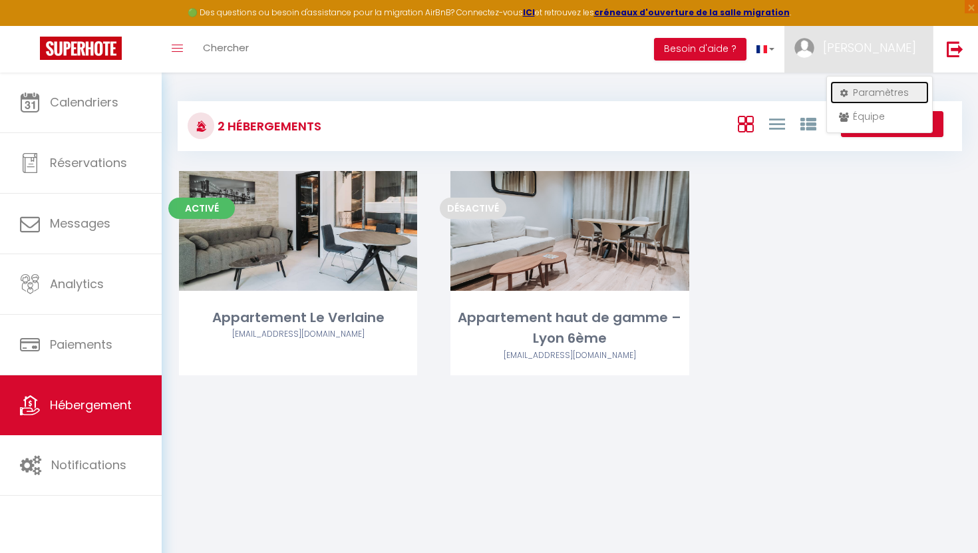
click at [859, 91] on link "Paramètres" at bounding box center [880, 92] width 99 height 23
select select "fr"
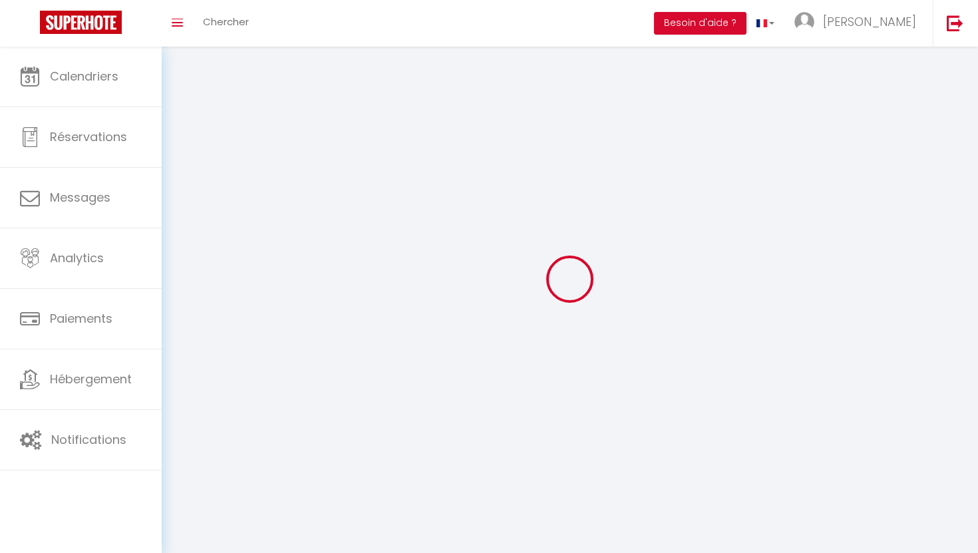
type input "[PERSON_NAME]"
type input "bentolila"
type input "0783145844"
type input "[STREET_ADDRESS][MEDICAL_DATA]"
type input "69100"
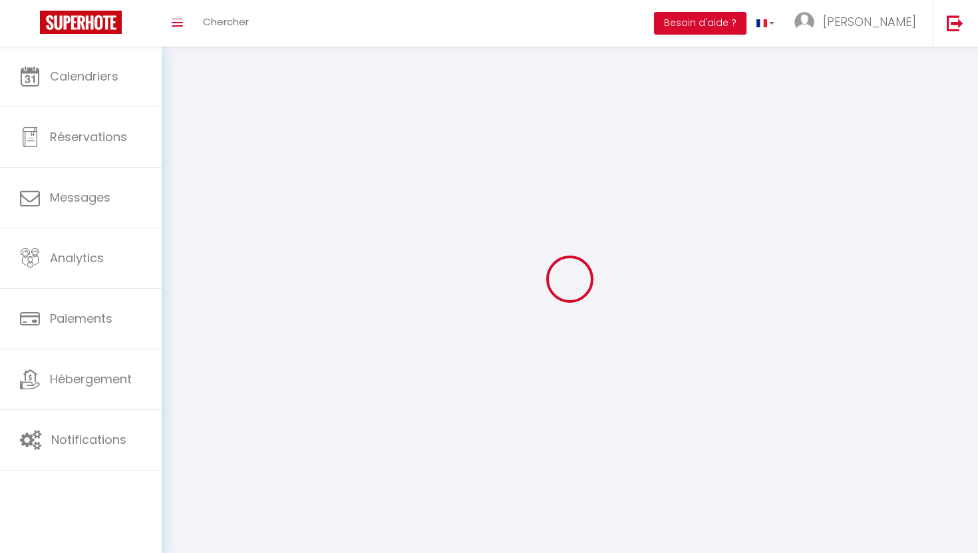
type input "villeurbanne"
type input "BsUuMoFHNGJgW52d0wOMYO3DL"
type input "rSbUV2yLy1yN5yjNoZ2tg5GSt"
type input "[URL][DOMAIN_NAME]"
type input "BsUuMoFHNGJgW52d0wOMYO3DL"
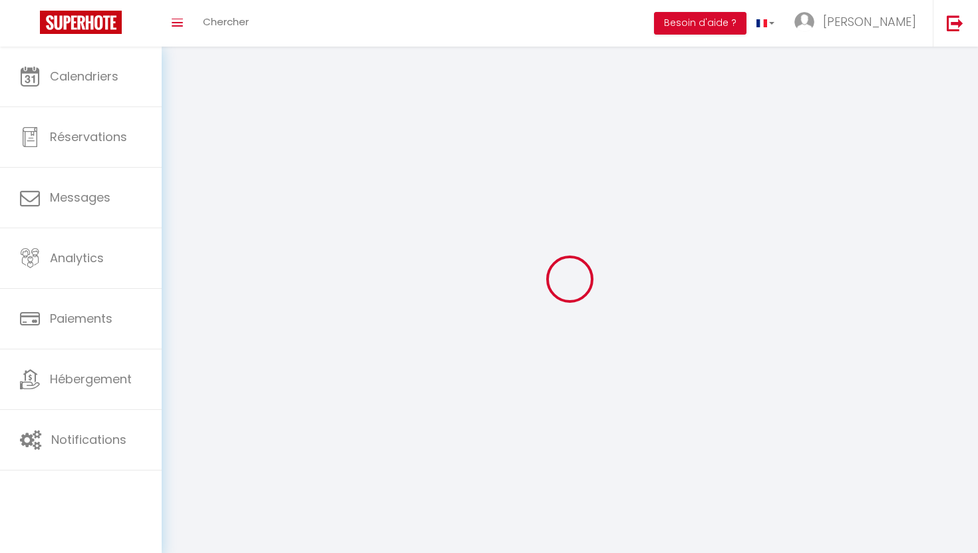
type input "rSbUV2yLy1yN5yjNoZ2tg5GSt"
type input "[URL][DOMAIN_NAME]"
select select "28"
select select "fr"
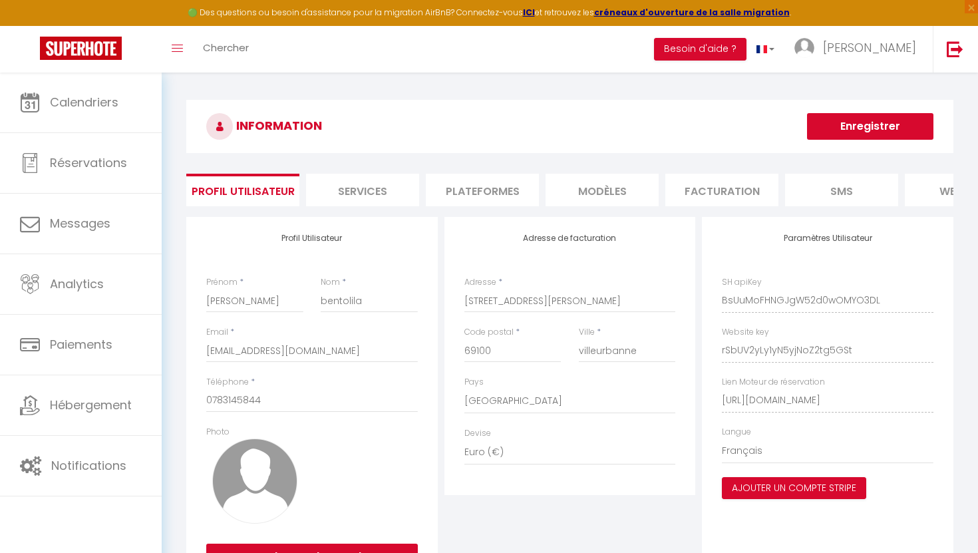
click at [460, 191] on li "Plateformes" at bounding box center [482, 190] width 113 height 33
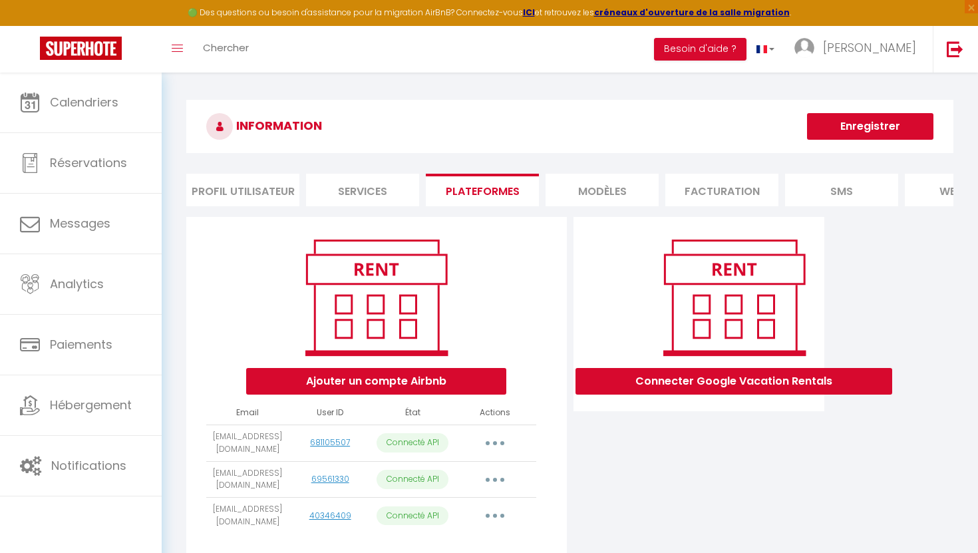
scroll to position [73, 0]
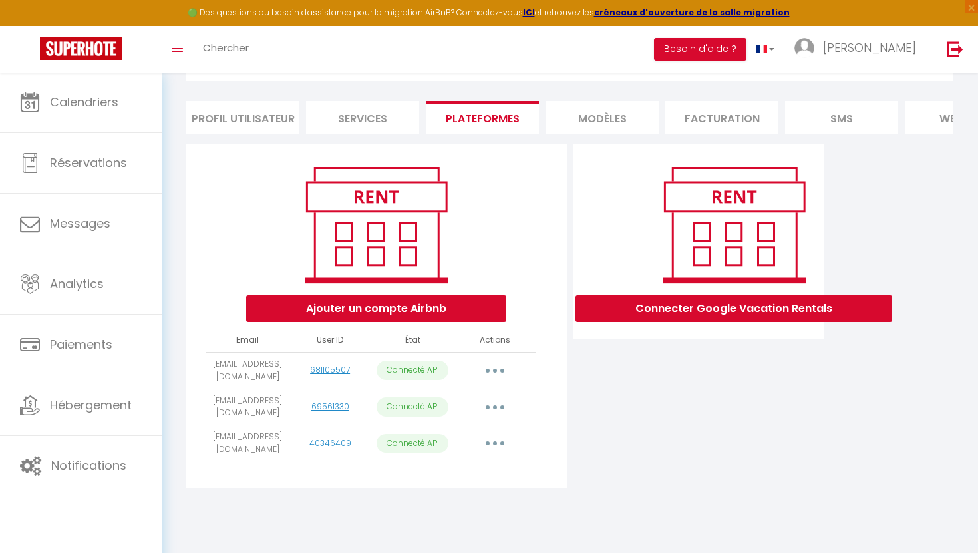
click at [499, 446] on button "button" at bounding box center [495, 443] width 37 height 21
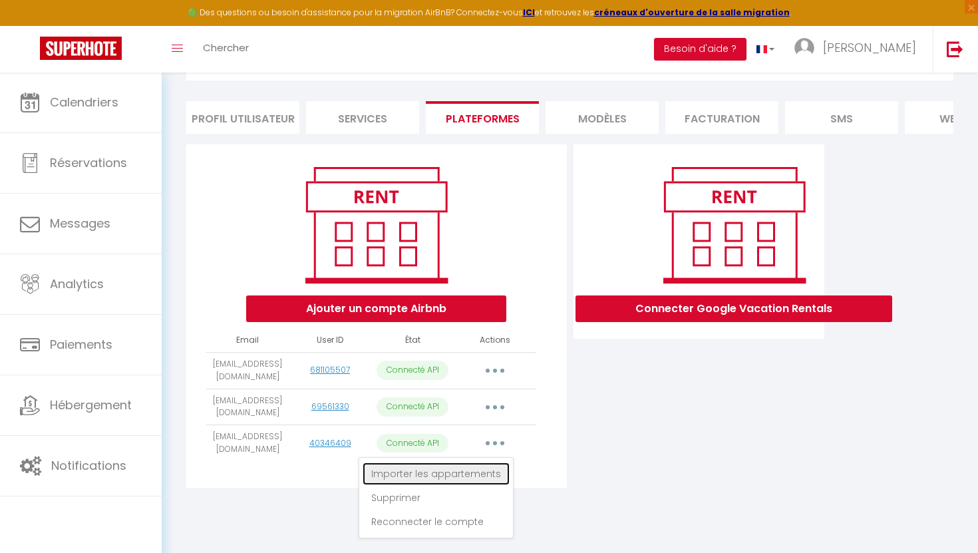
click at [475, 472] on link "Importer les appartements" at bounding box center [436, 474] width 147 height 23
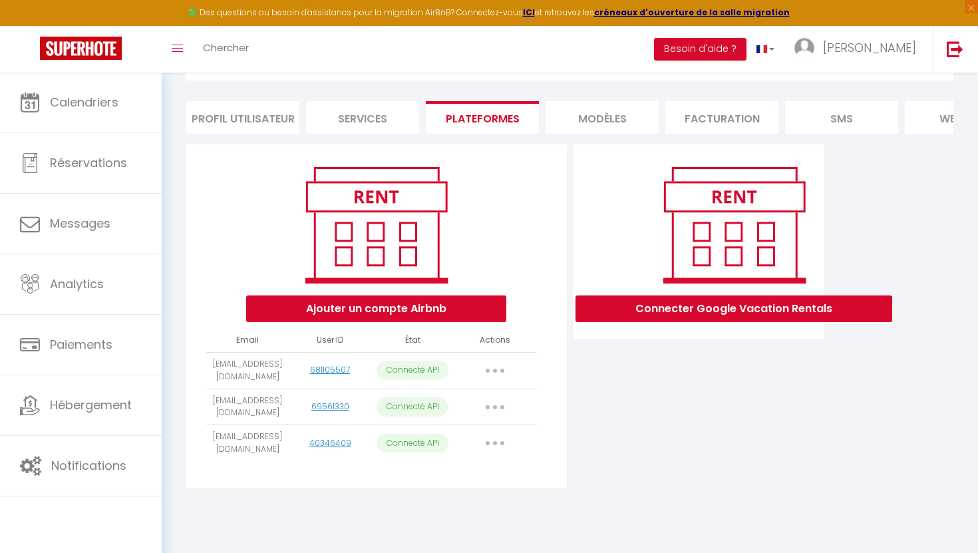
select select
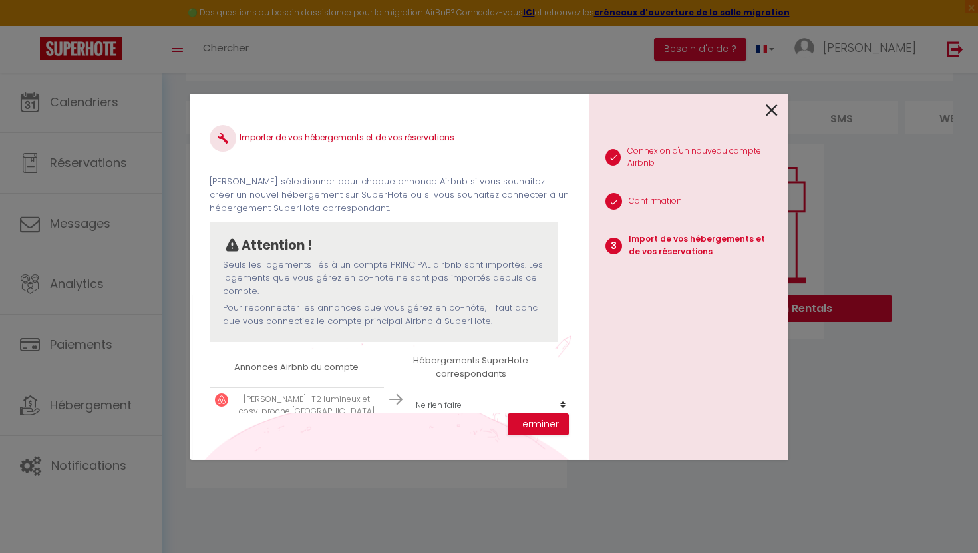
scroll to position [57, 0]
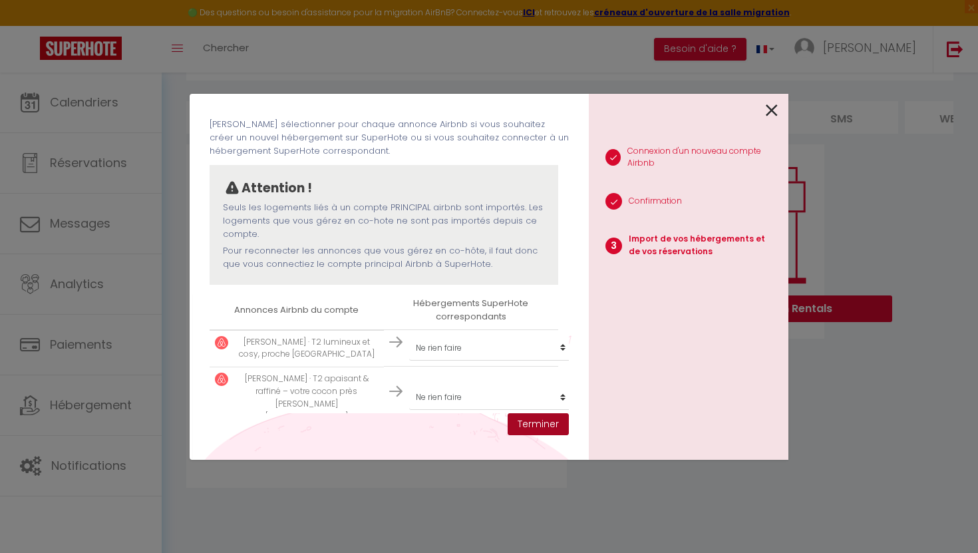
click at [533, 424] on button "Terminer" at bounding box center [538, 424] width 61 height 23
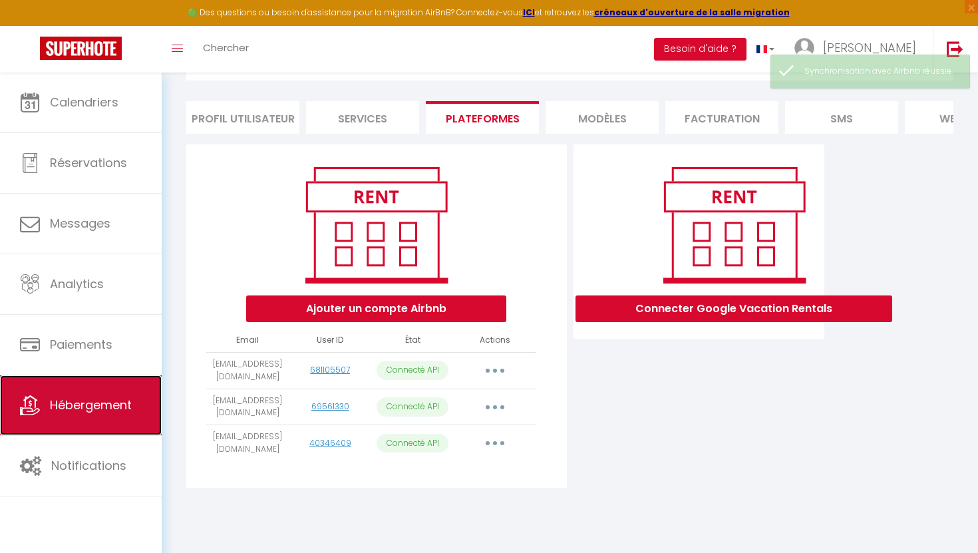
click at [80, 413] on span "Hébergement" at bounding box center [91, 405] width 82 height 17
